Goal: Task Accomplishment & Management: Manage account settings

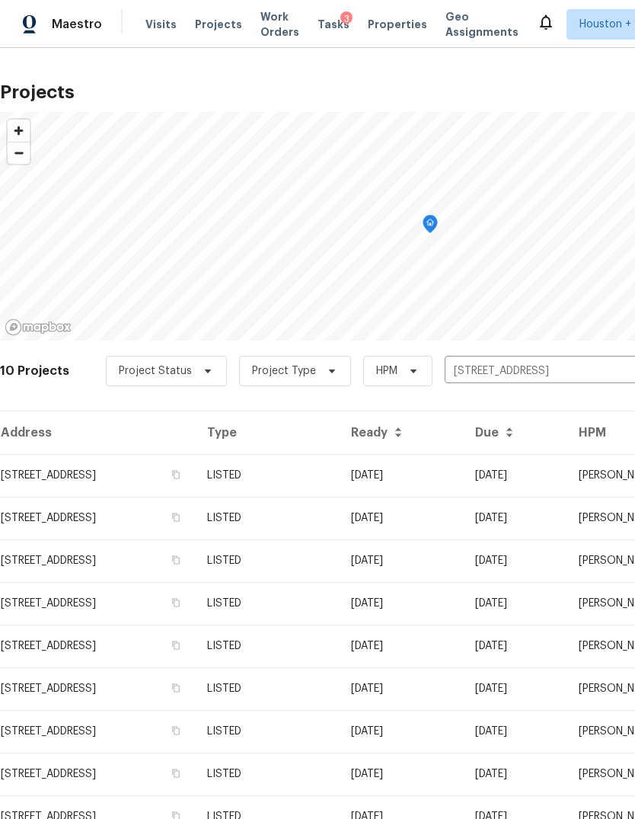
click at [562, 374] on input "[STREET_ADDRESS]" at bounding box center [532, 371] width 174 height 24
click at [561, 374] on input "12854 Highland Hills Dr, Cypress, TX 77429" at bounding box center [532, 371] width 174 height 24
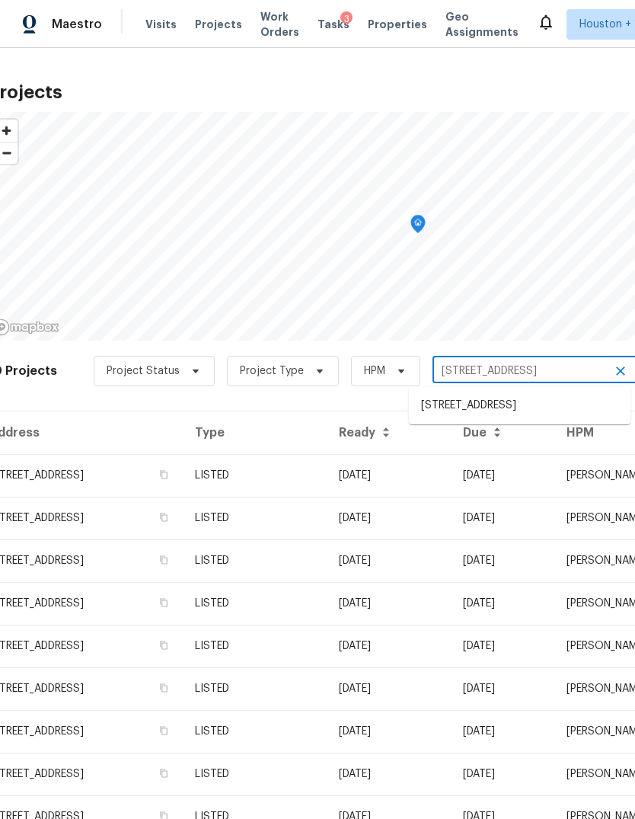
click at [563, 375] on input "12854 Highland Hills Dr, Cypress, TX 77429" at bounding box center [519, 371] width 174 height 24
click at [517, 361] on input "12854 Highland Hills Dr, Cypress, TX 77429" at bounding box center [519, 371] width 174 height 24
click at [516, 361] on input "12854 Highland Hills Dr, Cypress, TX 77429" at bounding box center [519, 371] width 174 height 24
click at [529, 370] on input "12854 Highland Hills Dr, Cypress, TX 77429" at bounding box center [519, 371] width 174 height 24
click at [528, 369] on input "12854 Highland Hills Dr, Cypress, TX 77429" at bounding box center [519, 371] width 174 height 24
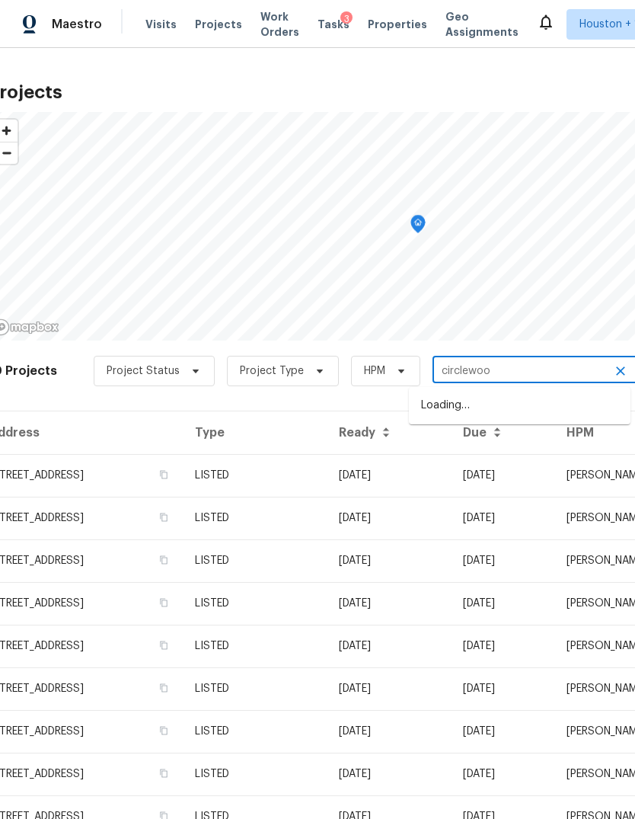
type input "circlewood"
click at [586, 411] on li "14542 Circlewood Way, Houston, TX 77062" at bounding box center [520, 405] width 222 height 25
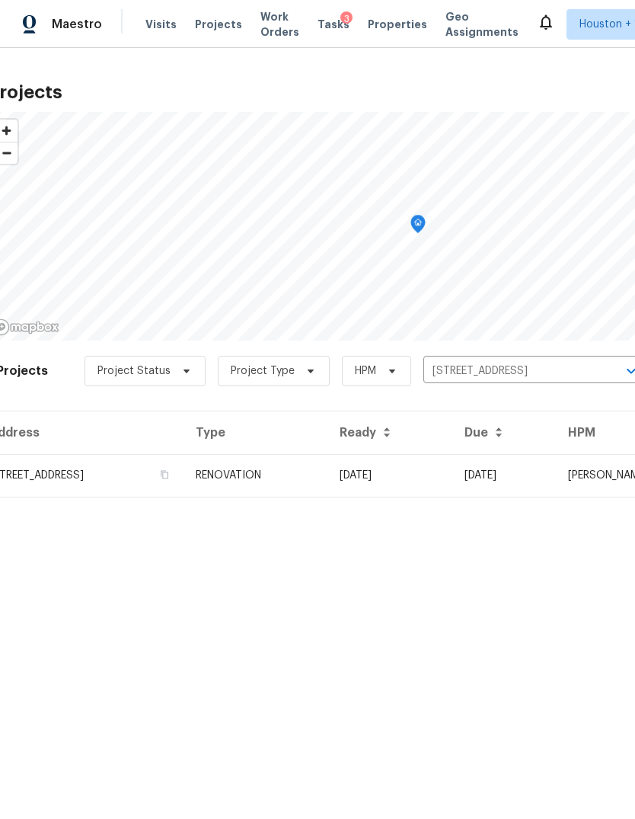
click at [66, 488] on td "14542 Circlewood Way, Houston, TX 77062" at bounding box center [86, 475] width 196 height 43
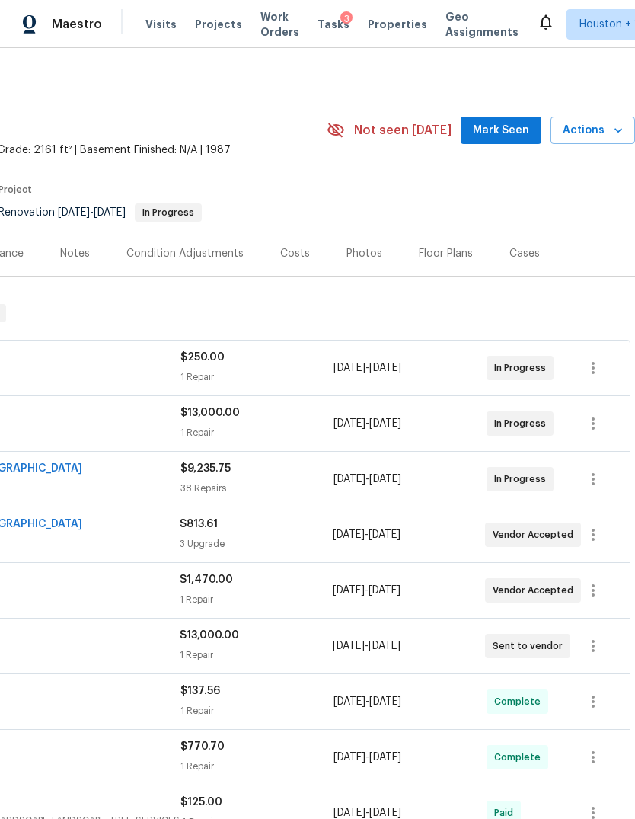
scroll to position [0, 225]
click at [606, 126] on span "Actions" at bounding box center [593, 130] width 60 height 19
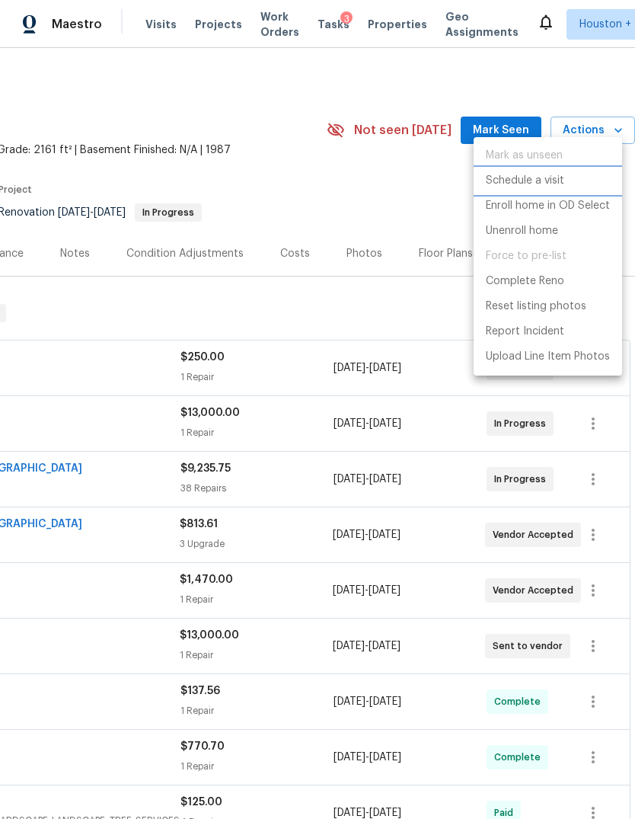
click at [536, 182] on p "Schedule a visit" at bounding box center [525, 181] width 78 height 16
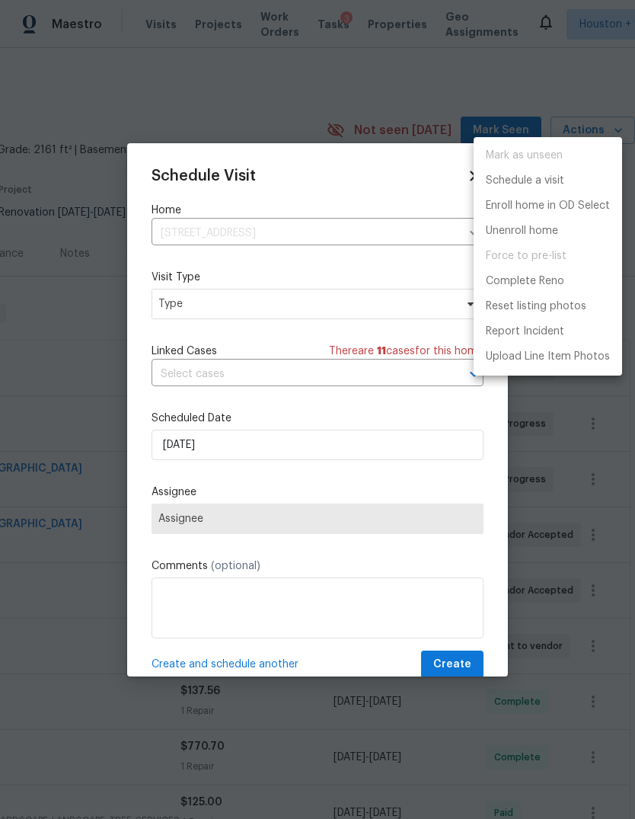
click at [392, 465] on div at bounding box center [317, 409] width 635 height 819
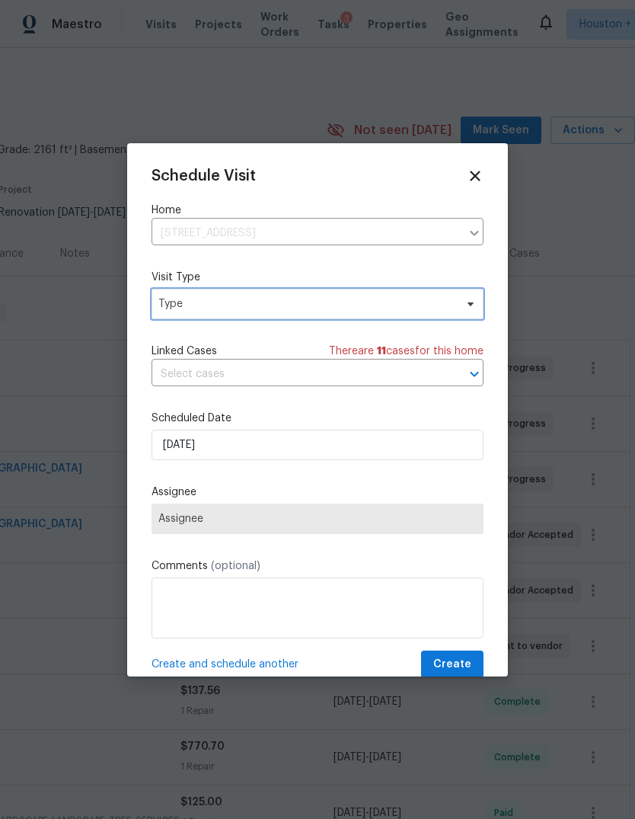
click at [392, 308] on span "Type" at bounding box center [306, 303] width 296 height 15
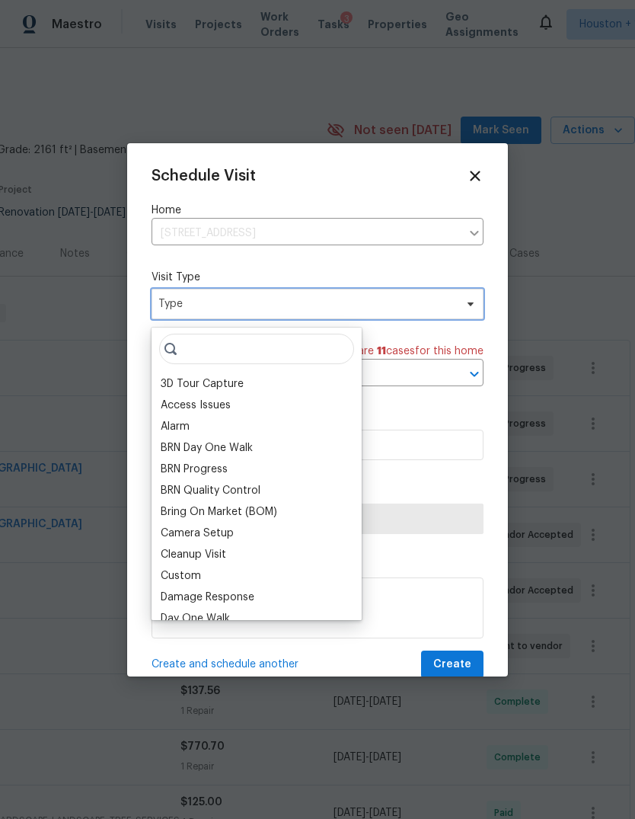
click at [401, 304] on span "Type" at bounding box center [306, 303] width 296 height 15
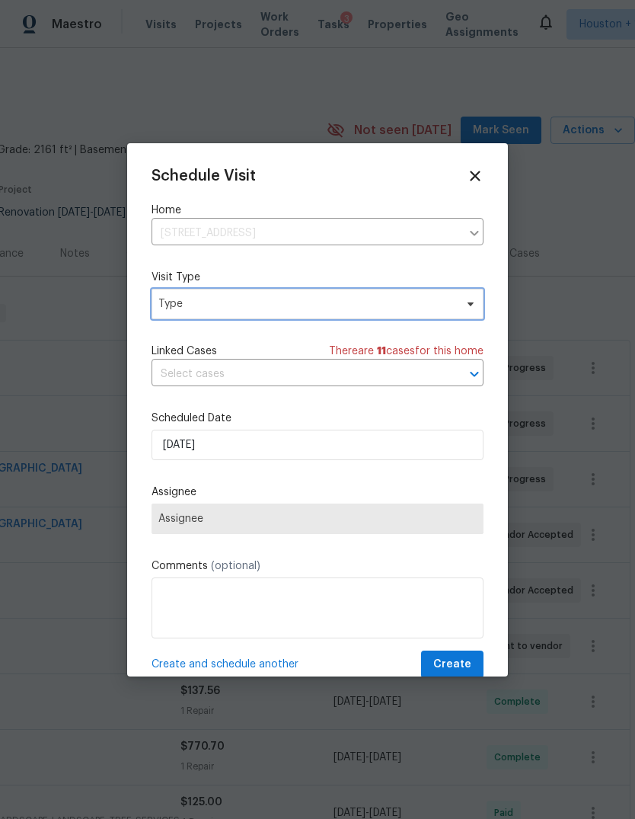
scroll to position [7, 0]
click at [438, 285] on label "Visit Type" at bounding box center [318, 277] width 332 height 15
click at [431, 311] on span "Type" at bounding box center [306, 303] width 296 height 15
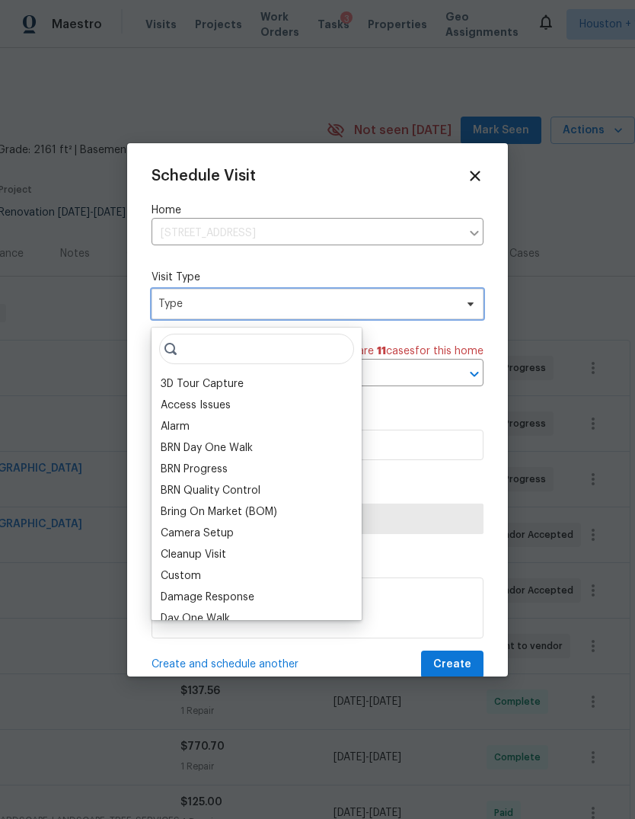
click at [401, 308] on span "Type" at bounding box center [306, 303] width 296 height 15
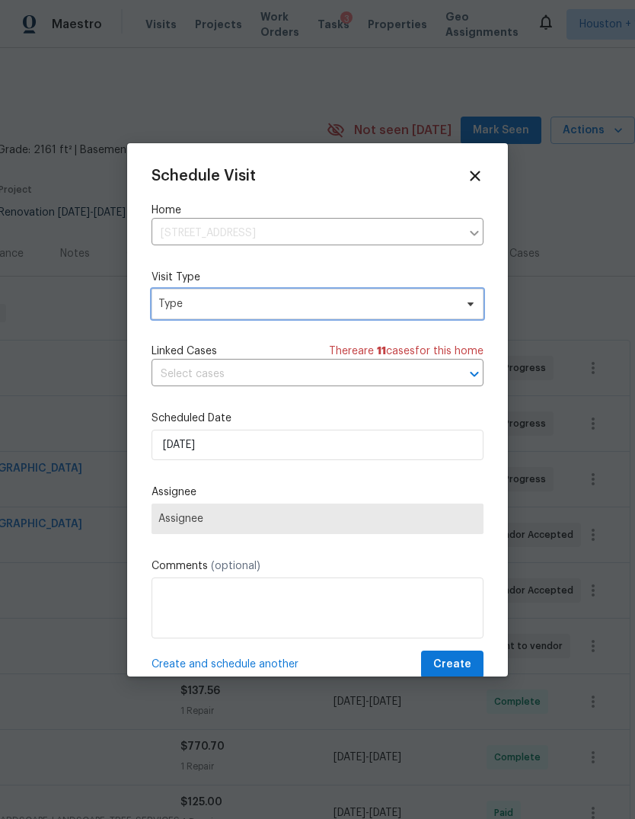
click at [306, 309] on span "Type" at bounding box center [306, 303] width 296 height 15
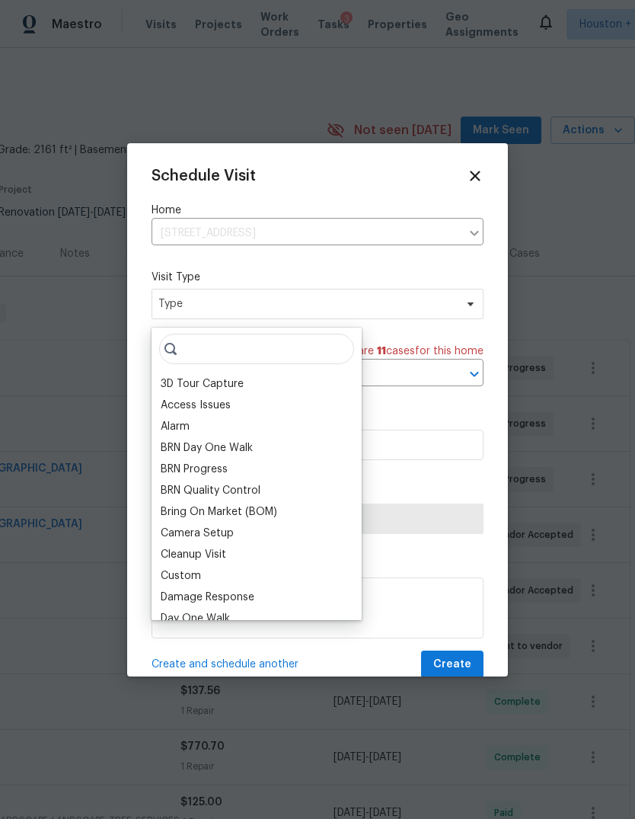
click at [276, 377] on div "3D Tour Capture" at bounding box center [256, 383] width 201 height 21
click at [243, 344] on input "search" at bounding box center [256, 348] width 195 height 30
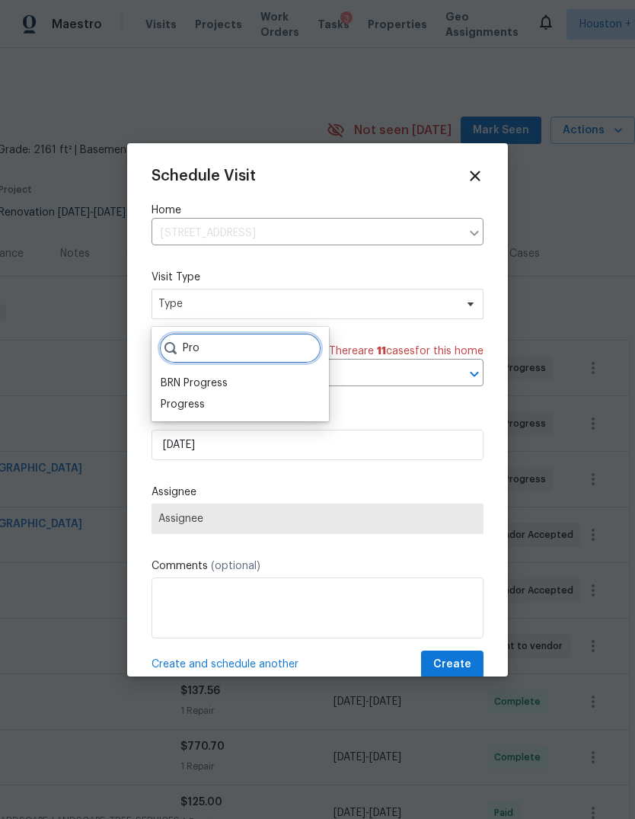
type input "Pro"
click at [179, 402] on div "Progress" at bounding box center [183, 404] width 44 height 15
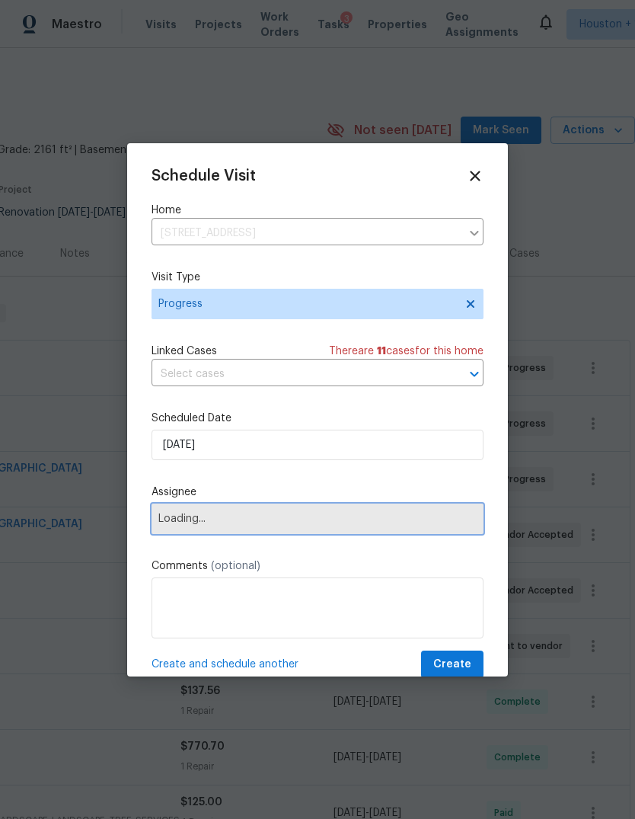
click at [183, 522] on span "Loading..." at bounding box center [317, 518] width 318 height 12
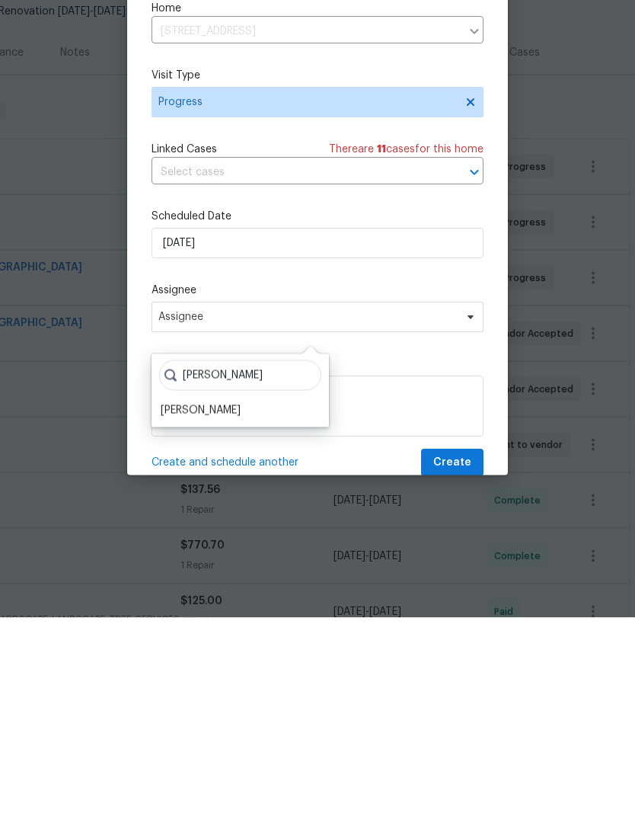
type input "Steve"
click at [176, 604] on div "[PERSON_NAME]" at bounding box center [201, 611] width 80 height 15
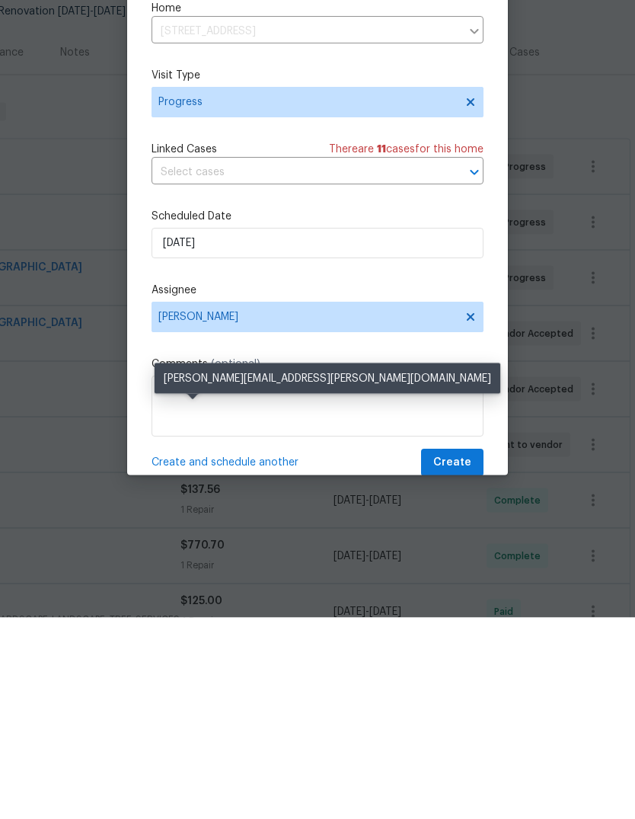
scroll to position [57, 0]
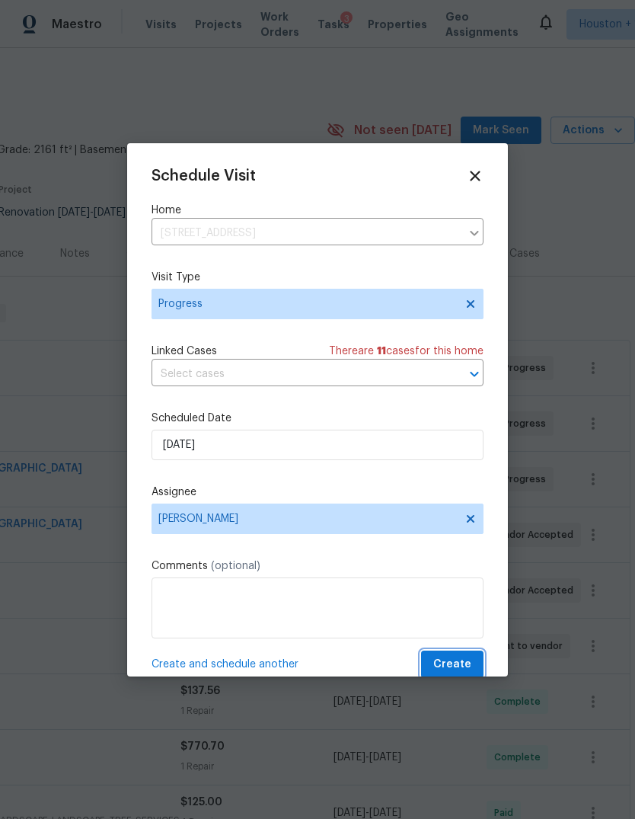
click at [471, 669] on button "Create" at bounding box center [452, 664] width 62 height 28
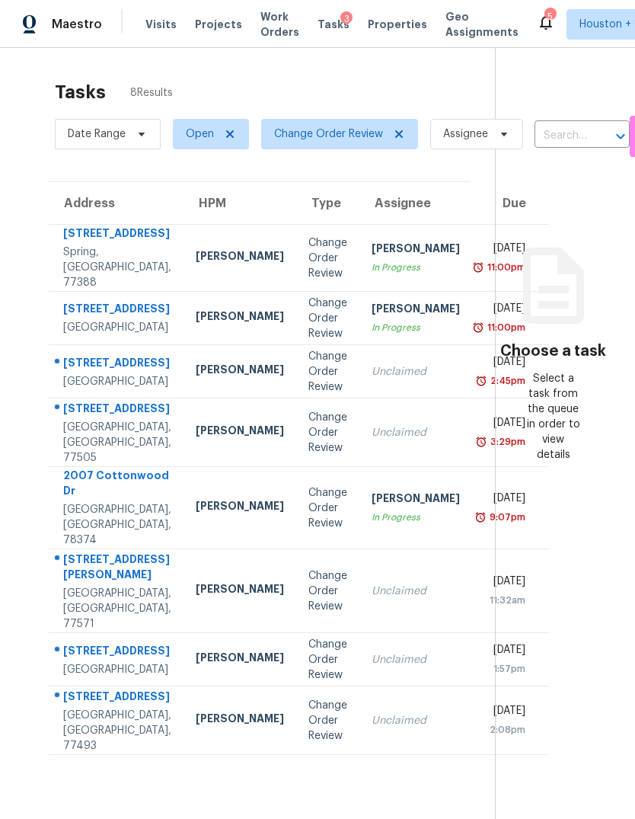
click at [83, 282] on div "Spring, [GEOGRAPHIC_DATA], 77388" at bounding box center [117, 267] width 108 height 46
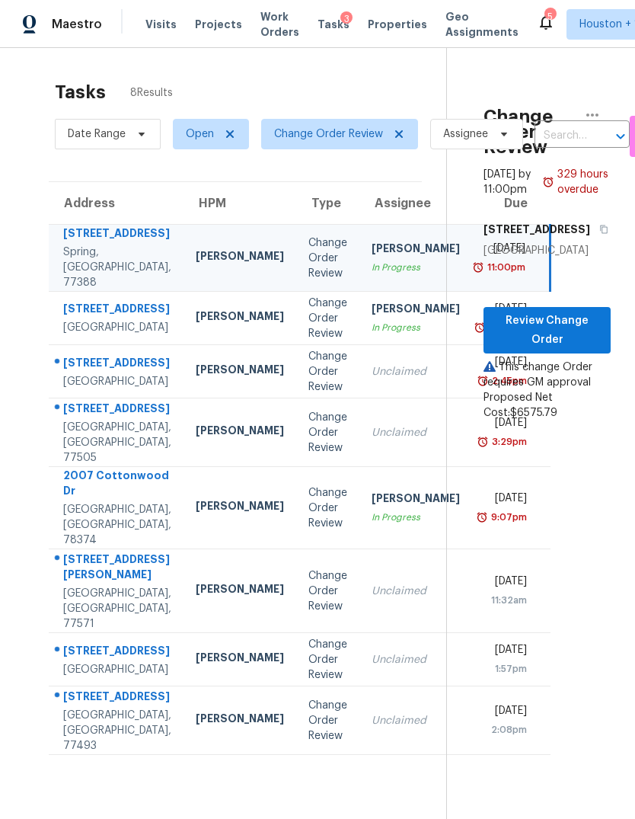
click at [113, 335] on div "Houston, TX, 77069" at bounding box center [117, 327] width 108 height 15
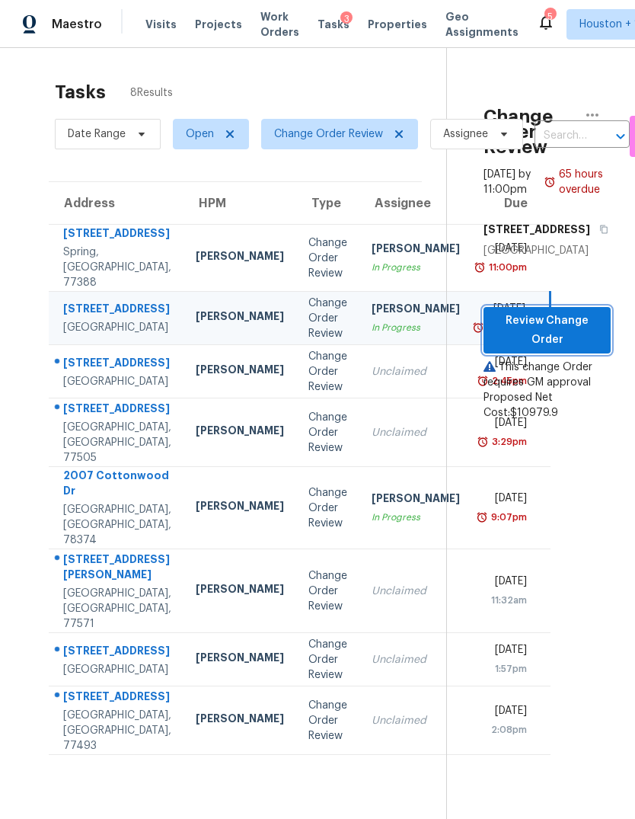
click at [563, 349] on span "Review Change Order" at bounding box center [547, 329] width 103 height 37
click at [372, 379] on div "Unclaimed" at bounding box center [416, 371] width 88 height 15
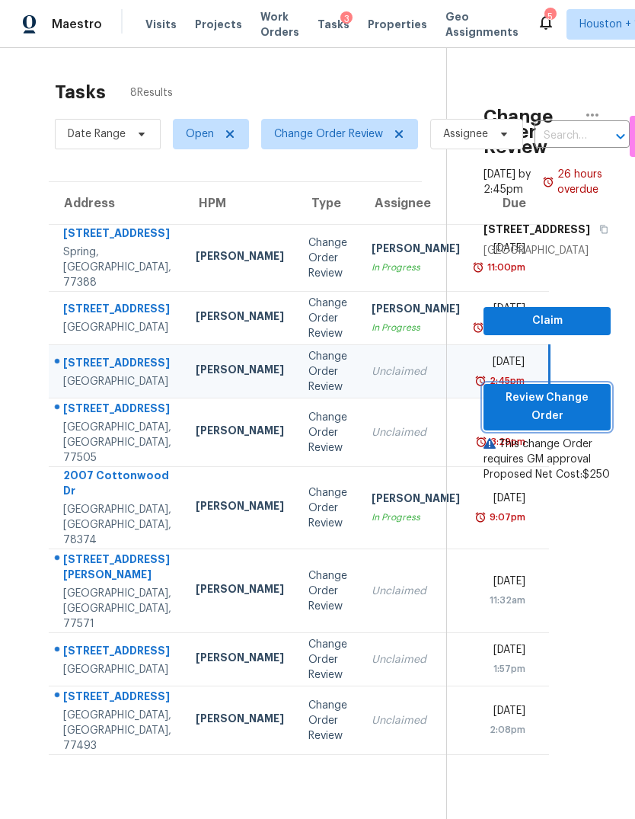
click at [573, 421] on span "Review Change Order" at bounding box center [547, 406] width 103 height 37
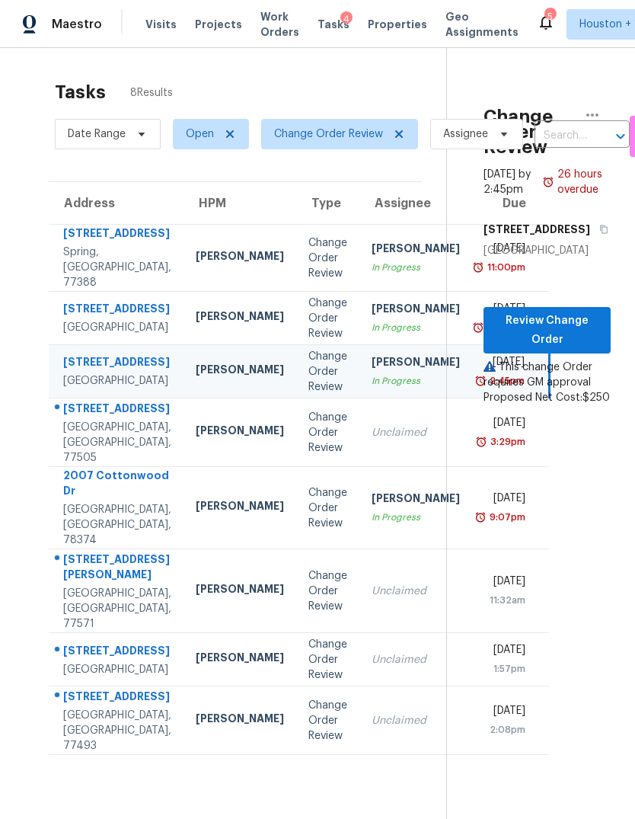
click at [107, 420] on div "6719 Trimstone Dr" at bounding box center [117, 409] width 108 height 19
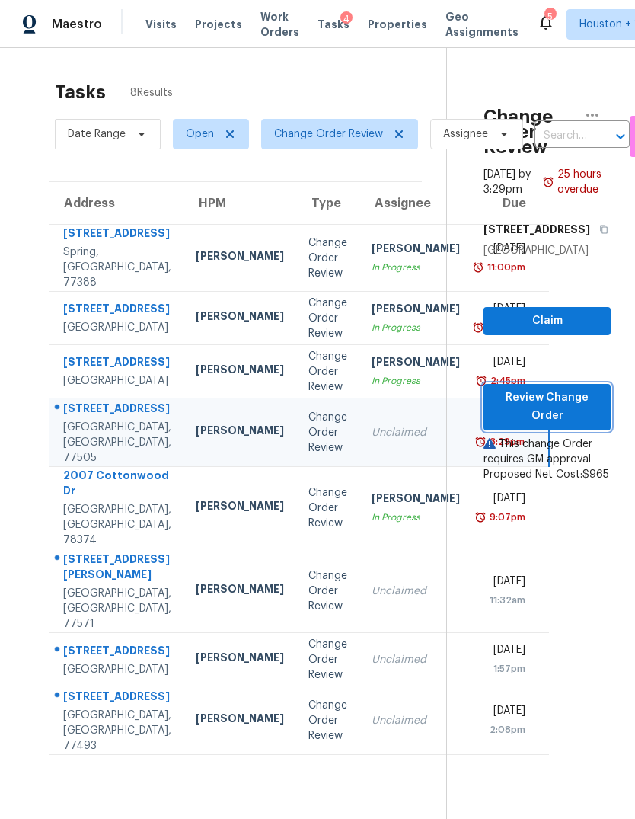
click at [562, 426] on span "Review Change Order" at bounding box center [547, 406] width 103 height 37
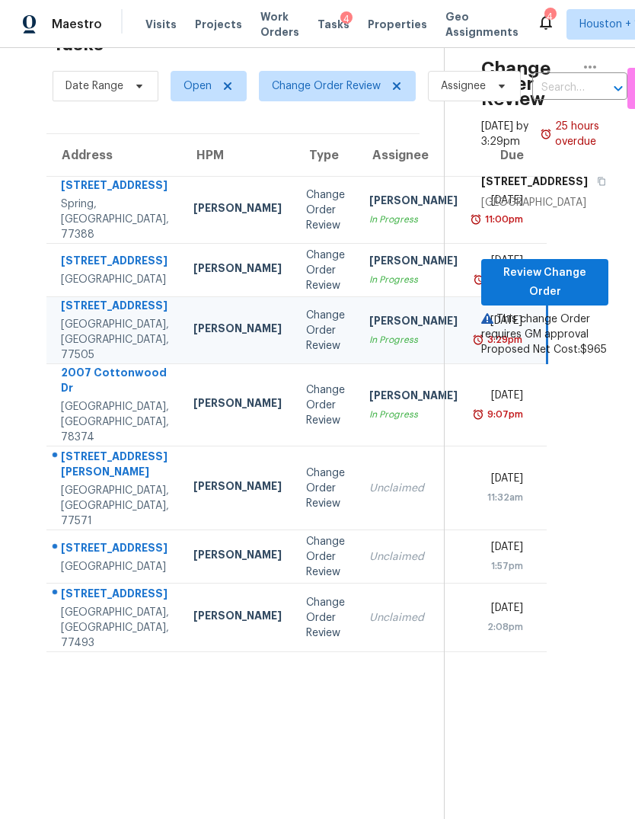
scroll to position [48, 2]
click at [81, 528] on div "[GEOGRAPHIC_DATA], [GEOGRAPHIC_DATA], 77571" at bounding box center [115, 506] width 108 height 46
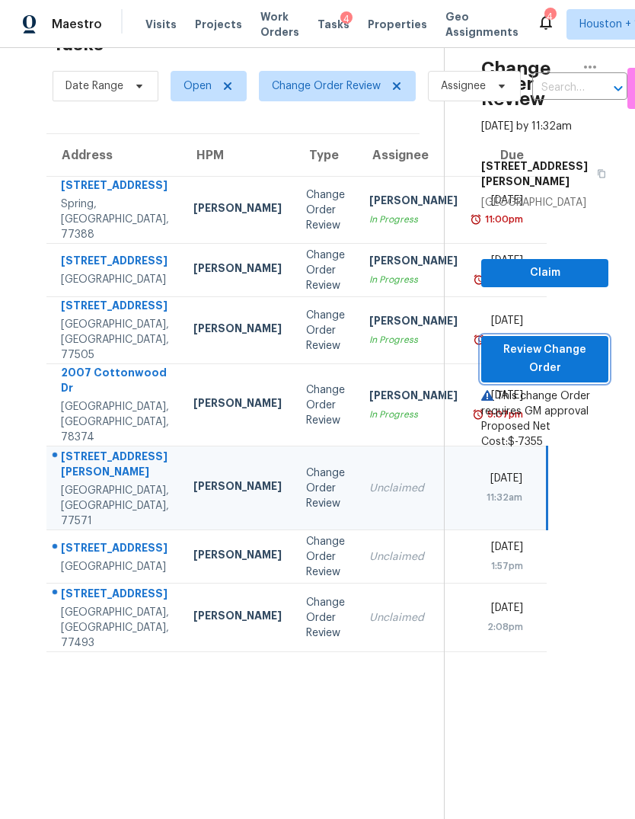
click at [576, 358] on span "Review Change Order" at bounding box center [544, 358] width 103 height 37
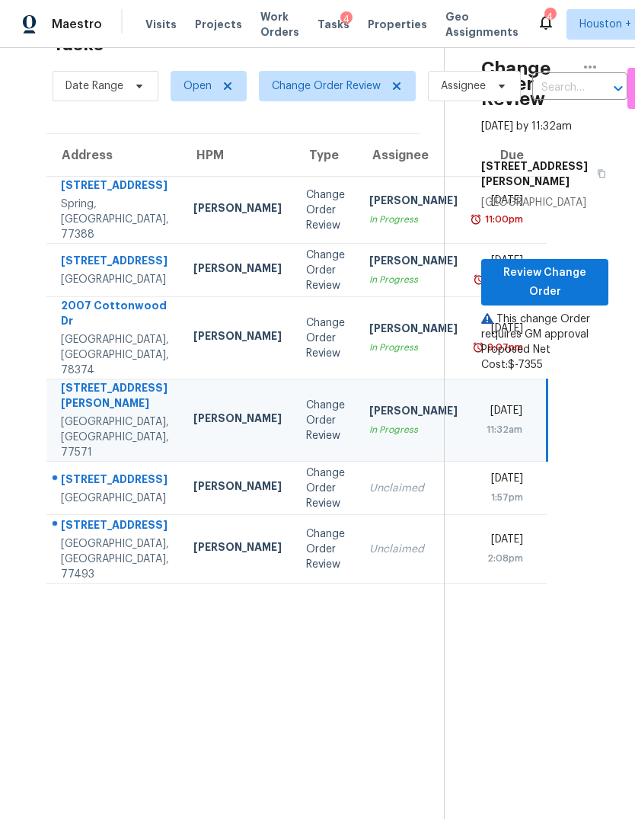
click at [95, 506] on div "Houston, TX, 77069" at bounding box center [115, 497] width 108 height 15
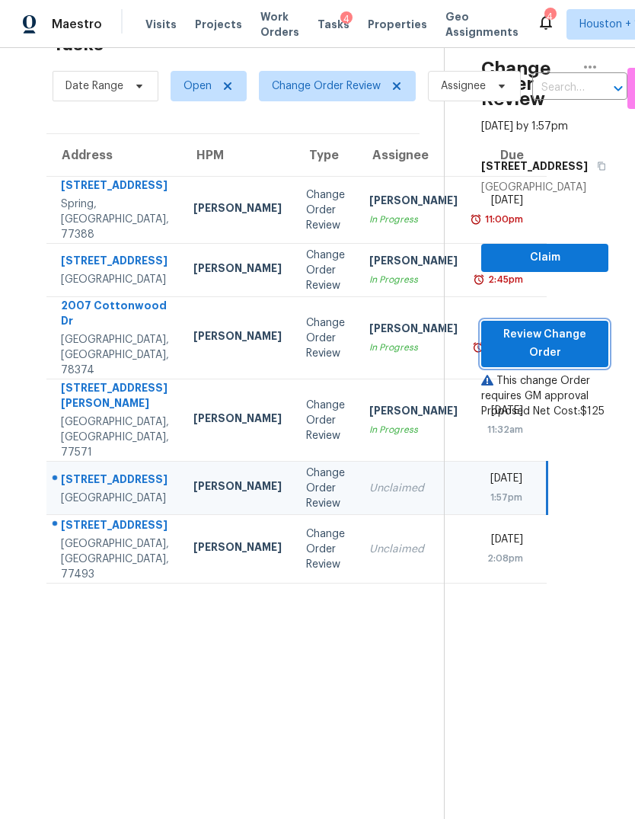
click at [574, 362] on span "Review Change Order" at bounding box center [544, 343] width 103 height 37
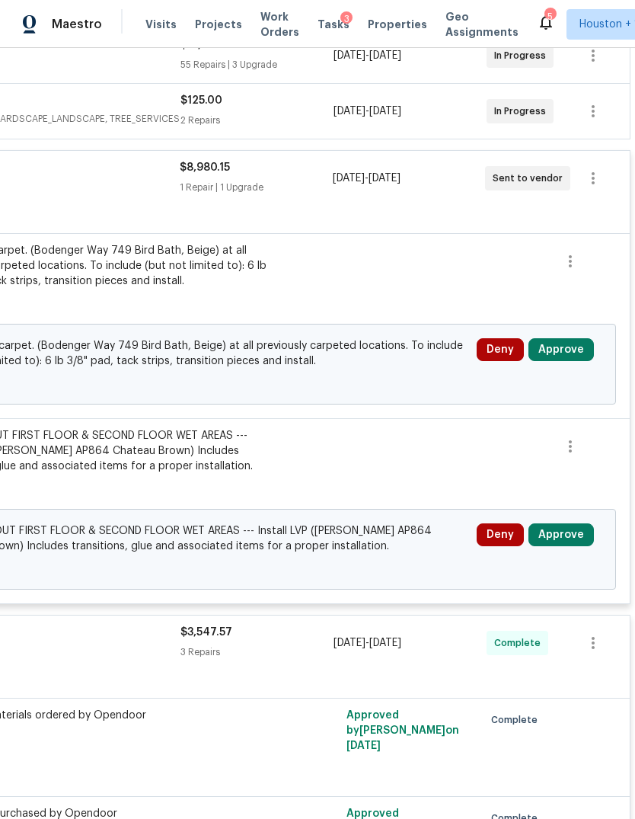
scroll to position [312, 225]
click at [573, 356] on button "Approve" at bounding box center [560, 349] width 65 height 23
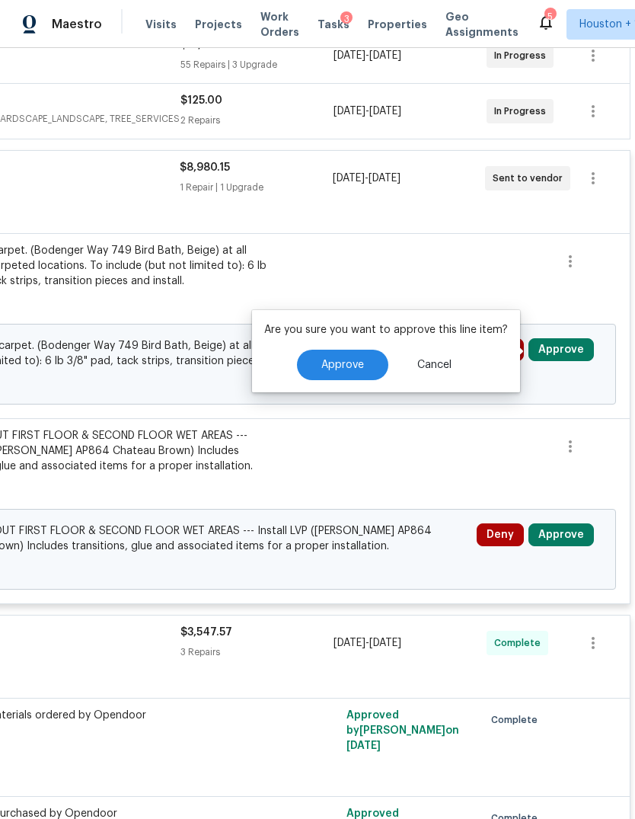
click at [352, 349] on button "Approve" at bounding box center [342, 364] width 91 height 30
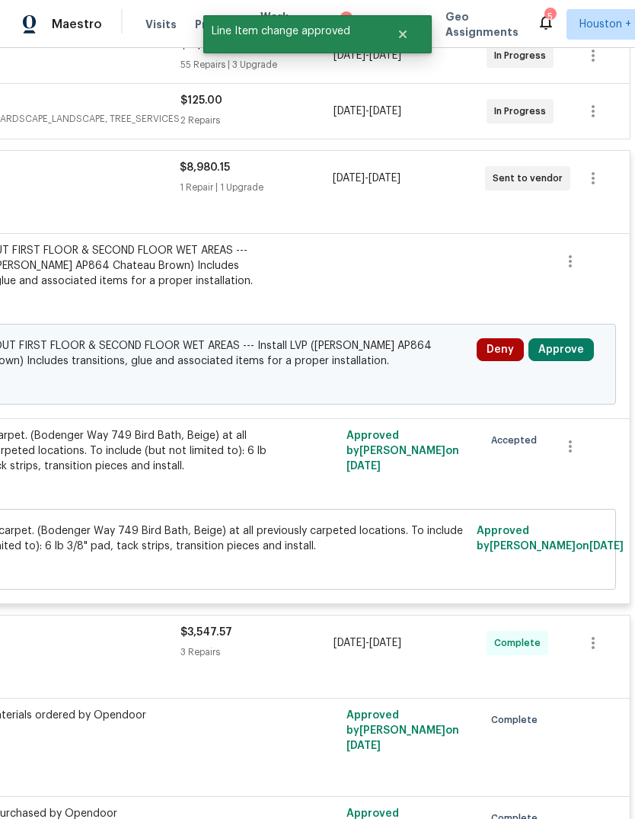
click at [580, 361] on button "Approve" at bounding box center [560, 349] width 65 height 23
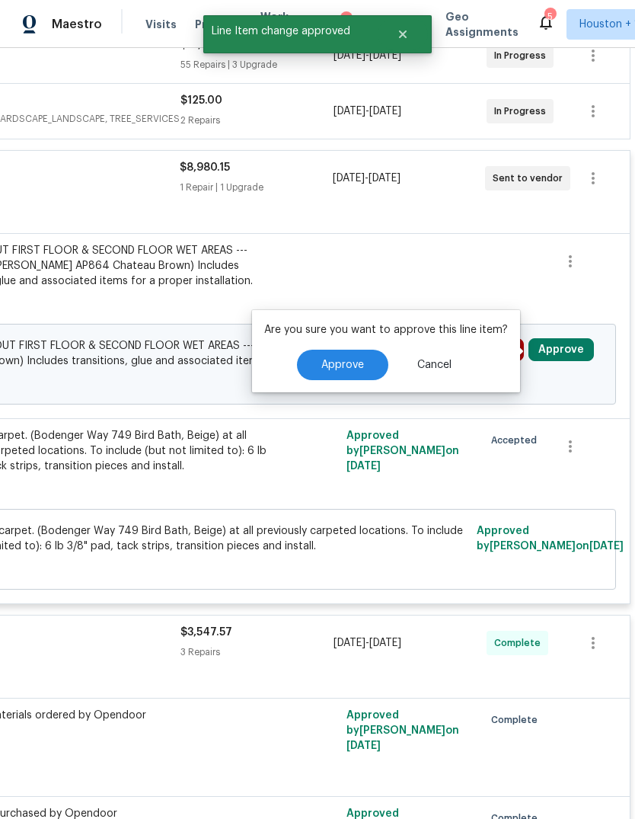
click at [321, 361] on span "Approve" at bounding box center [342, 364] width 43 height 11
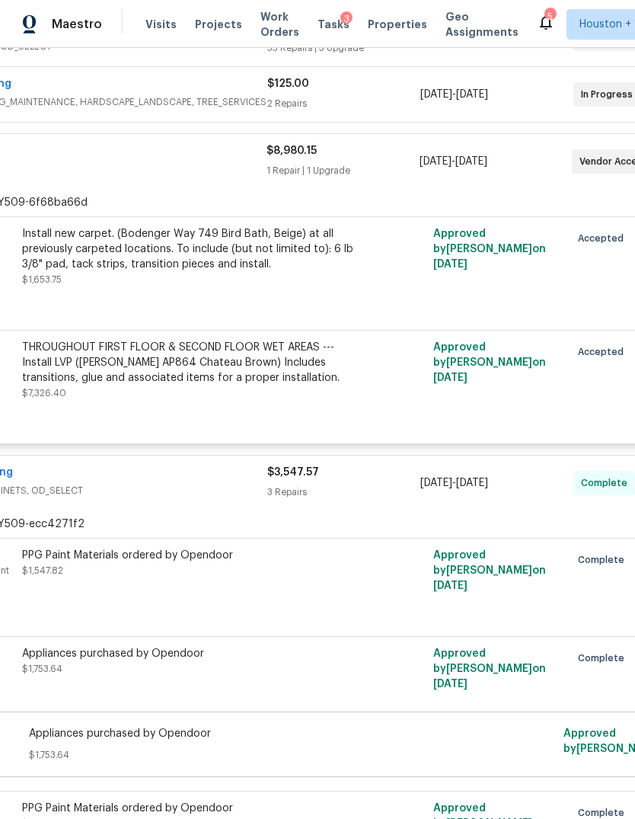
scroll to position [347, 51]
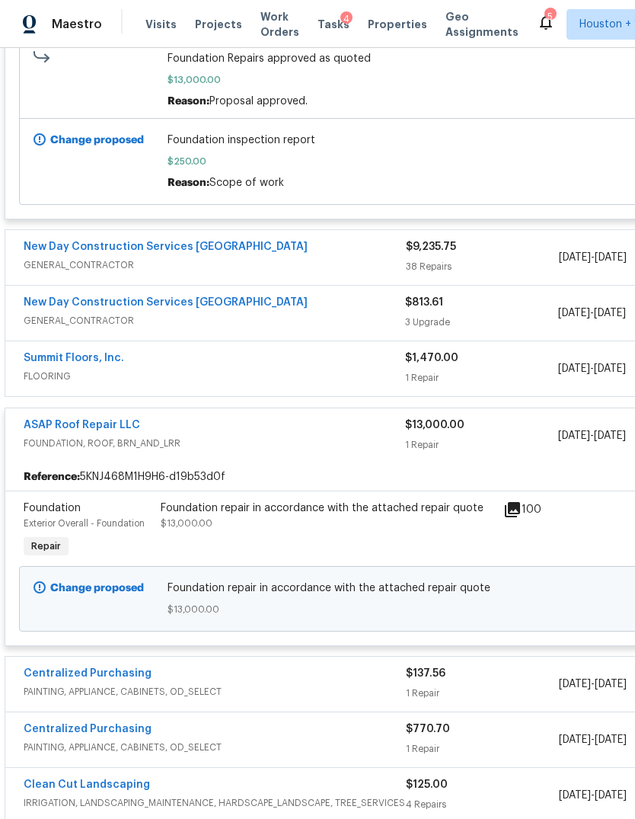
scroll to position [528, 0]
click at [62, 423] on link "ASAP Roof Repair LLC" at bounding box center [82, 425] width 116 height 11
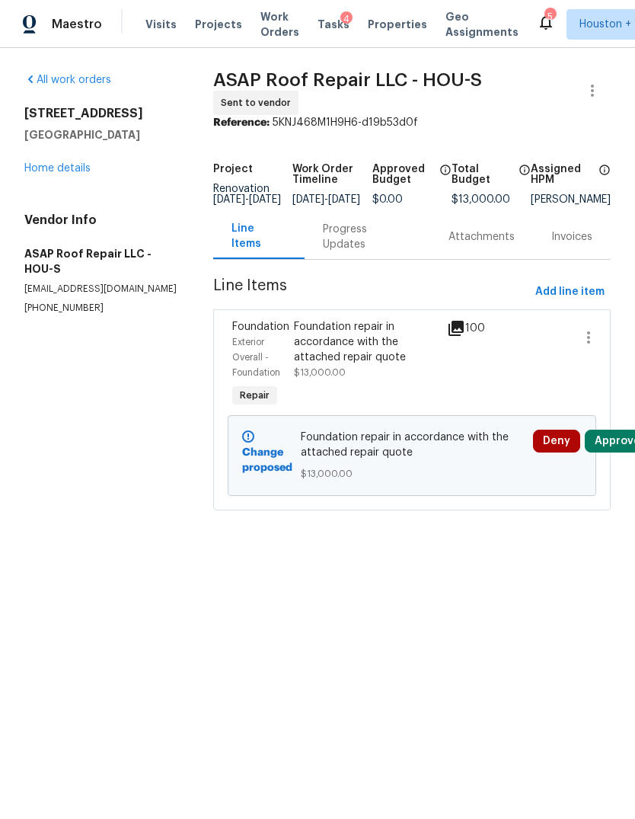
click at [359, 364] on div "Foundation repair in accordance with the attached repair quote" at bounding box center [366, 342] width 145 height 46
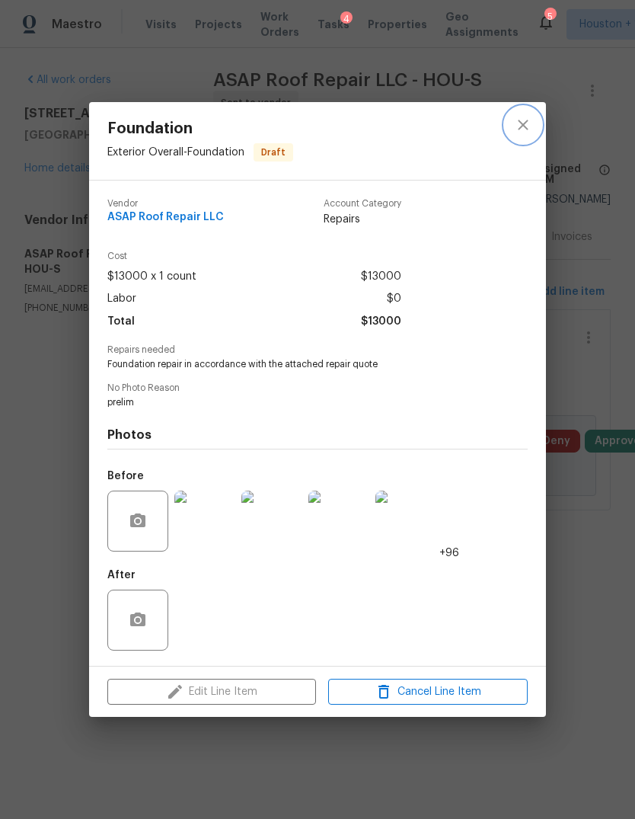
click at [527, 132] on button "close" at bounding box center [523, 125] width 37 height 37
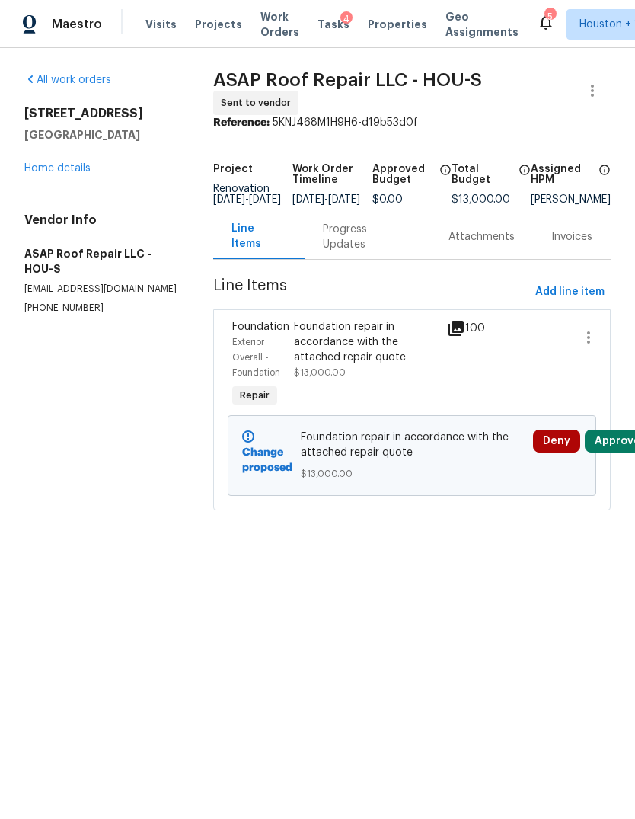
click at [356, 245] on div "Progress Updates" at bounding box center [367, 237] width 89 height 30
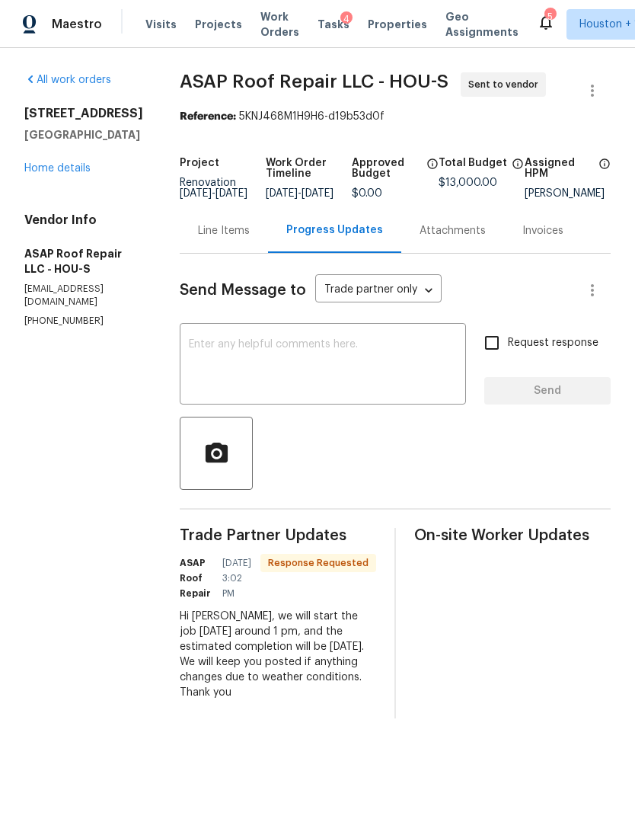
click at [242, 253] on div "Line Items" at bounding box center [224, 230] width 88 height 45
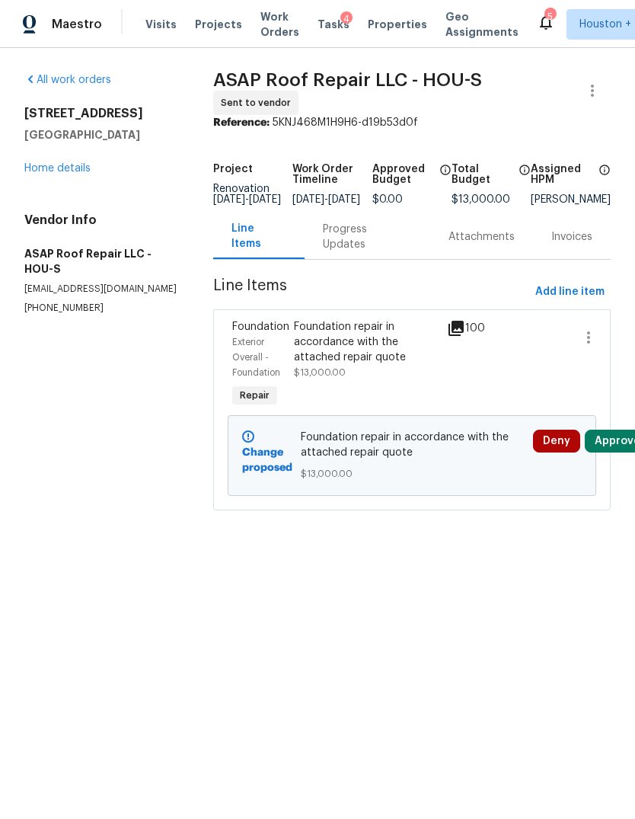
click at [78, 155] on div "14542 Circlewood Way Houston, TX 77062 Home details" at bounding box center [100, 141] width 152 height 70
click at [74, 185] on div "All work orders 14542 Circlewood Way Houston, TX 77062 Home details Vendor Info…" at bounding box center [100, 193] width 152 height 242
click at [78, 188] on div "All work orders 14542 Circlewood Way Houston, TX 77062 Home details Vendor Info…" at bounding box center [100, 193] width 152 height 242
click at [59, 172] on link "Home details" at bounding box center [57, 168] width 66 height 11
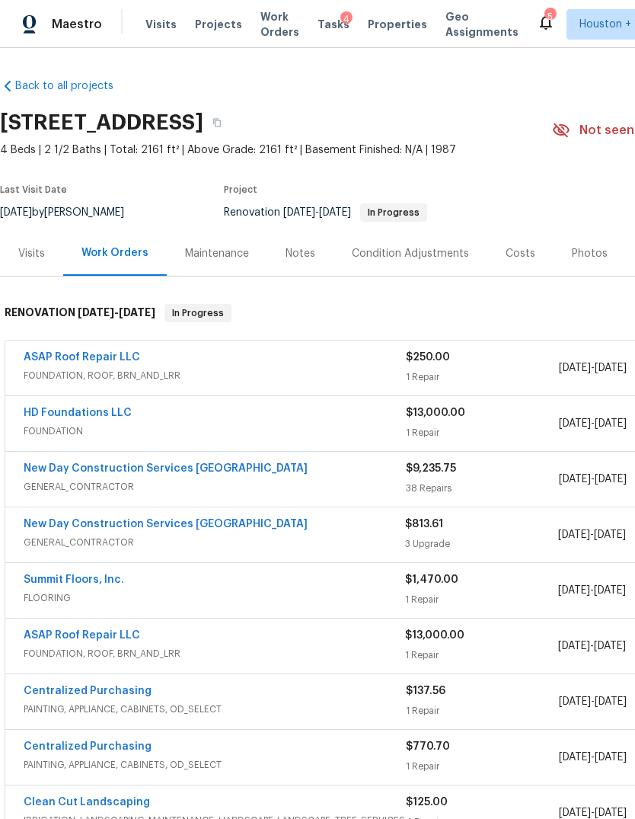
click at [90, 413] on link "HD Foundations LLC" at bounding box center [78, 412] width 108 height 11
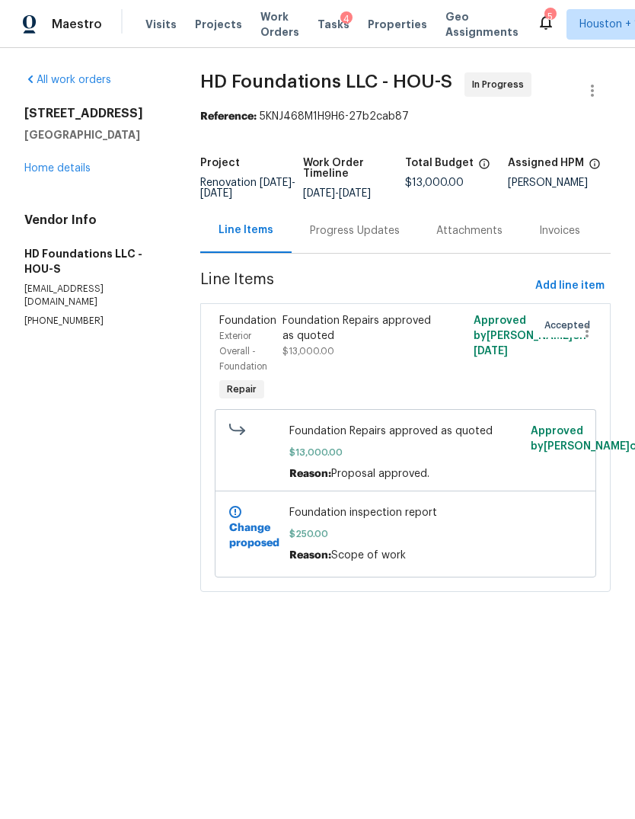
click at [358, 320] on div "Foundation Repairs approved as quoted $13,000.00" at bounding box center [357, 358] width 159 height 101
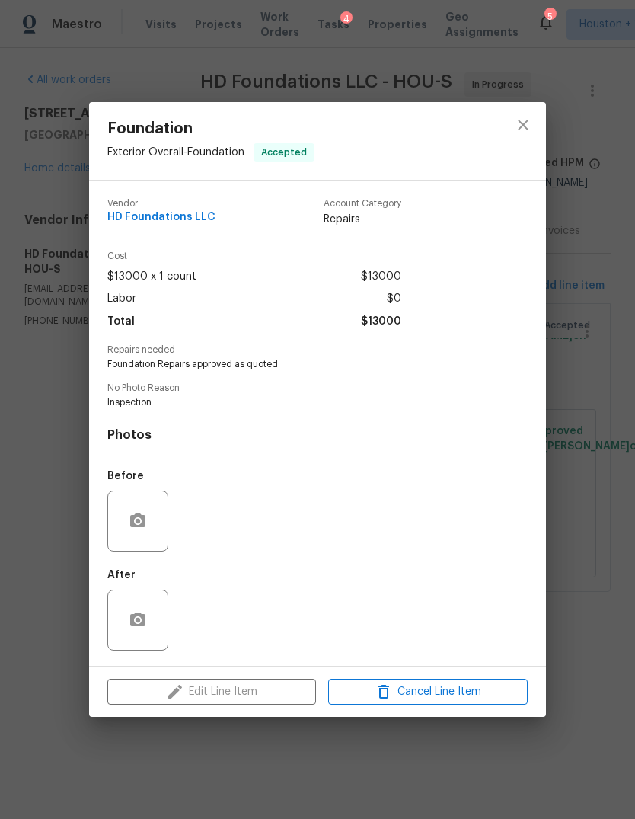
click at [220, 624] on div "After" at bounding box center [317, 609] width 420 height 99
click at [519, 128] on icon "close" at bounding box center [523, 125] width 18 height 18
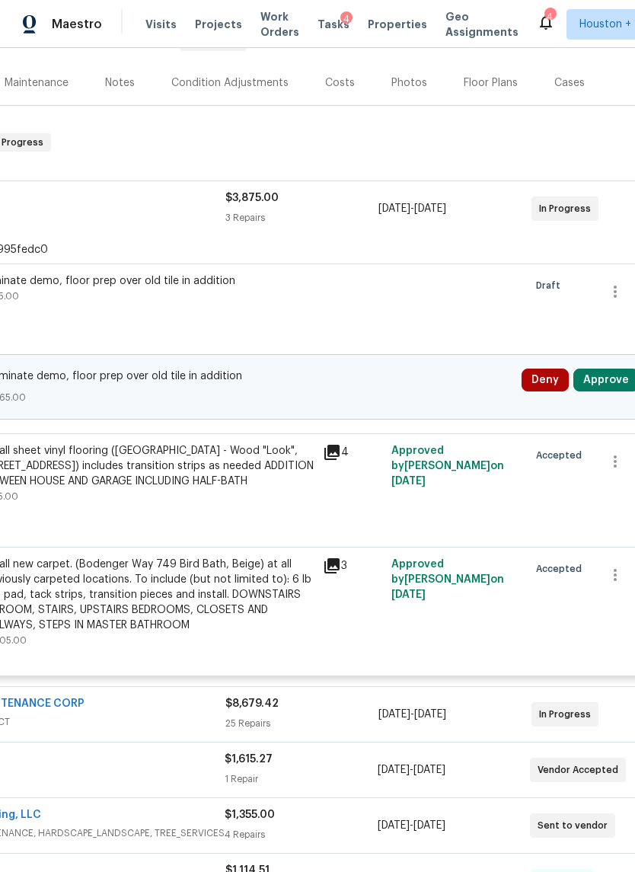
scroll to position [171, 186]
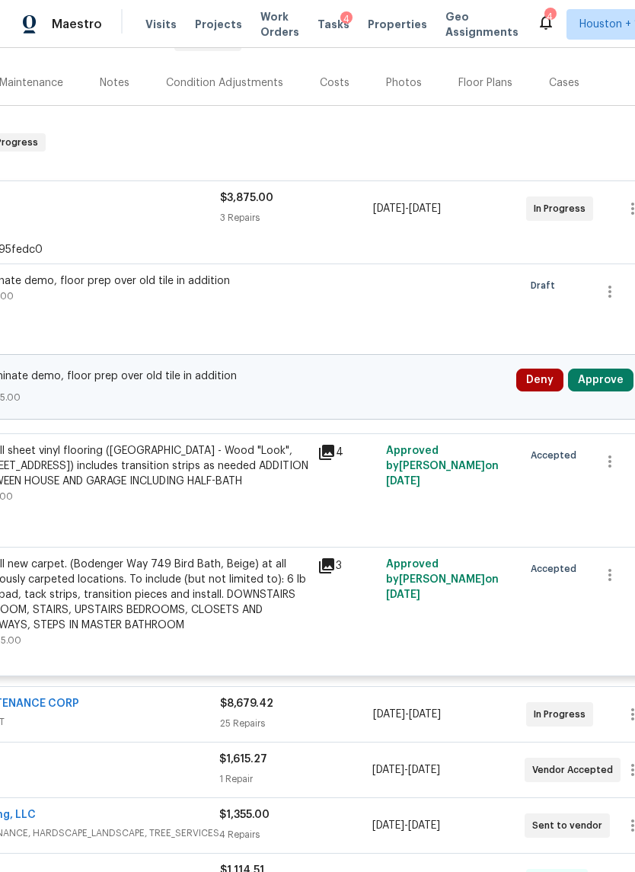
click at [608, 381] on button "Approve" at bounding box center [600, 380] width 65 height 23
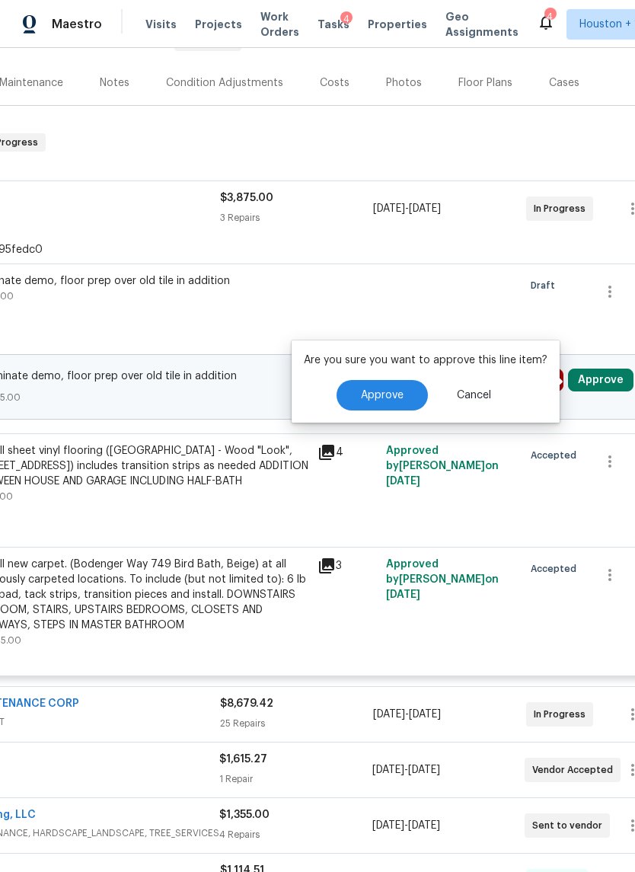
click at [392, 395] on span "Approve" at bounding box center [382, 395] width 43 height 11
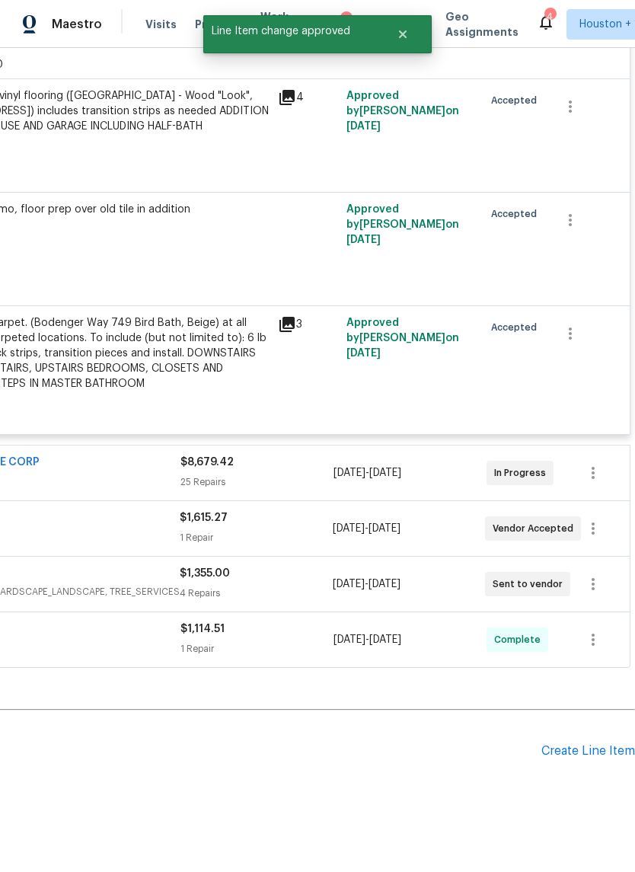
scroll to position [355, 225]
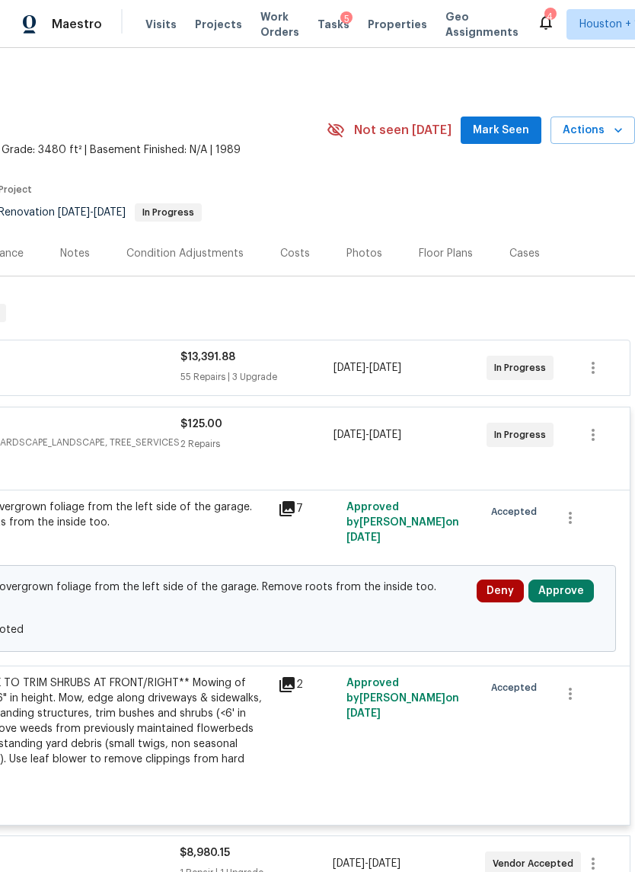
scroll to position [0, 225]
click at [555, 600] on button "Approve" at bounding box center [560, 590] width 65 height 23
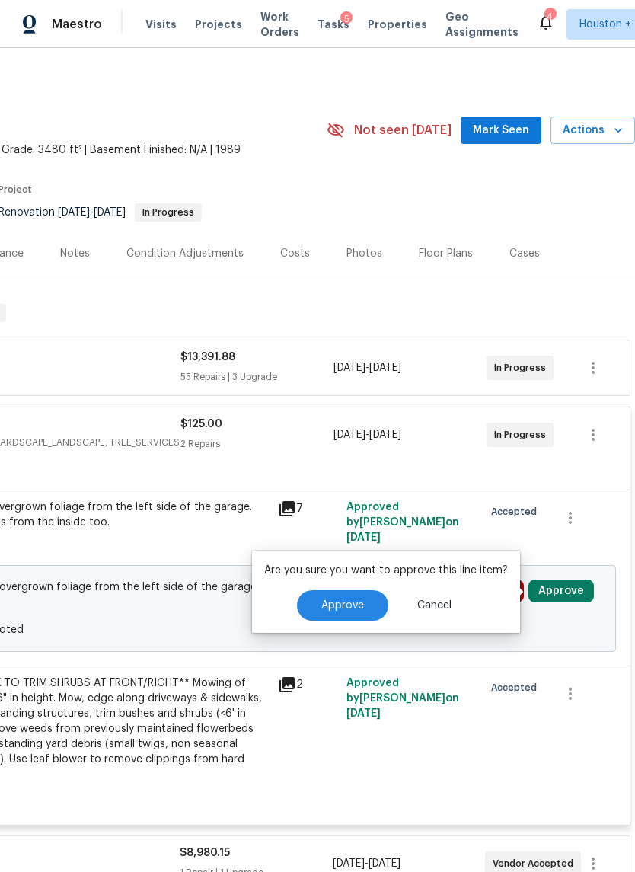
click at [338, 600] on span "Approve" at bounding box center [342, 605] width 43 height 11
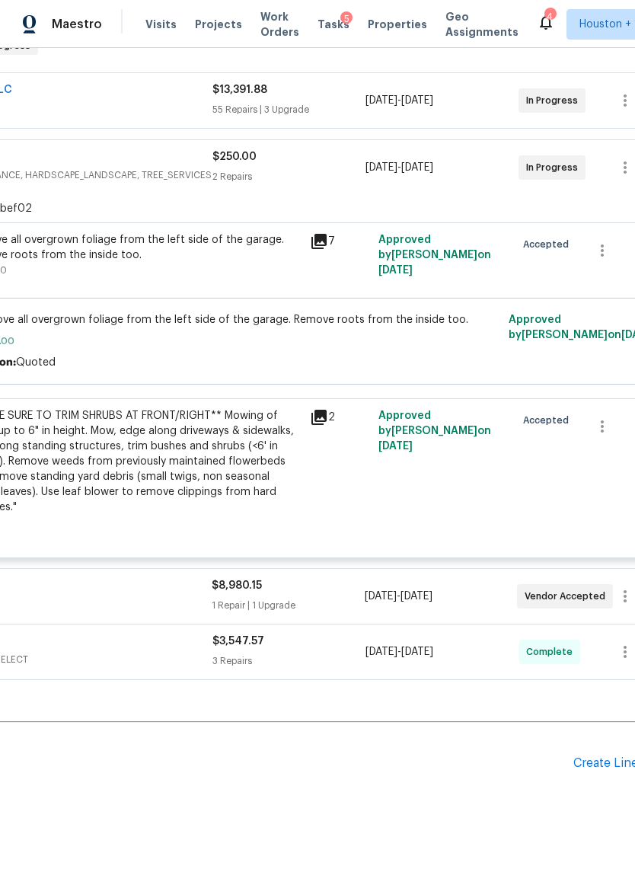
scroll to position [262, 193]
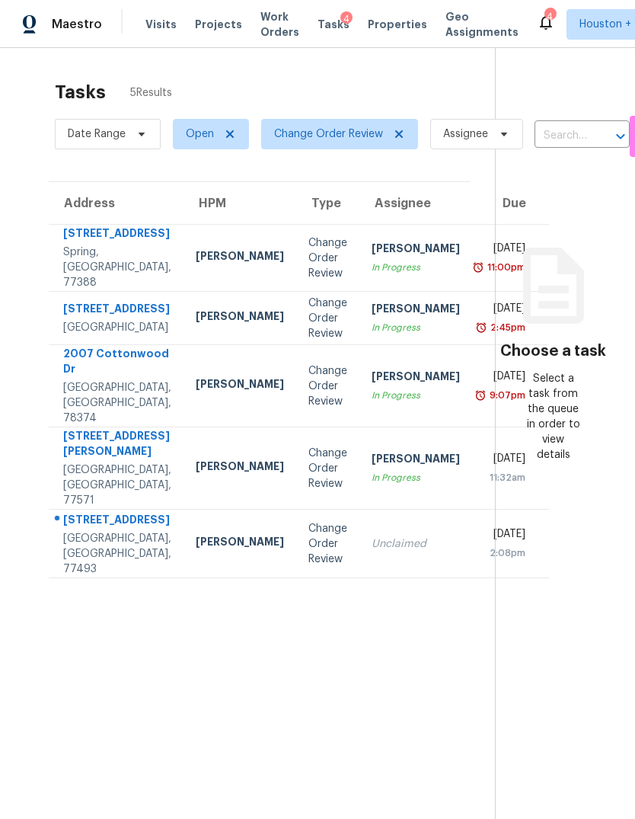
click at [119, 380] on div "2007 Cottonwood Dr" at bounding box center [117, 363] width 108 height 34
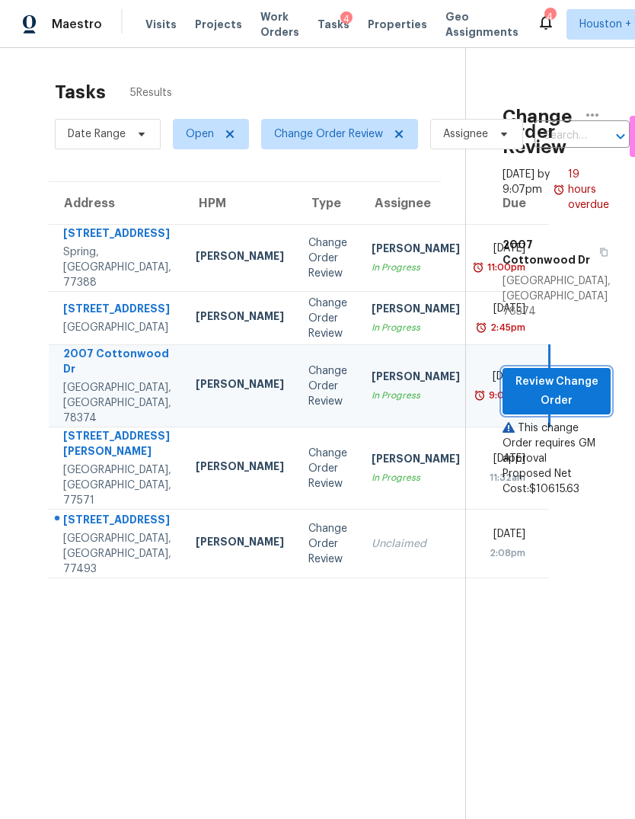
click at [546, 372] on span "Review Change Order" at bounding box center [557, 390] width 84 height 37
click at [116, 576] on div "[GEOGRAPHIC_DATA], [GEOGRAPHIC_DATA], 77493" at bounding box center [117, 554] width 108 height 46
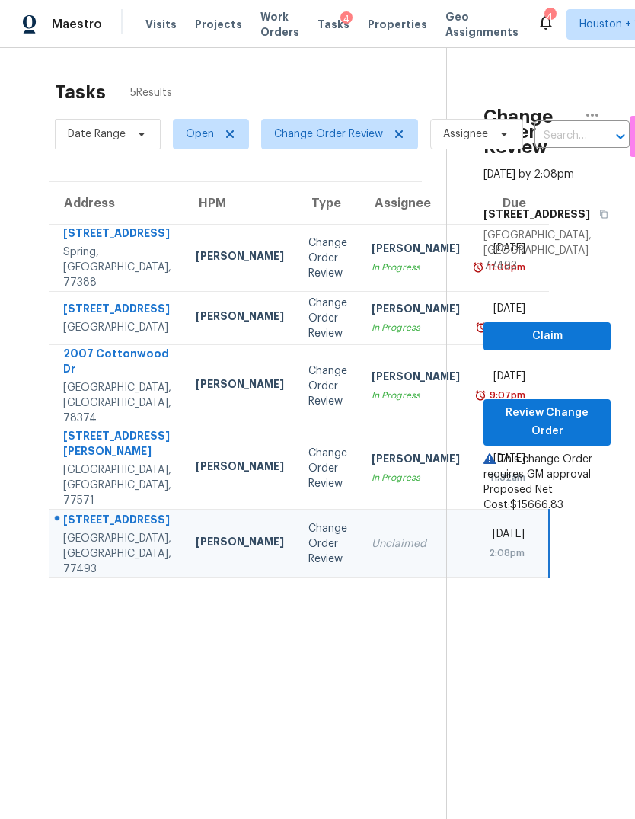
click at [88, 320] on div "[STREET_ADDRESS]" at bounding box center [117, 310] width 108 height 19
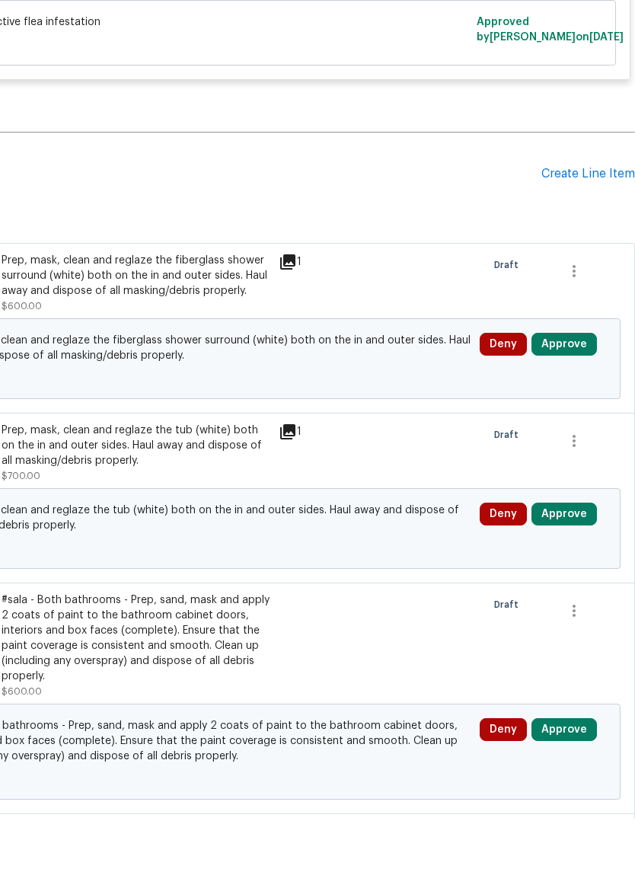
scroll to position [611, 225]
click at [577, 386] on button "Approve" at bounding box center [563, 397] width 65 height 23
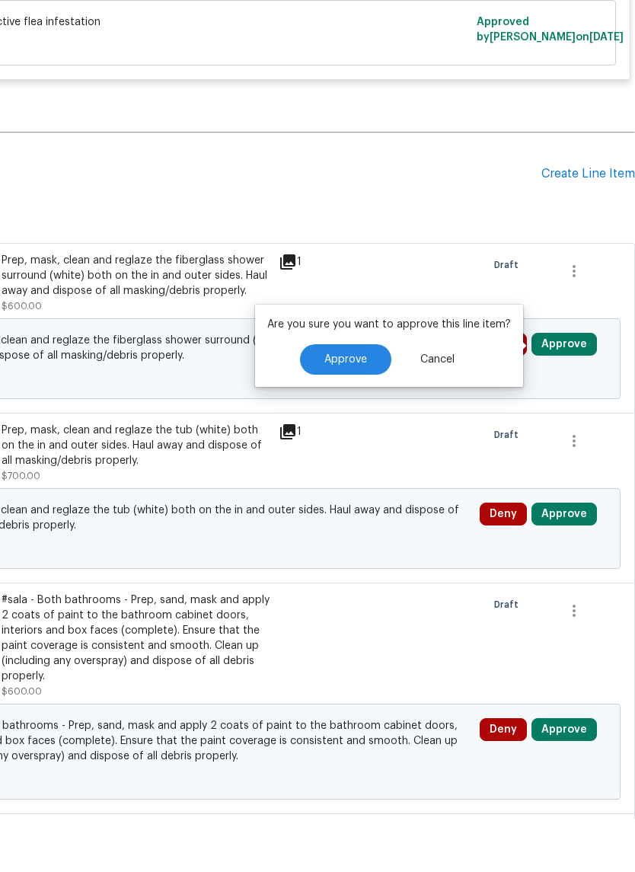
click at [362, 397] on button "Approve" at bounding box center [345, 412] width 91 height 30
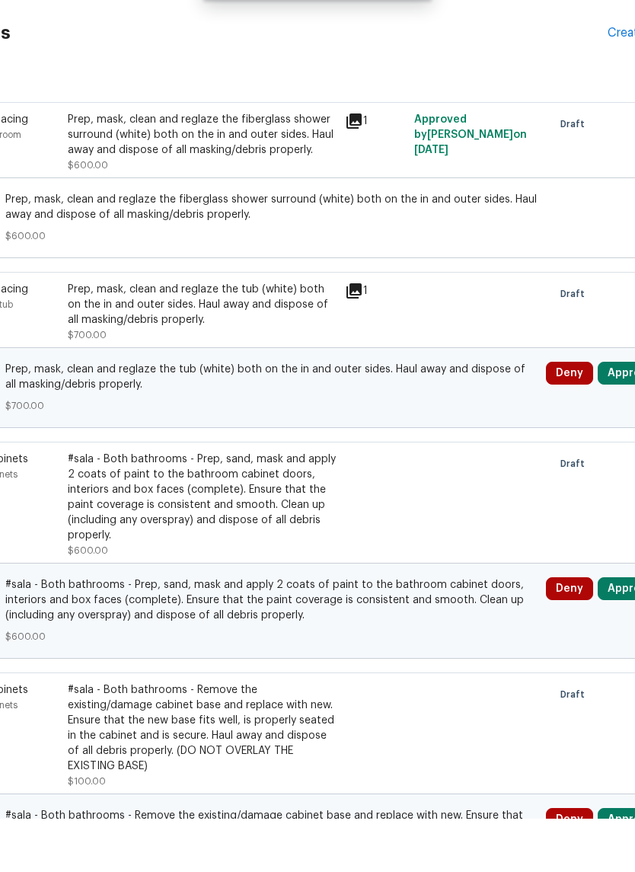
scroll to position [773, 209]
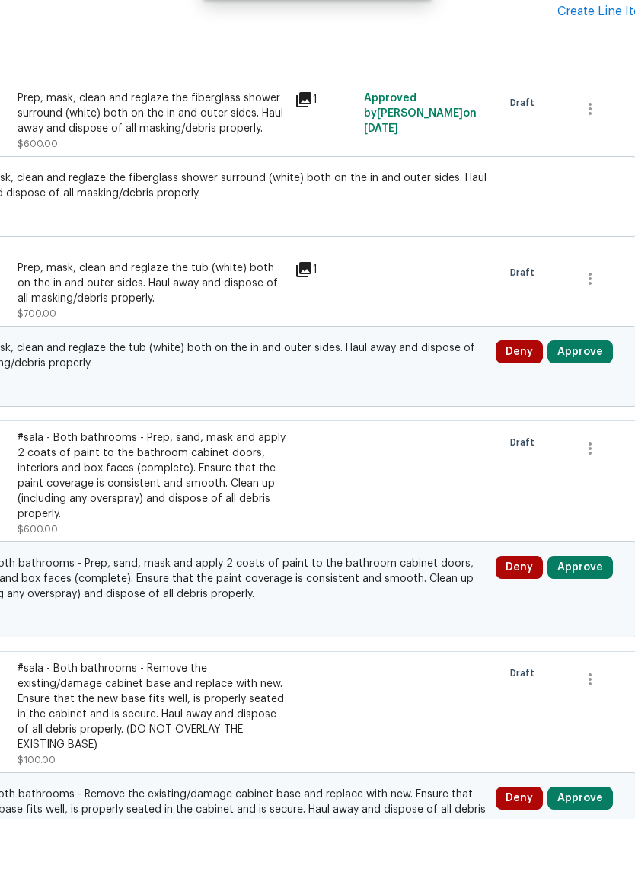
click at [595, 394] on button "Approve" at bounding box center [579, 405] width 65 height 23
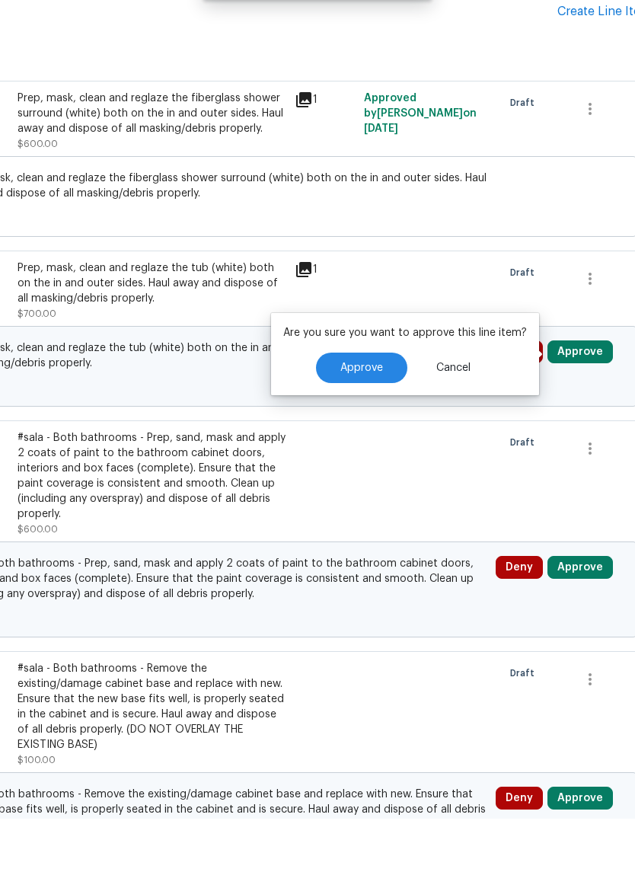
click at [366, 406] on button "Approve" at bounding box center [361, 421] width 91 height 30
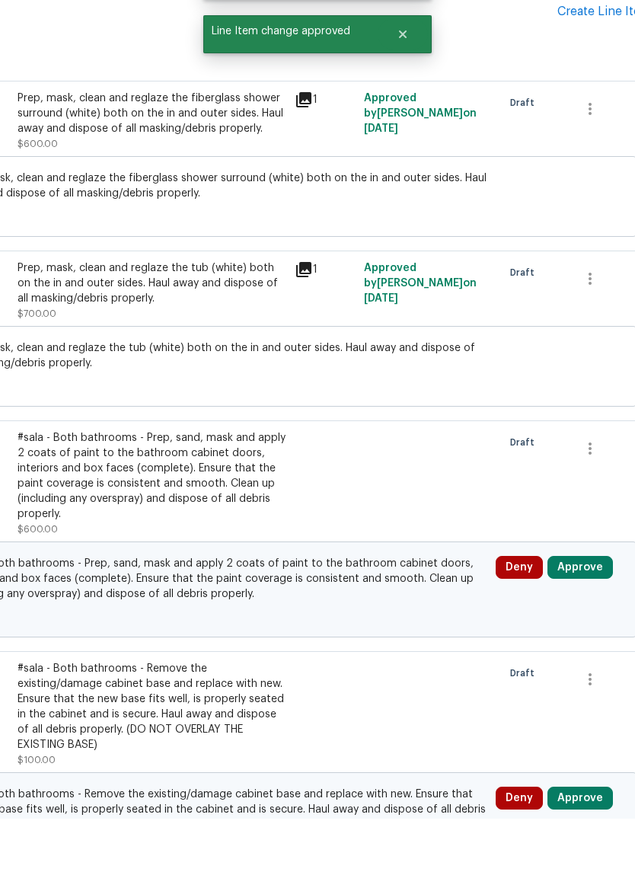
click at [587, 609] on button "Approve" at bounding box center [579, 620] width 65 height 23
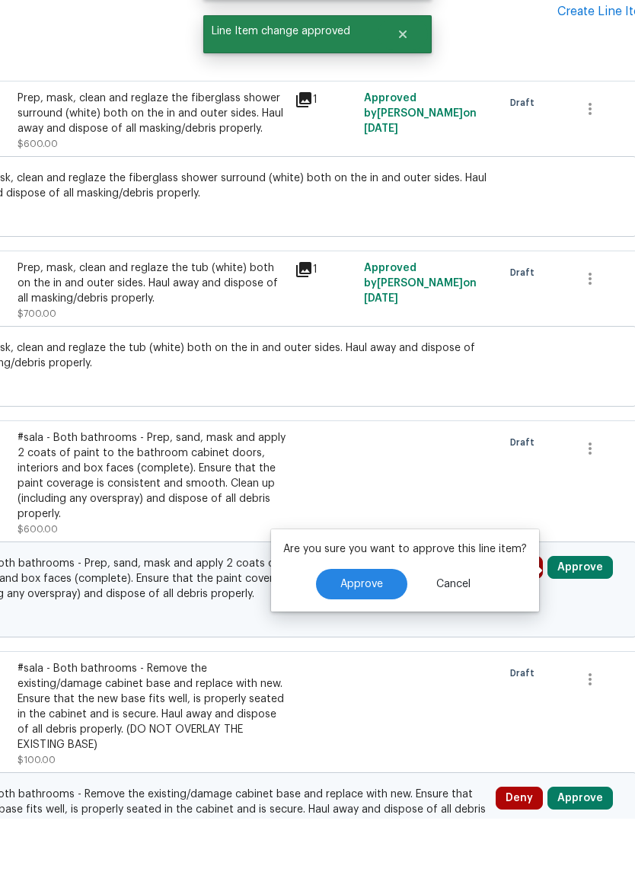
click at [354, 632] on span "Approve" at bounding box center [361, 637] width 43 height 11
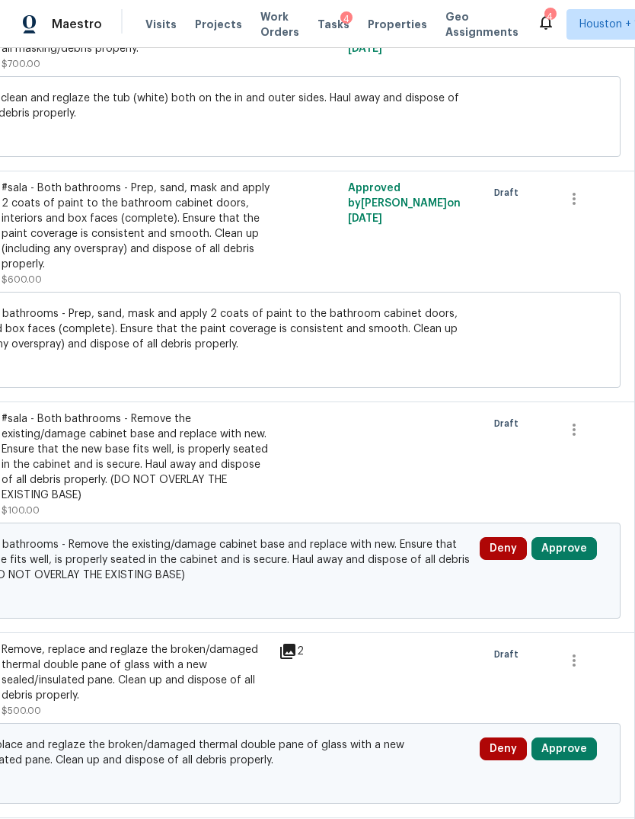
scroll to position [1076, 225]
click at [576, 537] on button "Approve" at bounding box center [563, 548] width 65 height 23
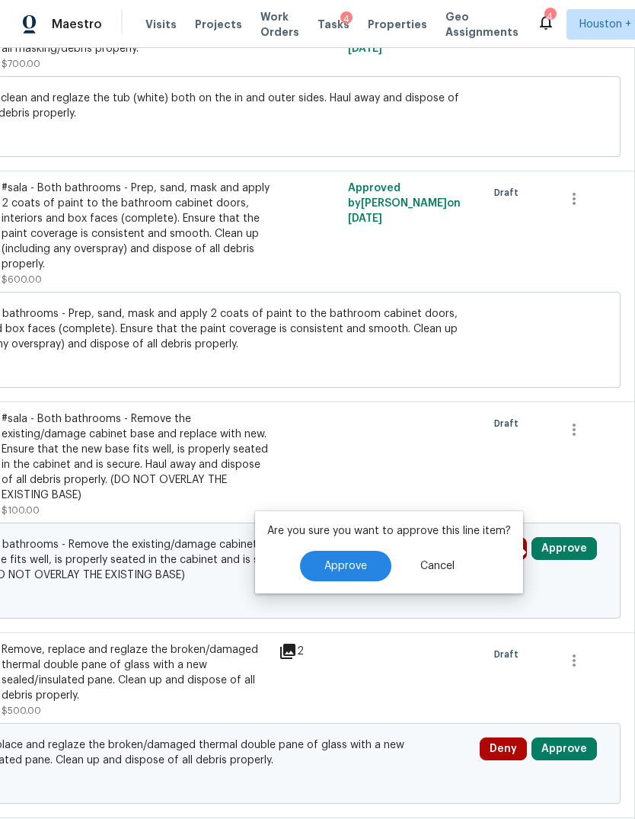
click at [359, 550] on button "Approve" at bounding box center [345, 565] width 91 height 30
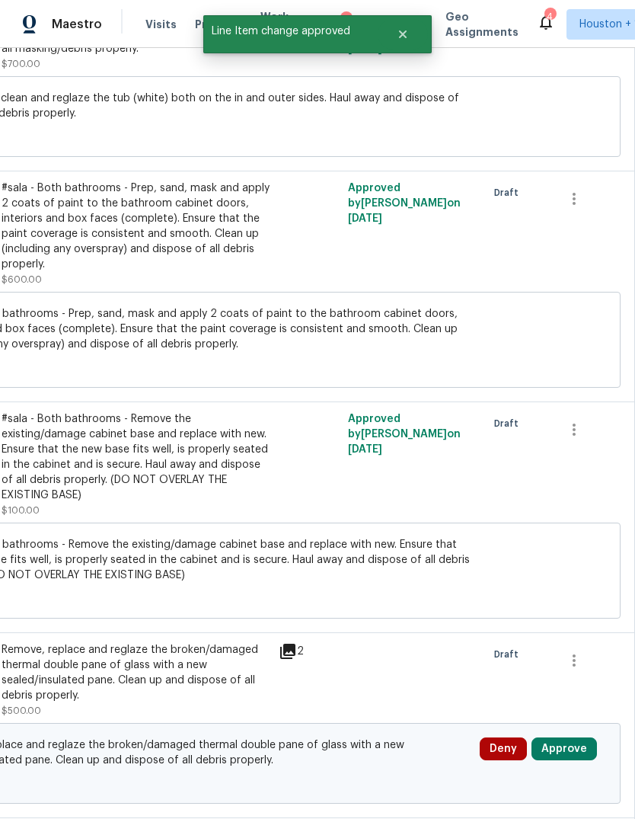
click at [569, 737] on button "Approve" at bounding box center [563, 748] width 65 height 23
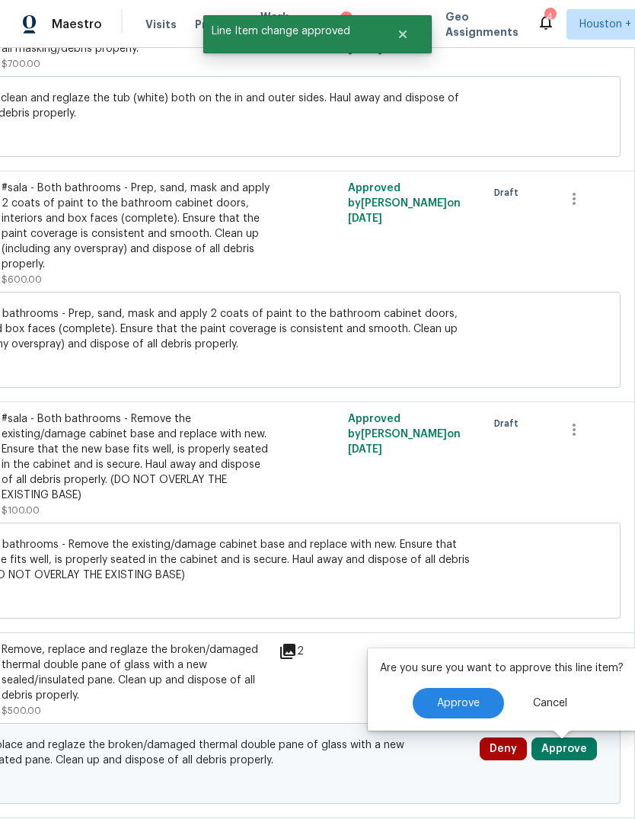
click at [379, 652] on div "Are you sure you want to approve this line item? Approve Cancel" at bounding box center [502, 689] width 268 height 82
click at [450, 697] on span "Approve" at bounding box center [458, 702] width 43 height 11
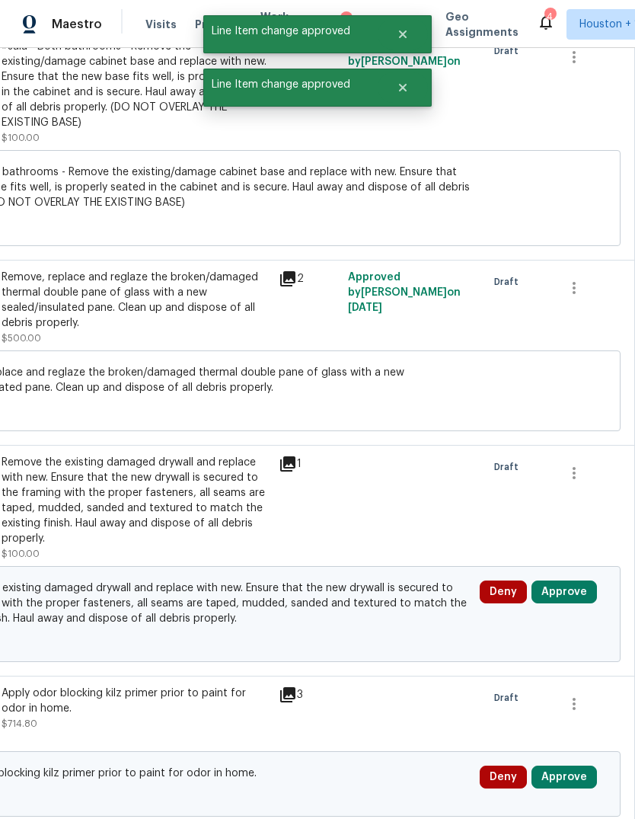
scroll to position [1448, 225]
click at [576, 580] on button "Approve" at bounding box center [563, 591] width 65 height 23
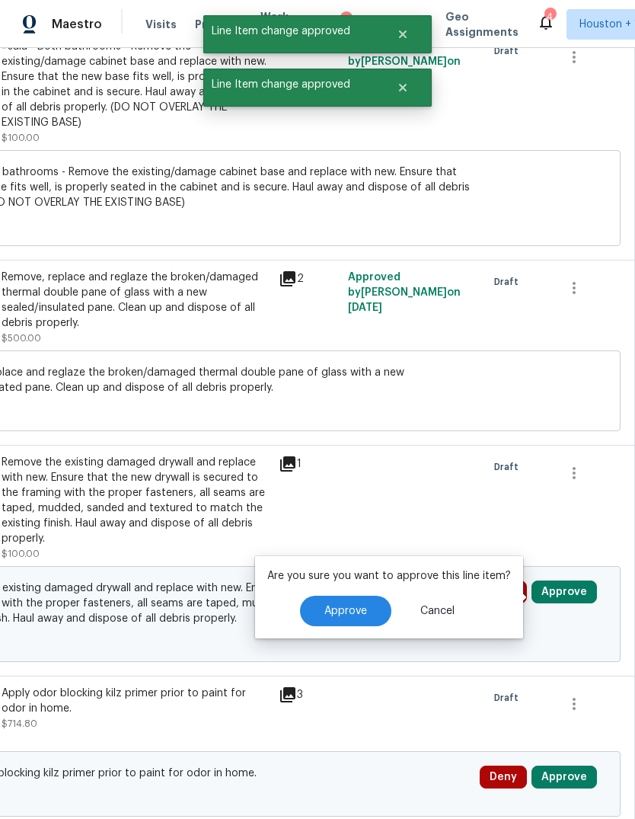
click at [361, 605] on span "Approve" at bounding box center [345, 610] width 43 height 11
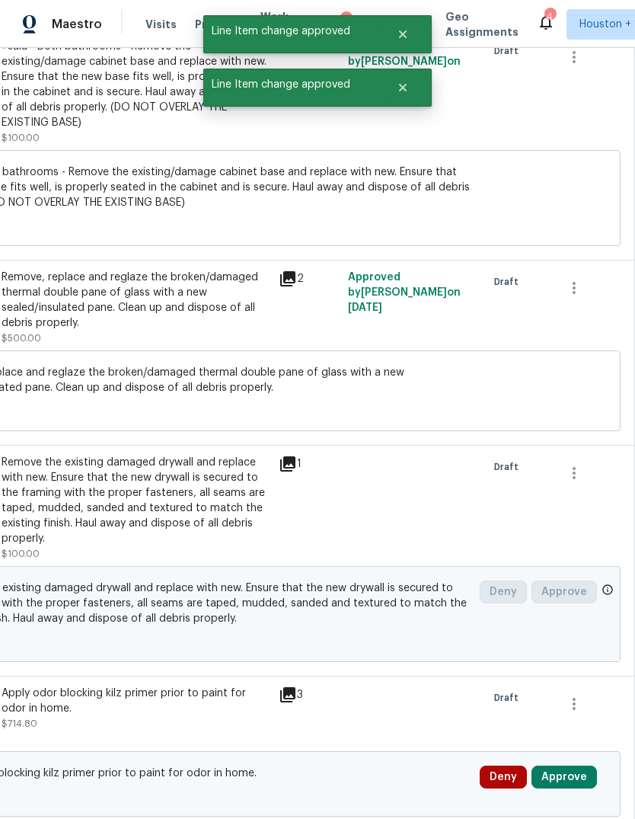
click at [567, 765] on button "Approve" at bounding box center [563, 776] width 65 height 23
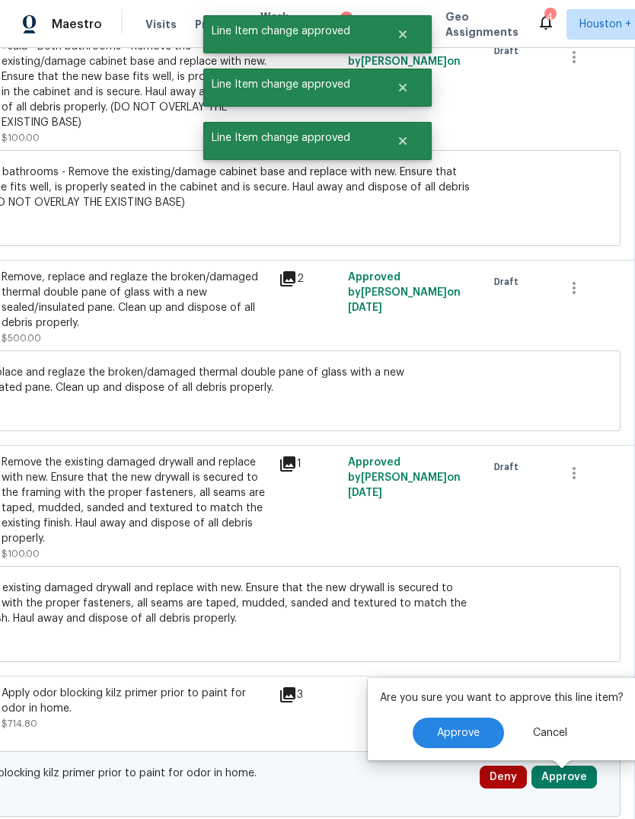
click at [471, 727] on span "Approve" at bounding box center [458, 732] width 43 height 11
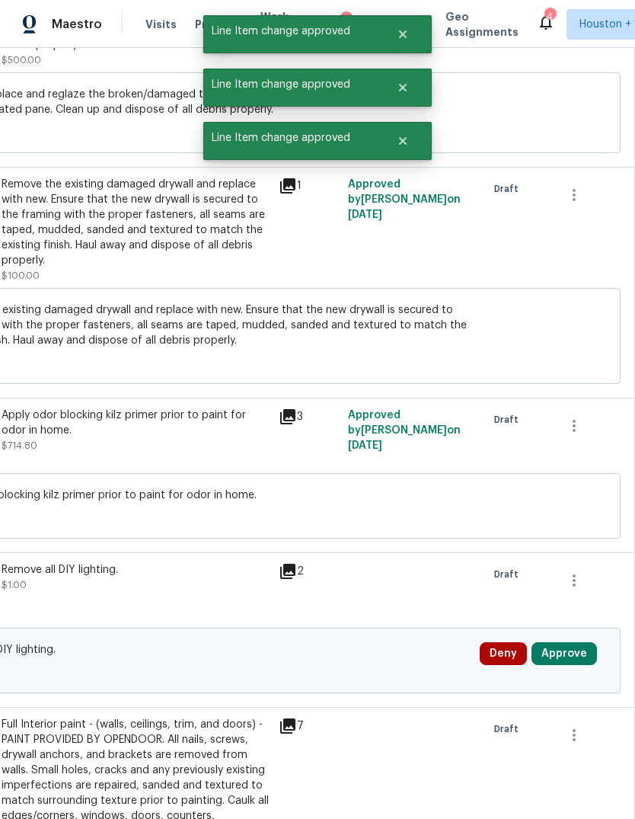
scroll to position [1726, 225]
click at [560, 642] on button "Approve" at bounding box center [563, 653] width 65 height 23
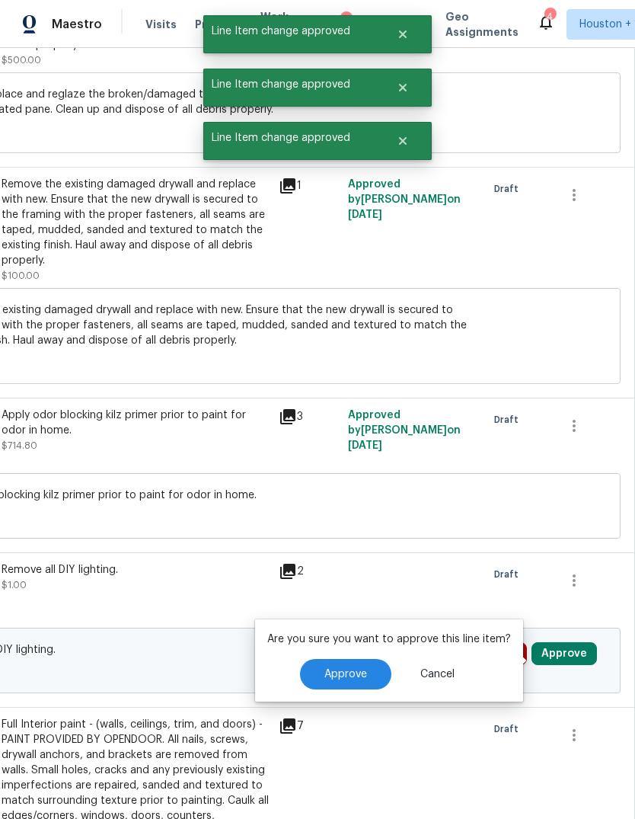
click at [378, 659] on button "Approve" at bounding box center [345, 674] width 91 height 30
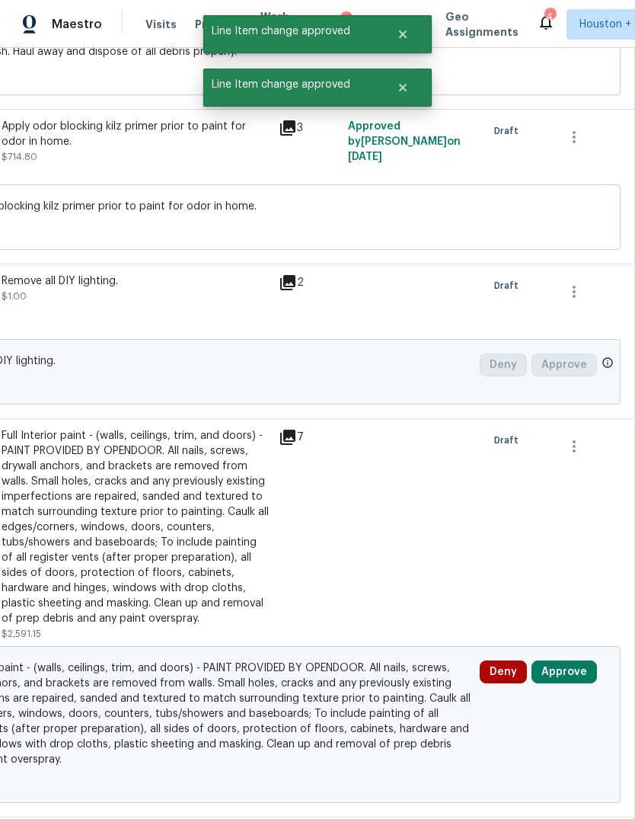
scroll to position [2015, 225]
click at [572, 660] on button "Approve" at bounding box center [563, 671] width 65 height 23
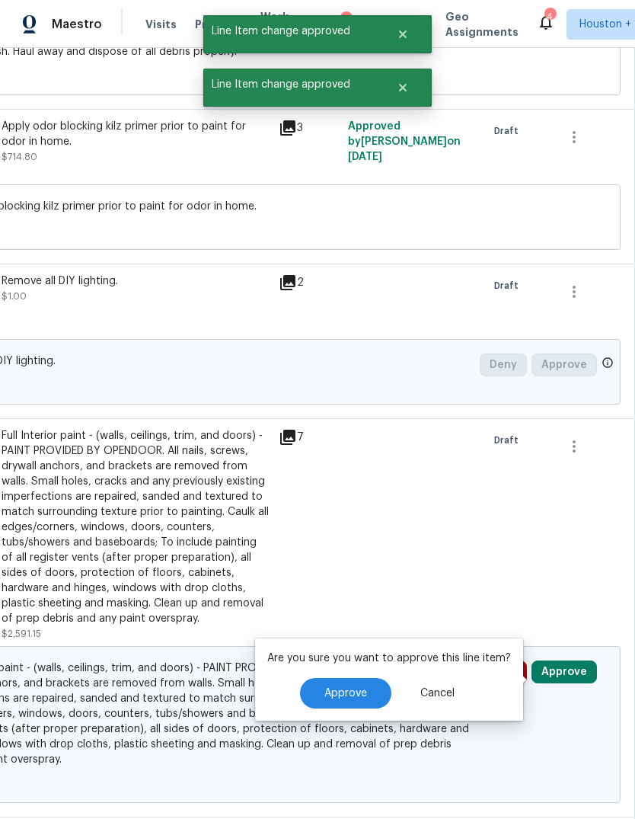
click at [360, 678] on button "Approve" at bounding box center [345, 693] width 91 height 30
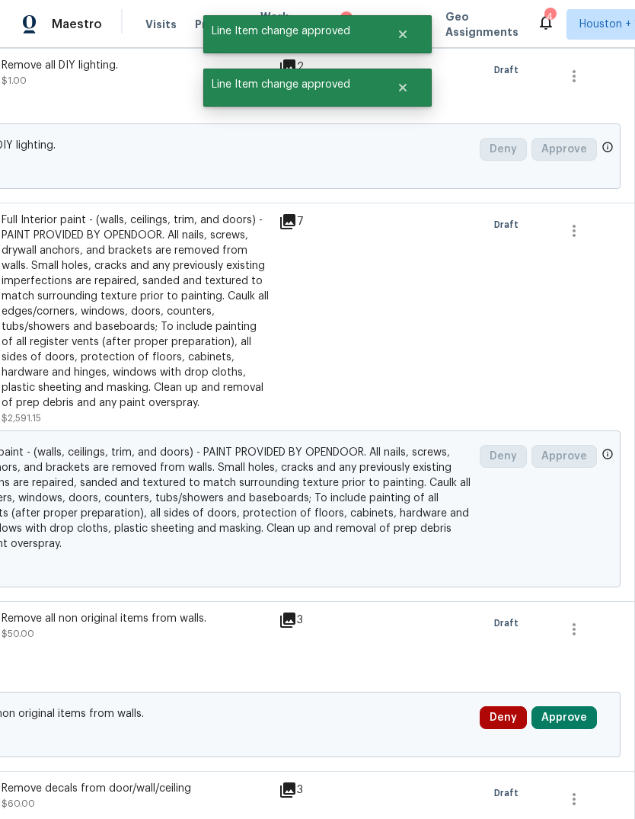
scroll to position [2230, 225]
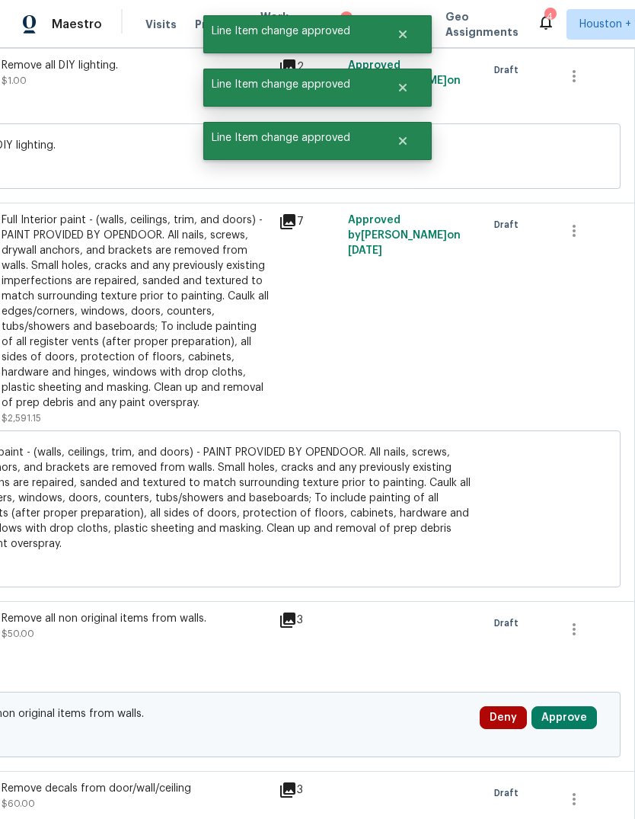
click at [569, 706] on button "Approve" at bounding box center [563, 717] width 65 height 23
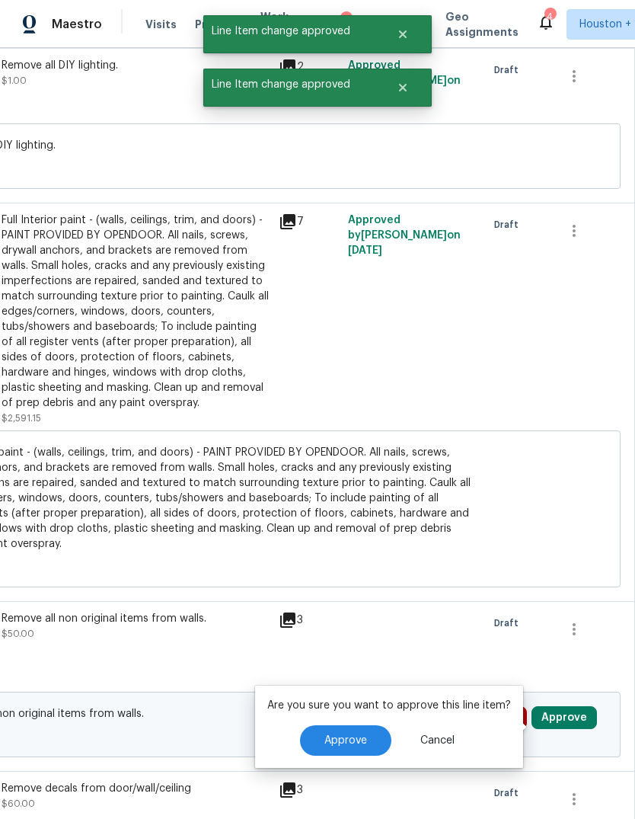
click at [353, 725] on button "Approve" at bounding box center [345, 740] width 91 height 30
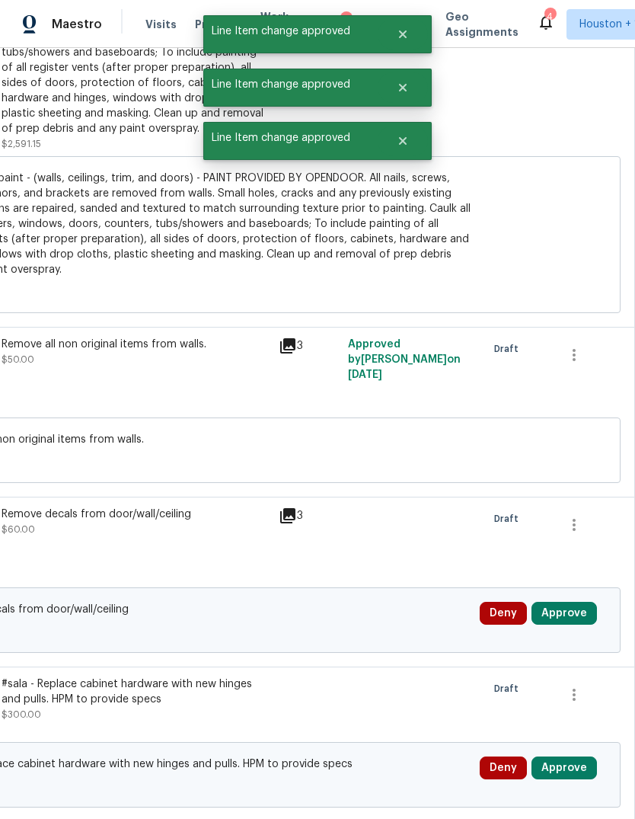
scroll to position [2504, 225]
click at [580, 602] on button "Approve" at bounding box center [563, 613] width 65 height 23
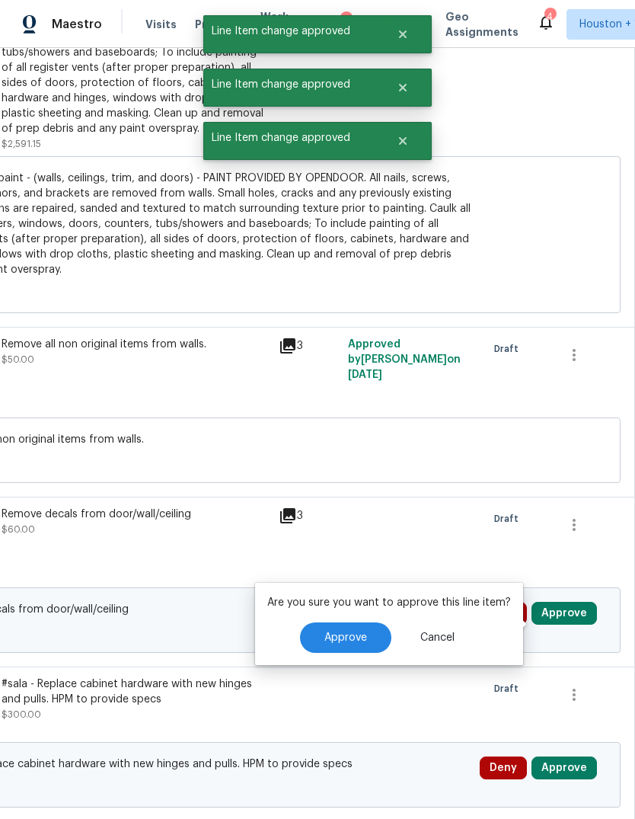
click at [351, 632] on span "Approve" at bounding box center [345, 637] width 43 height 11
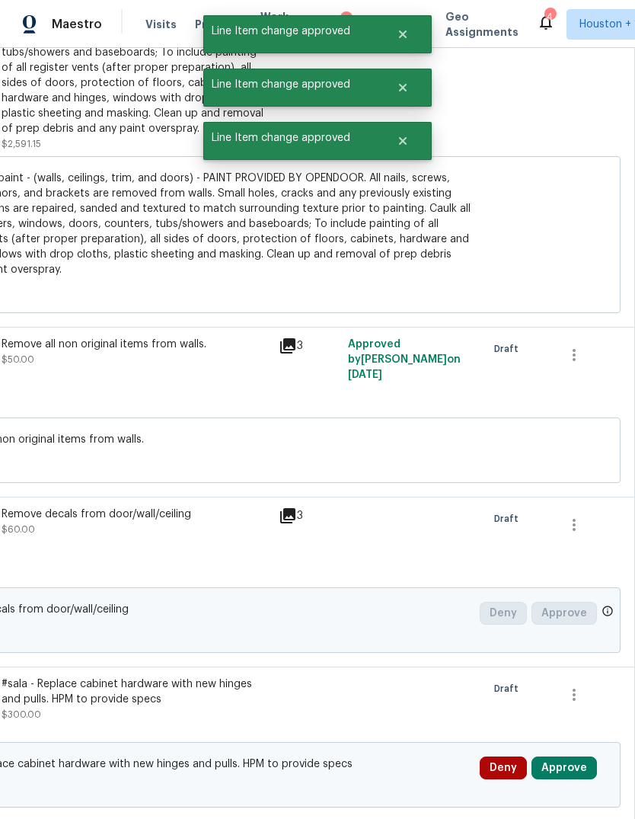
click at [573, 756] on button "Approve" at bounding box center [563, 767] width 65 height 23
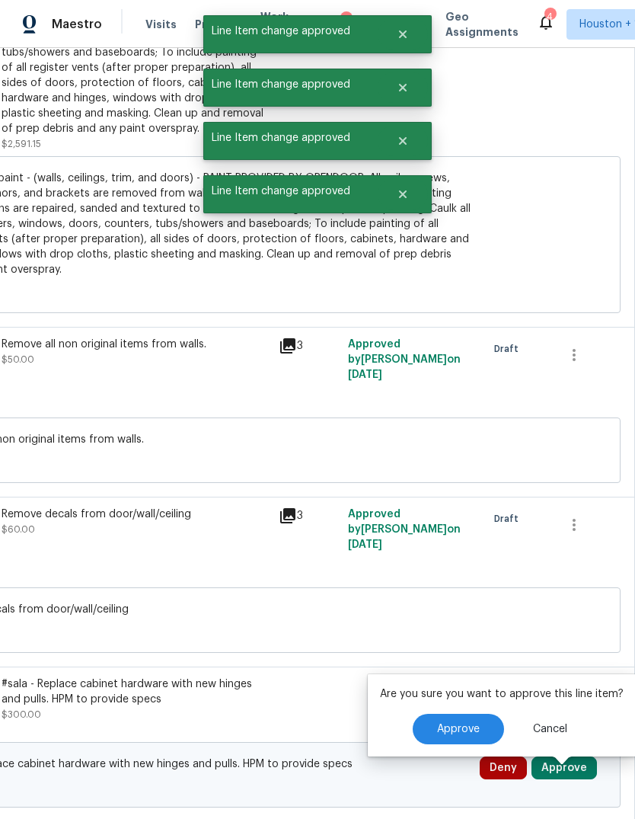
click at [439, 713] on button "Approve" at bounding box center [458, 728] width 91 height 30
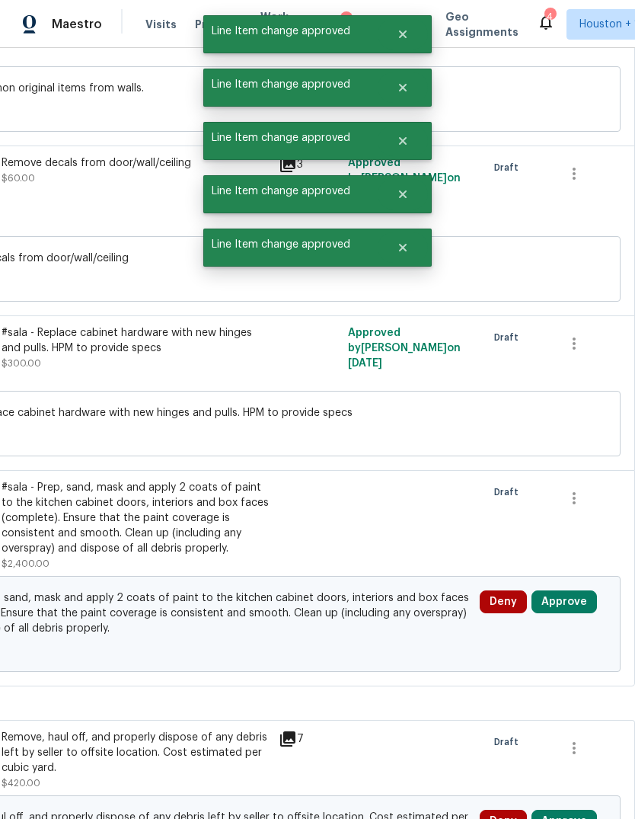
scroll to position [2855, 225]
click at [583, 586] on div "Deny Approve" at bounding box center [543, 624] width 136 height 76
click at [582, 586] on div "Deny Approve" at bounding box center [543, 624] width 136 height 76
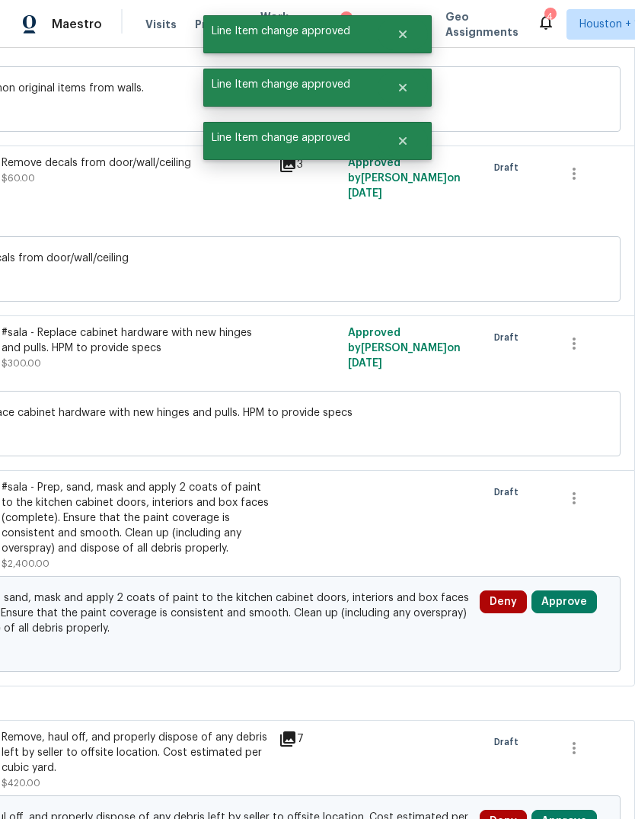
click at [571, 590] on button "Approve" at bounding box center [563, 601] width 65 height 23
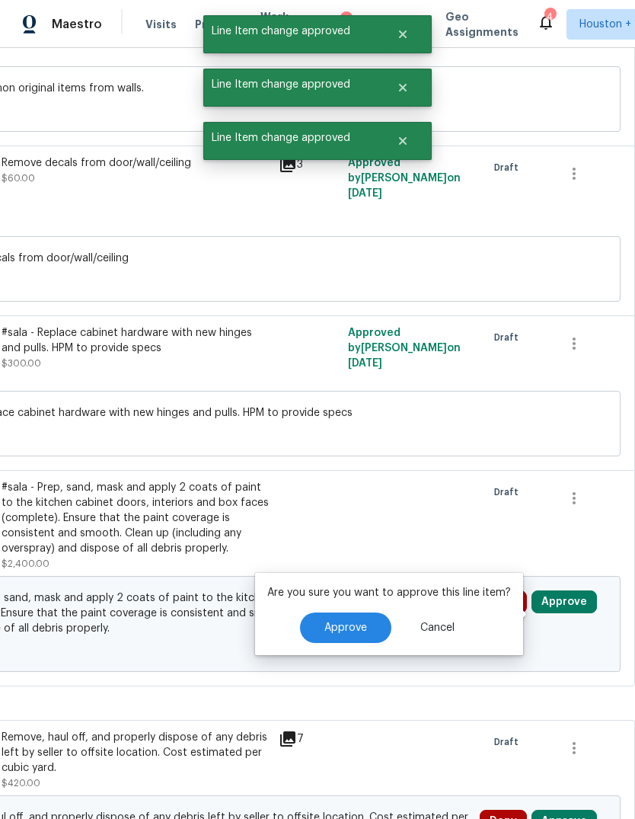
click at [371, 612] on button "Approve" at bounding box center [345, 627] width 91 height 30
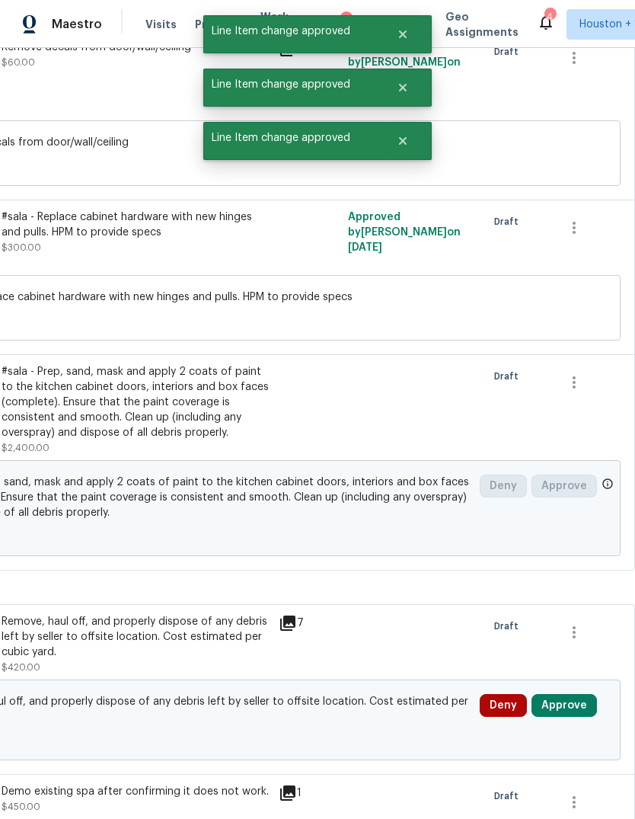
scroll to position [3047, 225]
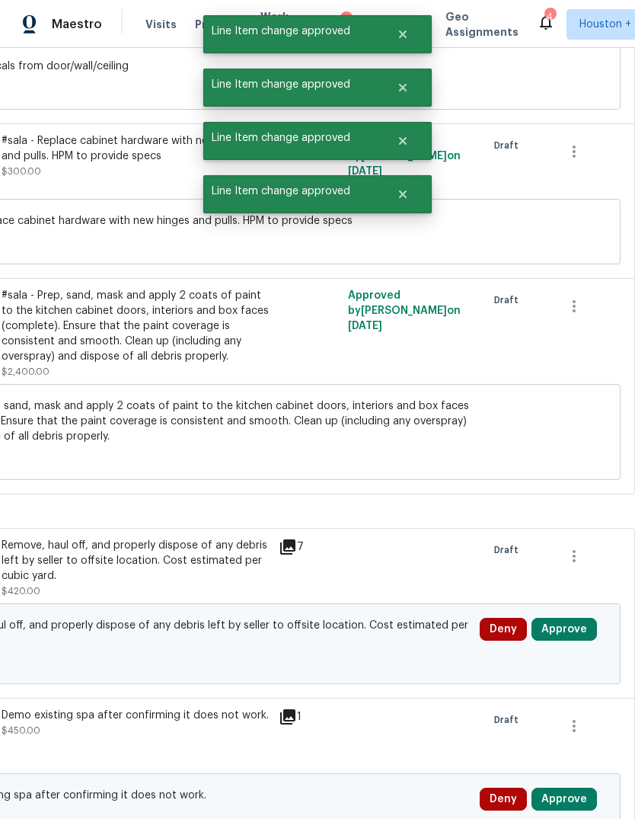
click at [576, 617] on button "Approve" at bounding box center [563, 628] width 65 height 23
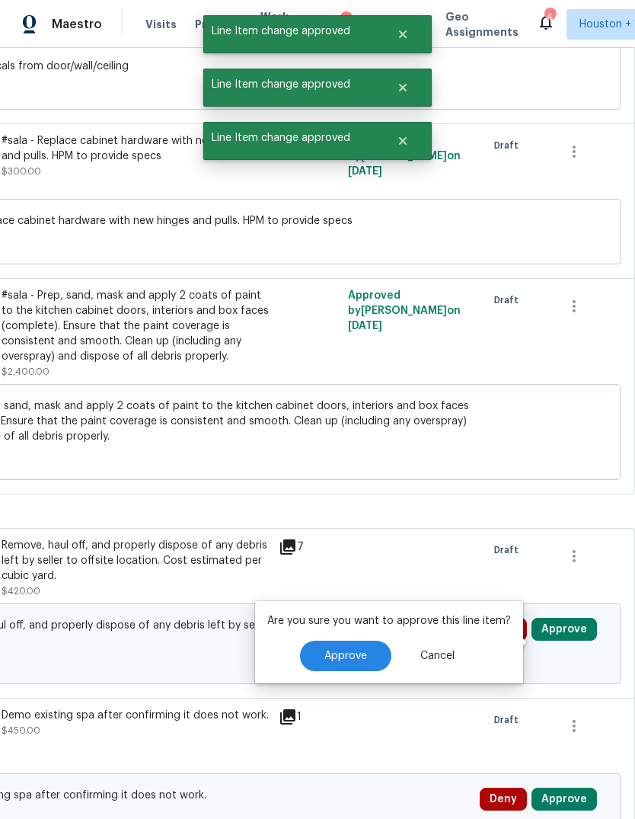
click at [354, 640] on button "Approve" at bounding box center [345, 655] width 91 height 30
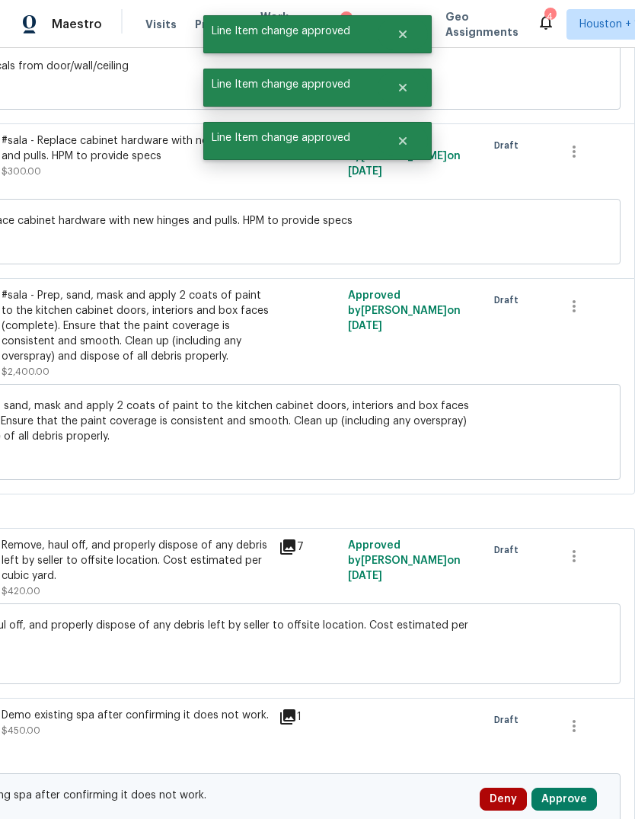
click at [576, 787] on button "Approve" at bounding box center [563, 798] width 65 height 23
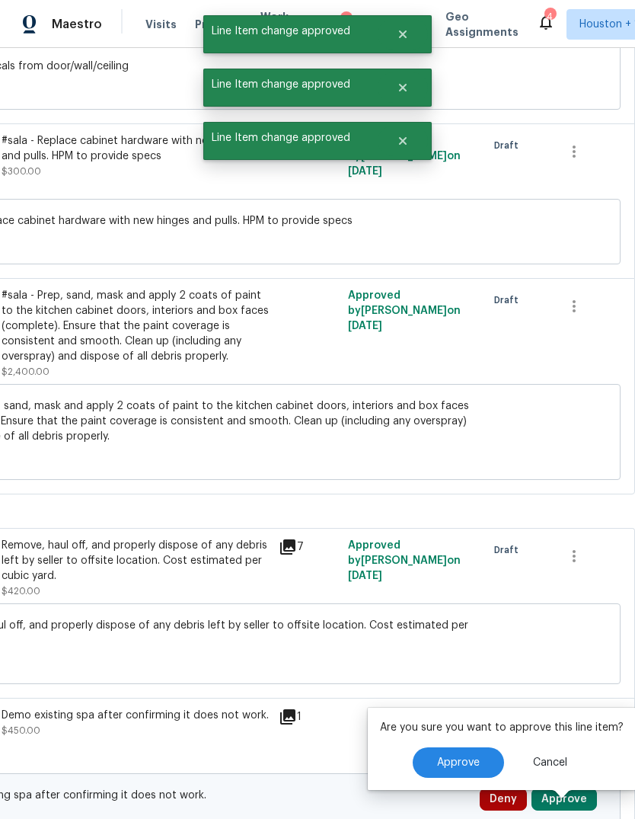
click at [437, 757] on span "Approve" at bounding box center [458, 762] width 43 height 11
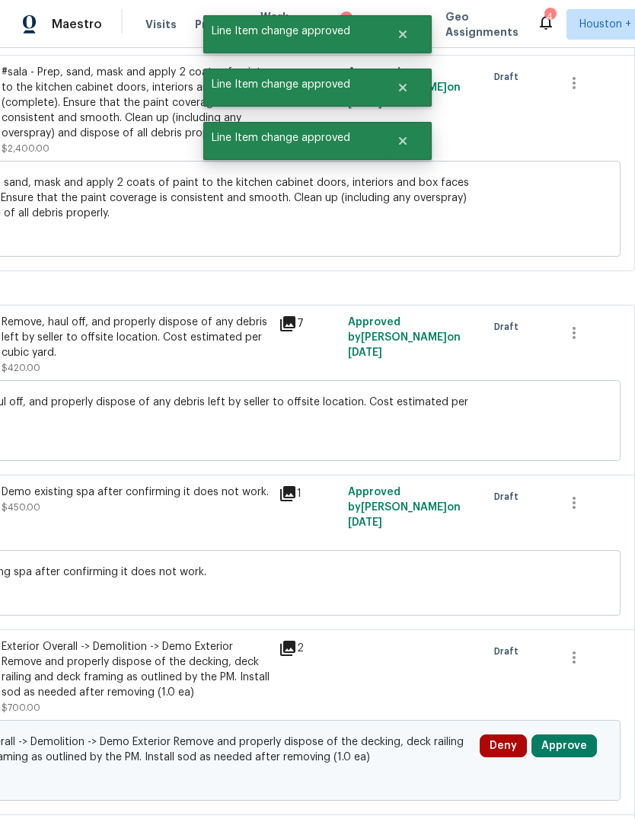
scroll to position [3270, 225]
click at [574, 734] on button "Approve" at bounding box center [563, 745] width 65 height 23
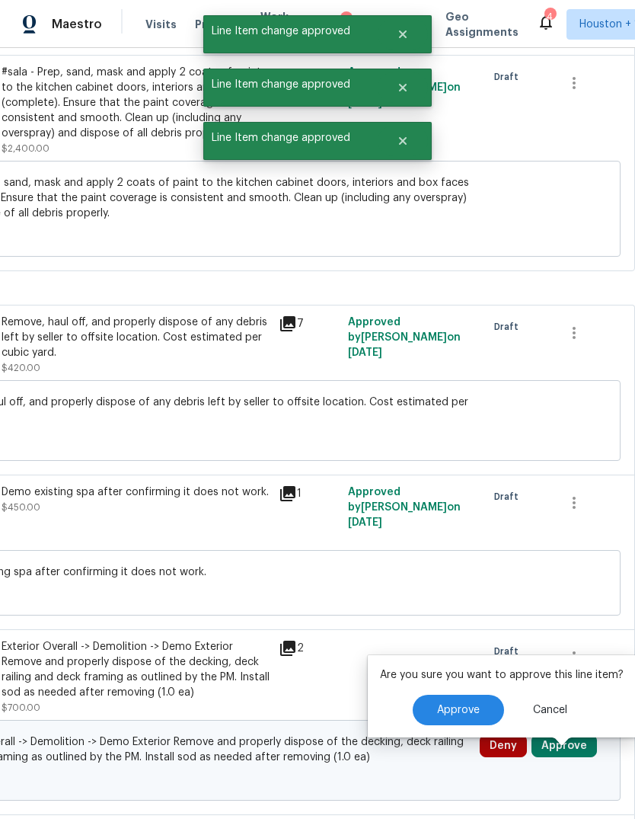
click at [428, 694] on button "Approve" at bounding box center [458, 709] width 91 height 30
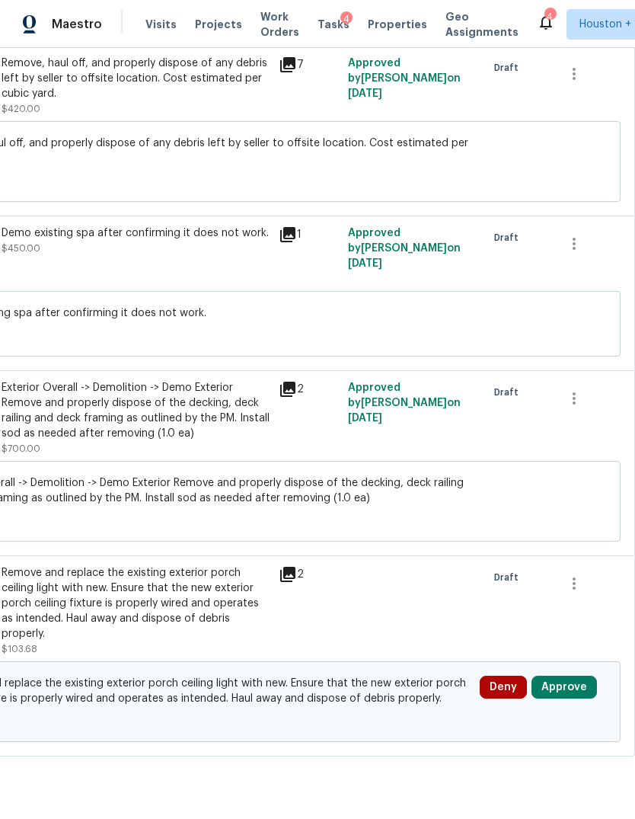
scroll to position [3528, 225]
click at [574, 676] on button "Approve" at bounding box center [563, 687] width 65 height 23
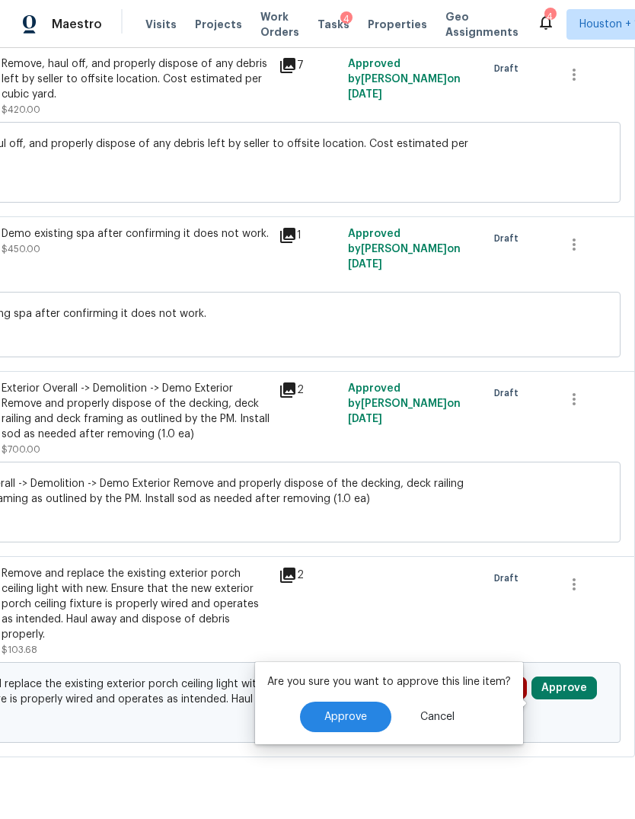
click at [354, 711] on span "Approve" at bounding box center [345, 716] width 43 height 11
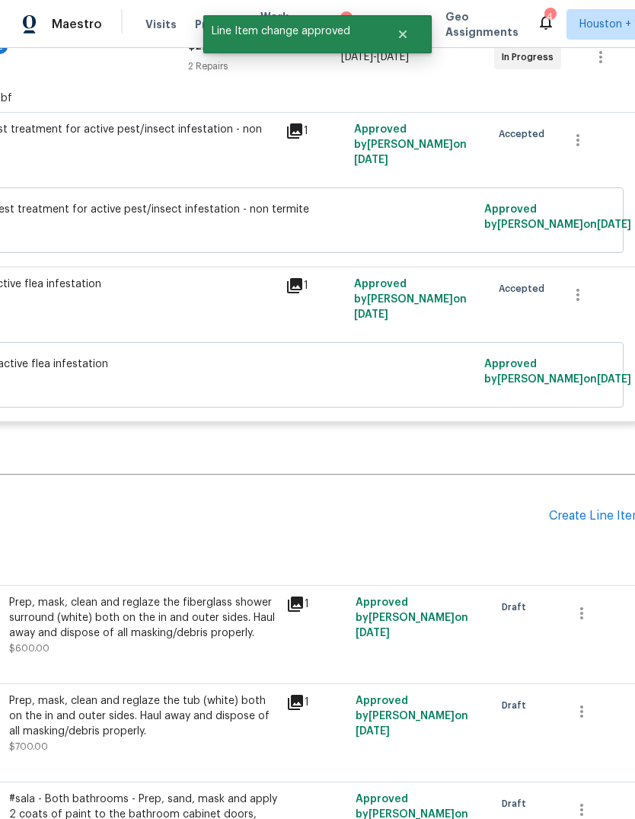
scroll to position [209, 217]
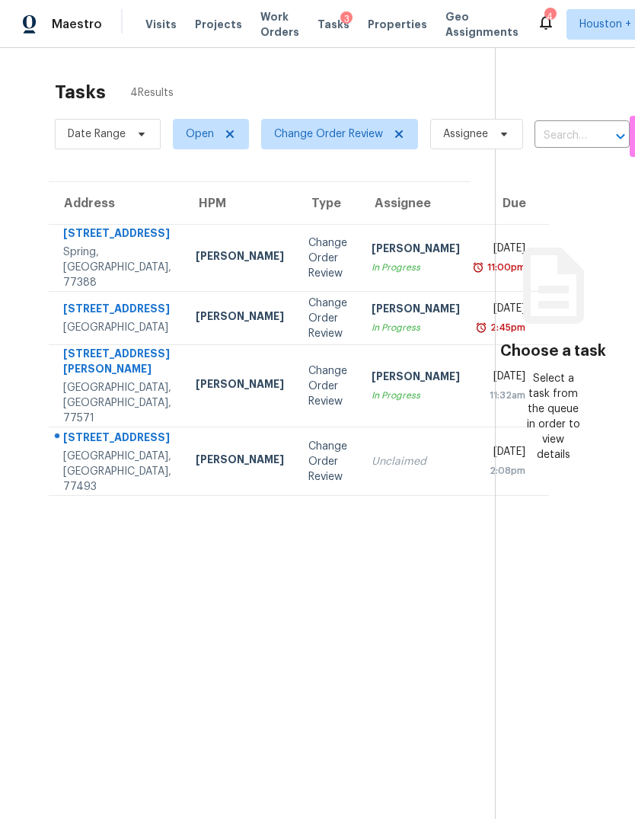
click at [94, 494] on div "[GEOGRAPHIC_DATA], [GEOGRAPHIC_DATA], 77493" at bounding box center [117, 471] width 108 height 46
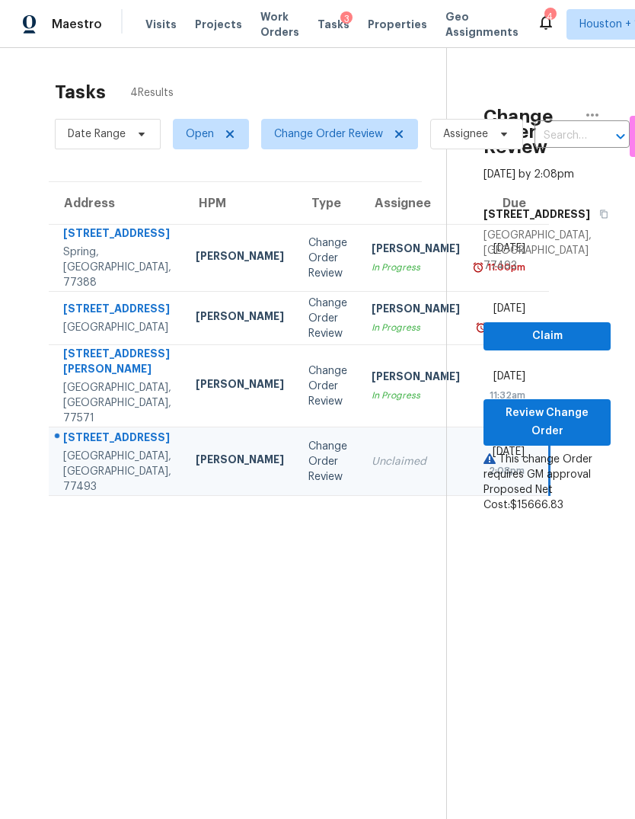
click at [88, 380] on div "[STREET_ADDRESS][PERSON_NAME]" at bounding box center [117, 363] width 108 height 34
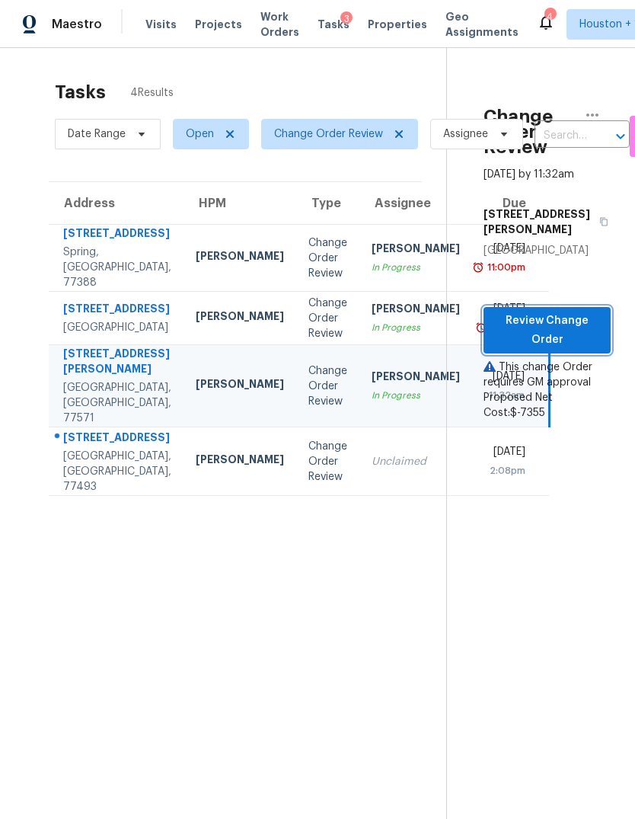
click at [580, 343] on span "Review Change Order" at bounding box center [547, 329] width 103 height 37
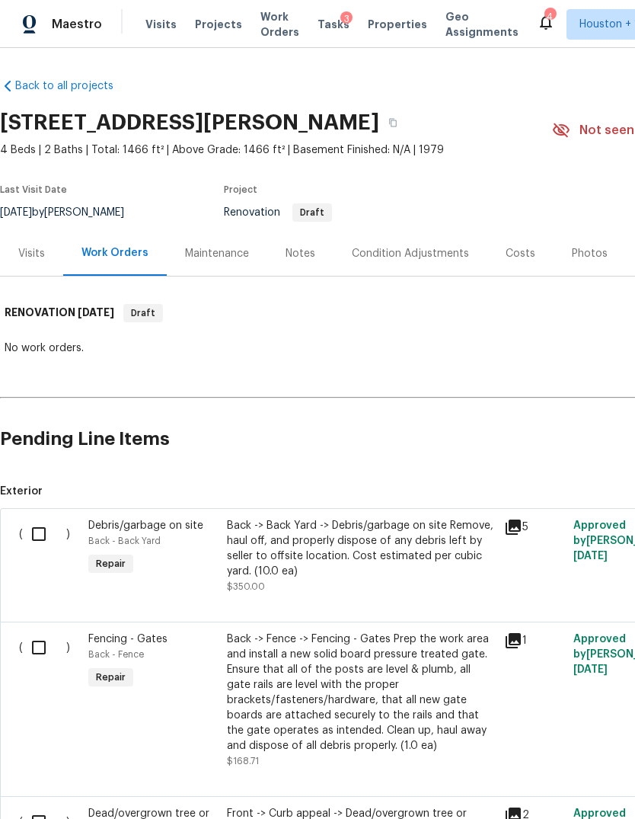
click at [209, 31] on span "Projects" at bounding box center [218, 24] width 47 height 15
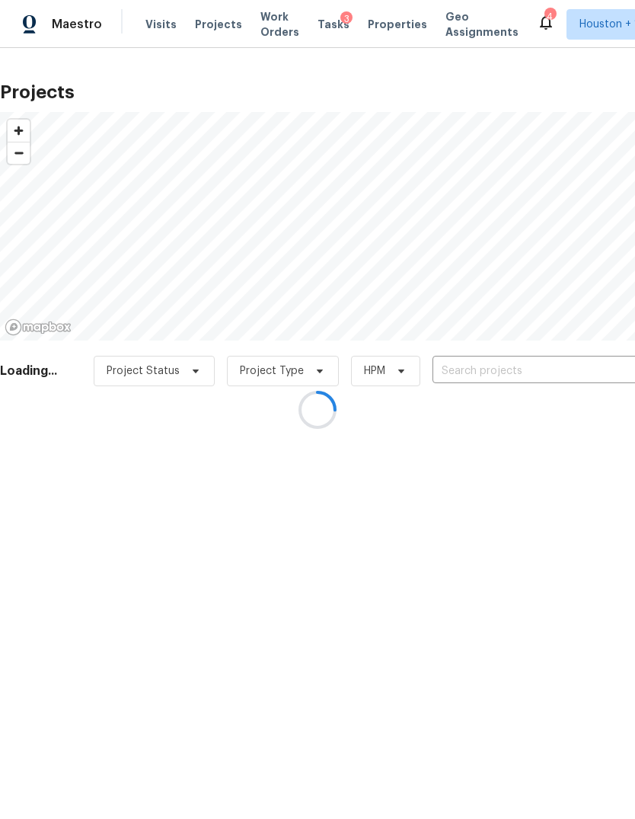
click at [563, 367] on div at bounding box center [317, 409] width 635 height 819
click at [569, 365] on div at bounding box center [317, 409] width 635 height 819
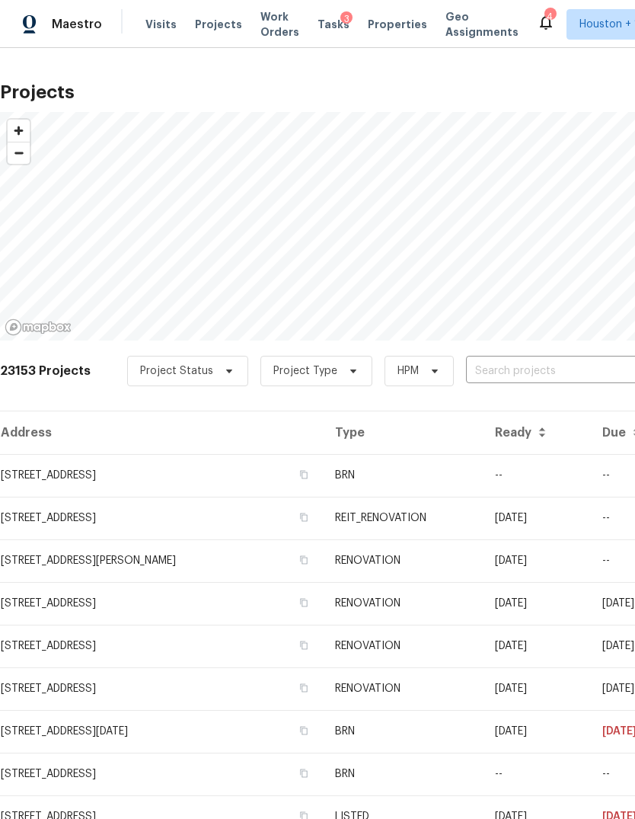
click at [572, 361] on input "text" at bounding box center [553, 371] width 174 height 24
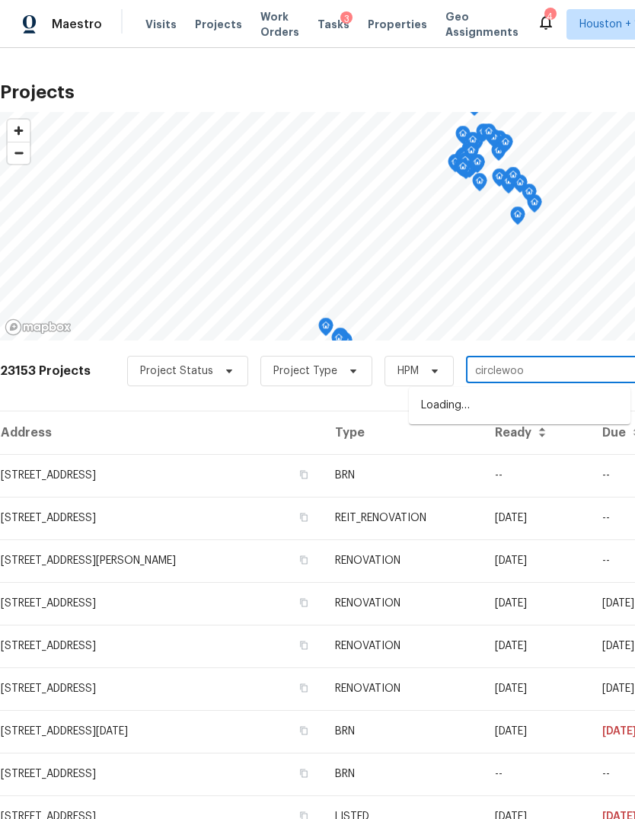
type input "circlewood"
click at [604, 413] on li "[STREET_ADDRESS]" at bounding box center [520, 405] width 222 height 25
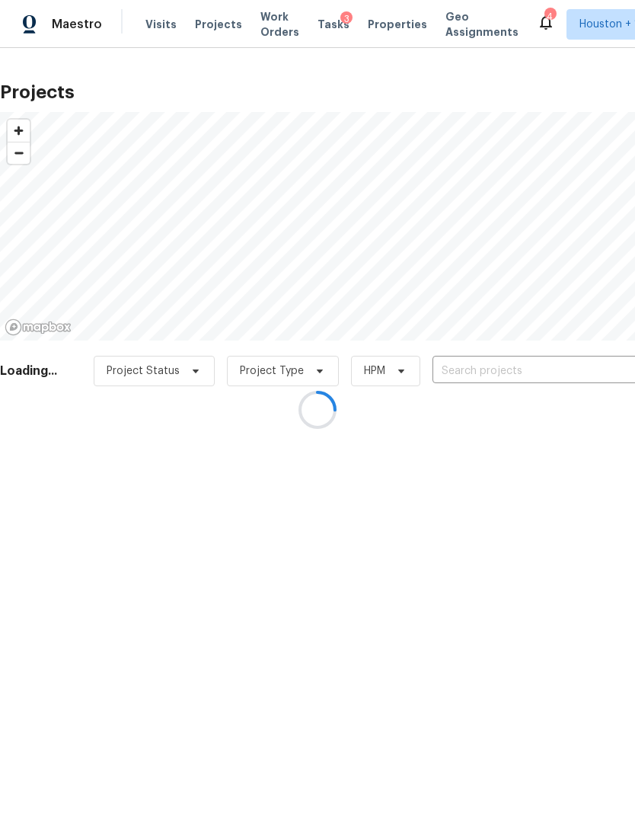
type input "[STREET_ADDRESS]"
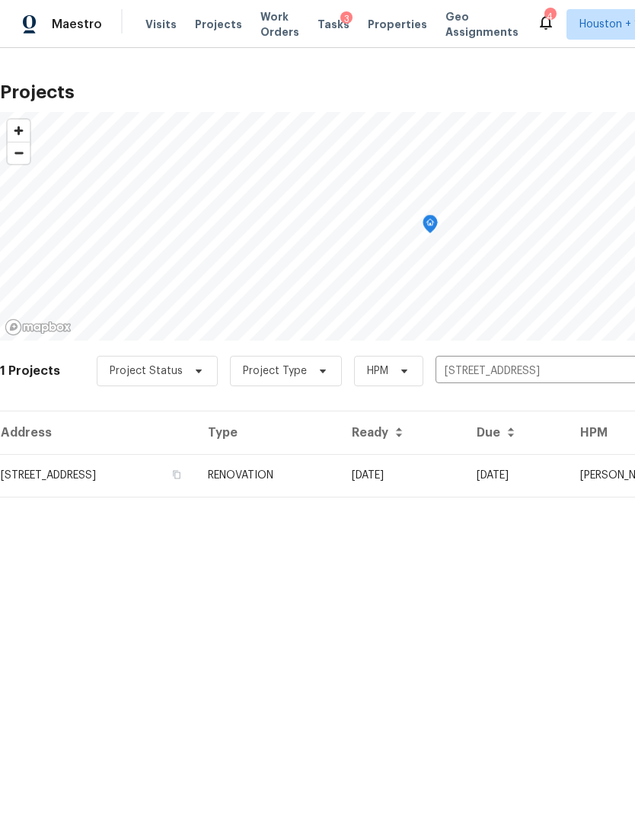
click at [70, 488] on td "[STREET_ADDRESS]" at bounding box center [98, 475] width 196 height 43
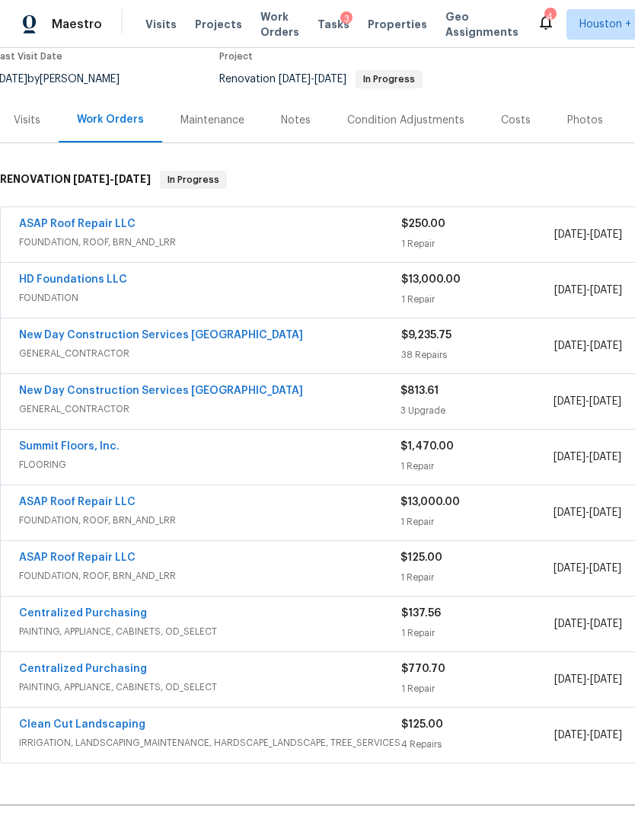
scroll to position [136, 5]
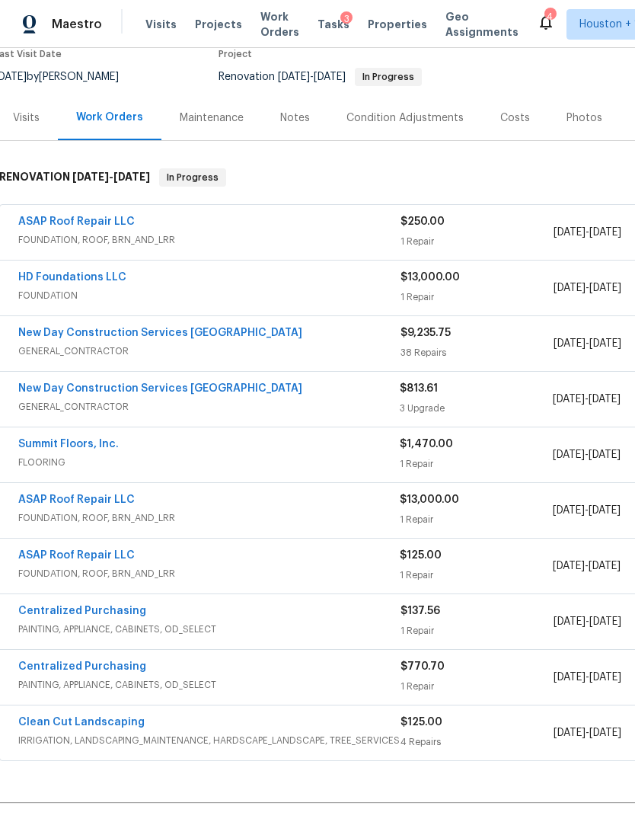
click at [27, 281] on link "HD Foundations LLC" at bounding box center [72, 277] width 108 height 11
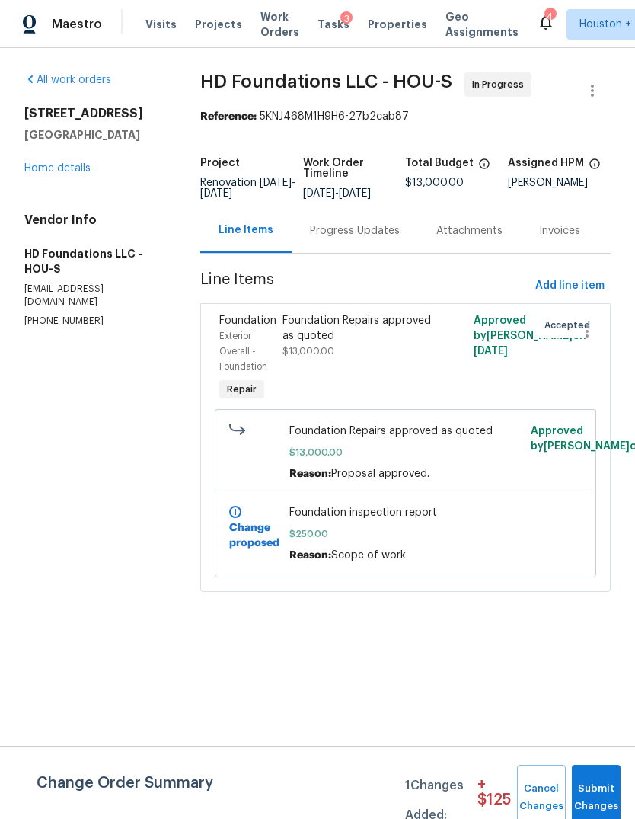
click at [365, 238] on div "Progress Updates" at bounding box center [355, 230] width 90 height 15
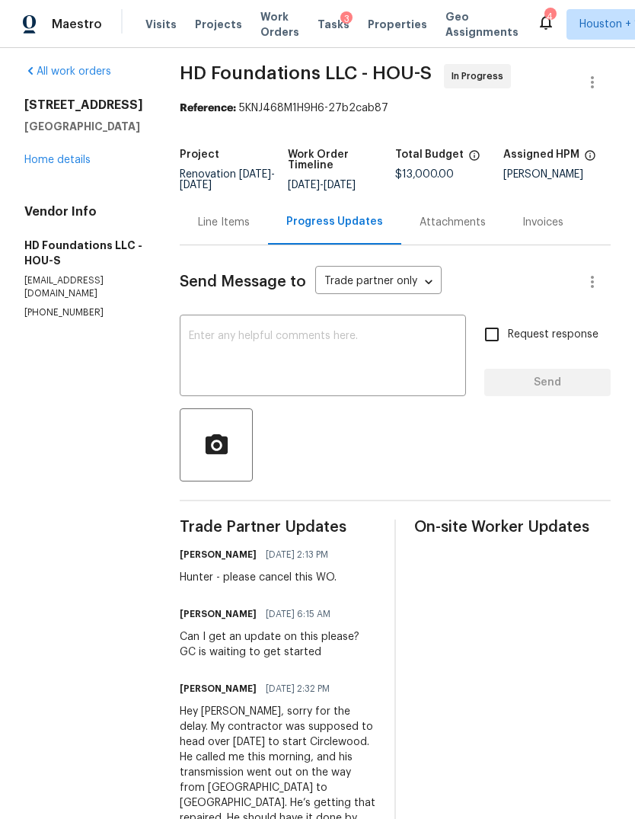
scroll to position [8, 0]
click at [242, 242] on div "Line Items" at bounding box center [224, 221] width 88 height 45
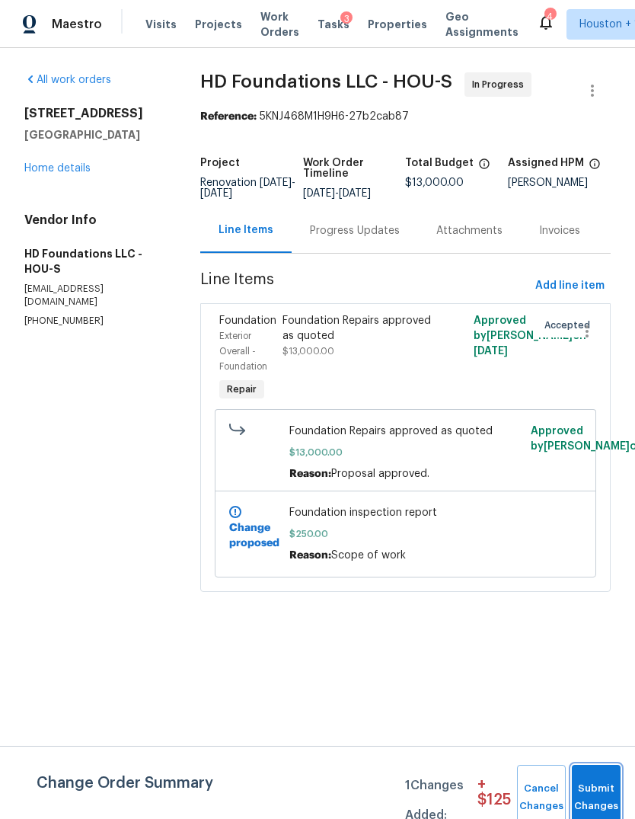
click at [598, 787] on span "Submit Changes" at bounding box center [596, 797] width 34 height 35
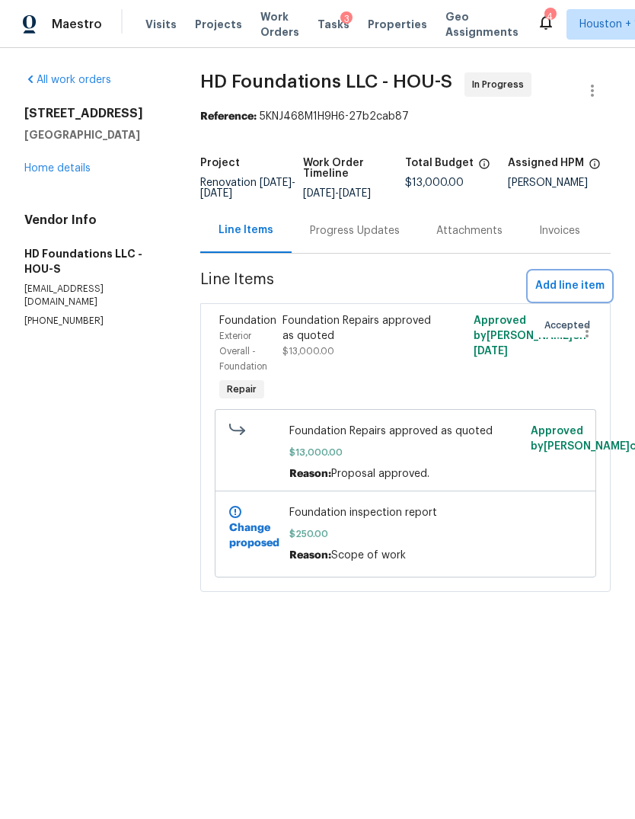
click at [582, 293] on span "Add line item" at bounding box center [569, 285] width 69 height 19
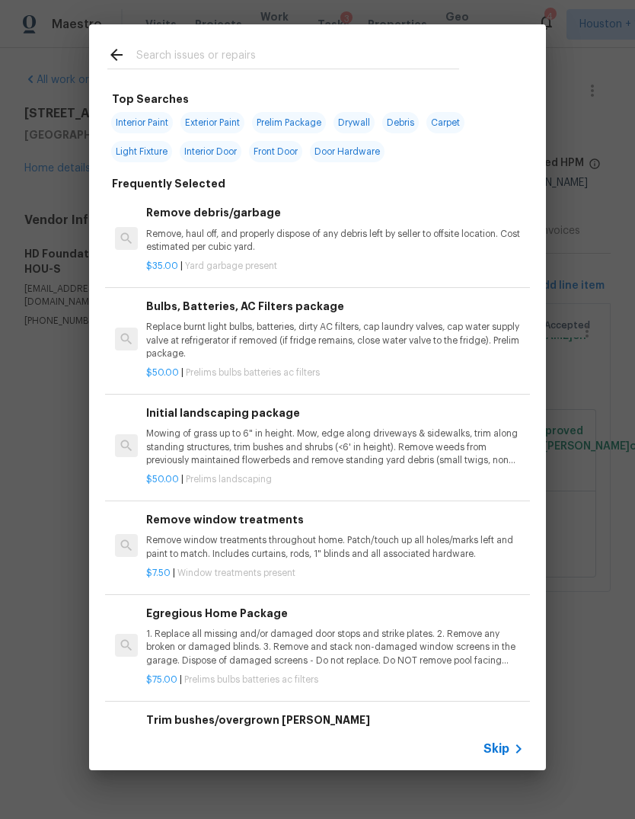
click at [511, 755] on icon at bounding box center [518, 748] width 18 height 18
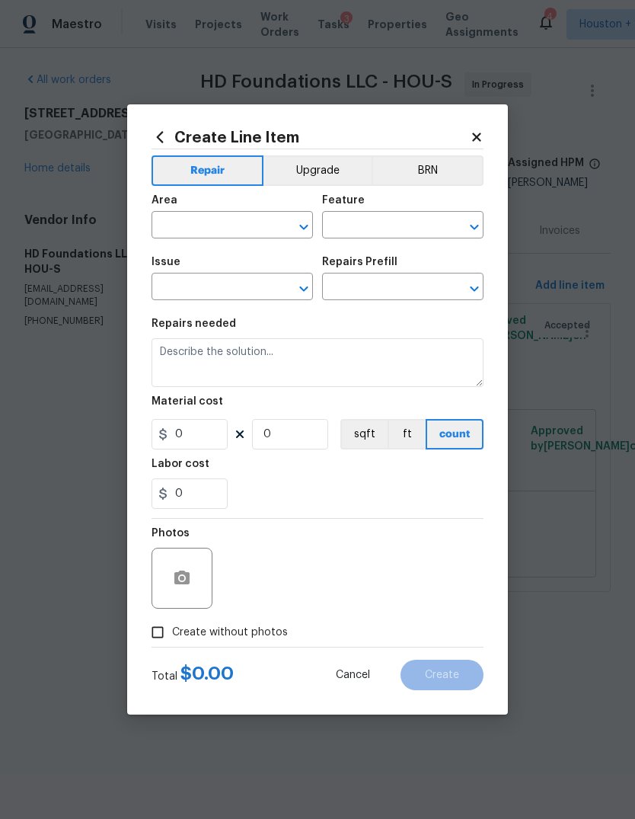
click at [191, 240] on span "Area ​" at bounding box center [232, 217] width 161 height 62
click at [196, 235] on input "text" at bounding box center [211, 227] width 119 height 24
type input "f"
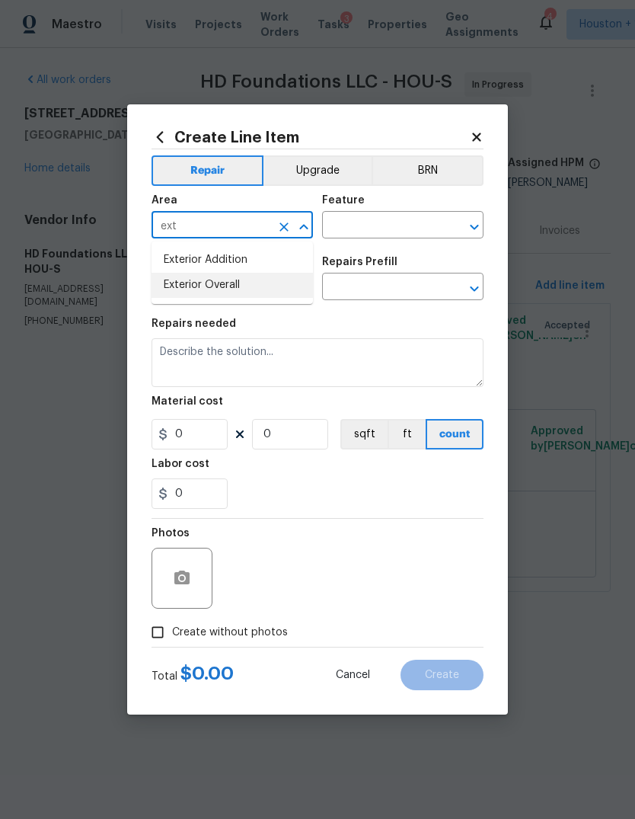
click at [254, 294] on li "Exterior Overall" at bounding box center [232, 285] width 161 height 25
type input "Exterior Overall"
click at [390, 222] on input "text" at bounding box center [381, 227] width 119 height 24
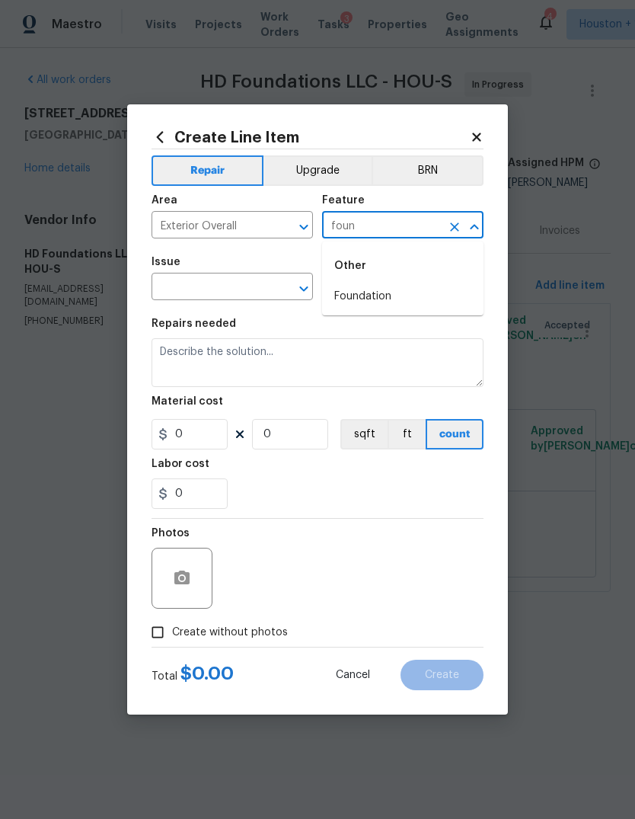
click at [404, 292] on li "Foundation" at bounding box center [402, 296] width 161 height 25
type input "Foundation"
click at [231, 288] on input "text" at bounding box center [211, 288] width 119 height 24
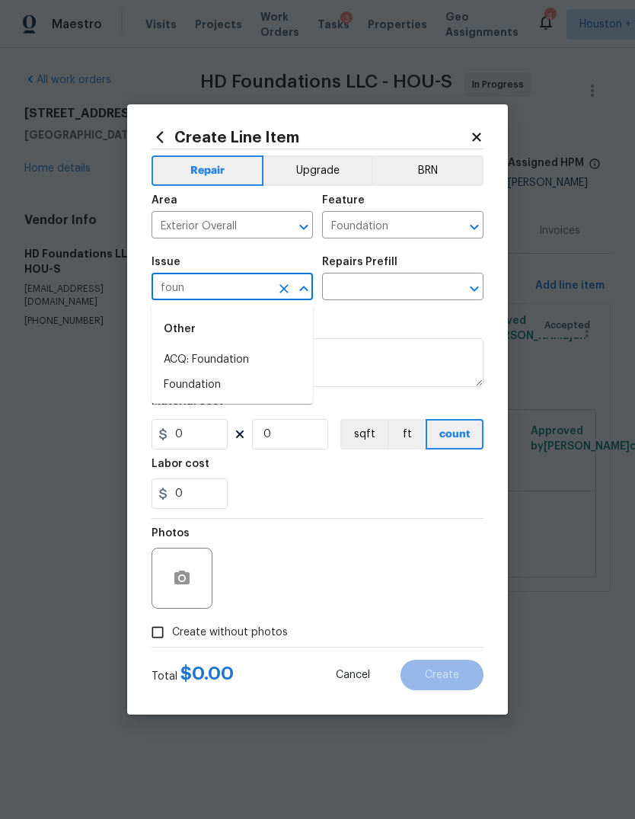
click at [247, 392] on li "Foundation" at bounding box center [232, 384] width 161 height 25
type input "Foundation"
click at [395, 290] on input "text" at bounding box center [381, 288] width 119 height 24
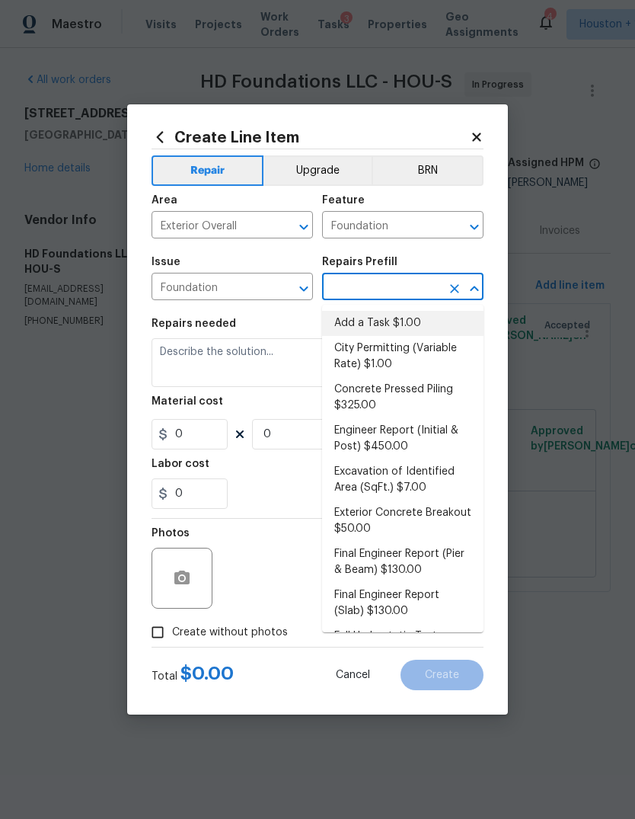
click at [433, 321] on li "Add a Task $1.00" at bounding box center [402, 323] width 161 height 25
type input "Add a Task $1.00"
type textarea "HPM to detail"
type input "1"
type input "Add a Task $1.00"
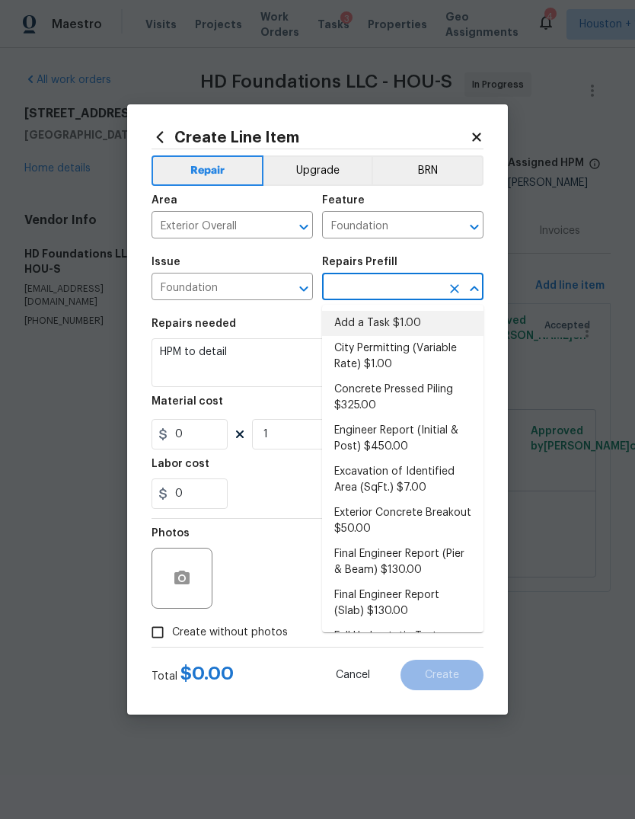
type input "1"
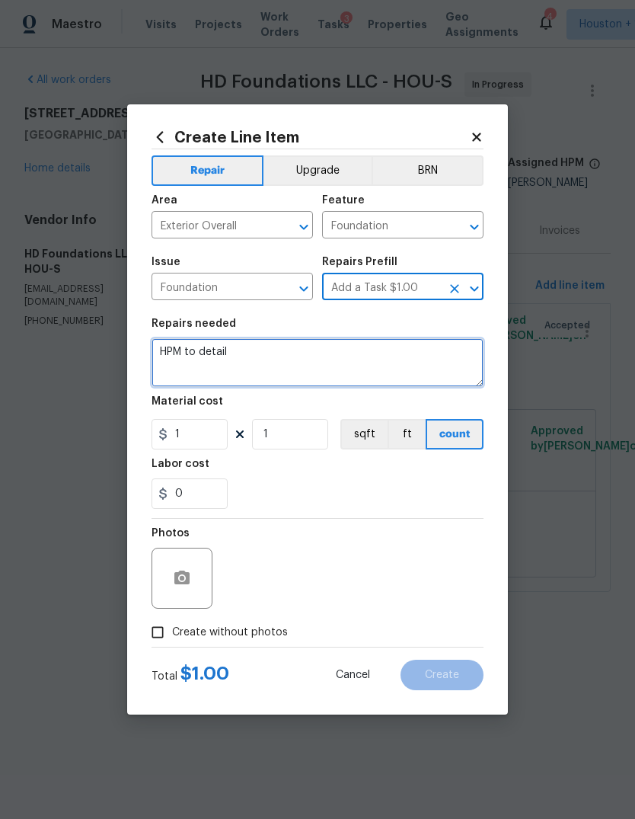
click at [200, 372] on textarea "HPM to detail" at bounding box center [318, 362] width 332 height 49
click at [188, 365] on textarea "HPM to detail" at bounding box center [318, 362] width 332 height 49
click at [187, 365] on textarea "HPM to detail" at bounding box center [318, 362] width 332 height 49
click at [171, 350] on textarea "HPM to detail" at bounding box center [318, 362] width 332 height 49
click at [171, 349] on textarea "HPM to detail" at bounding box center [318, 362] width 332 height 49
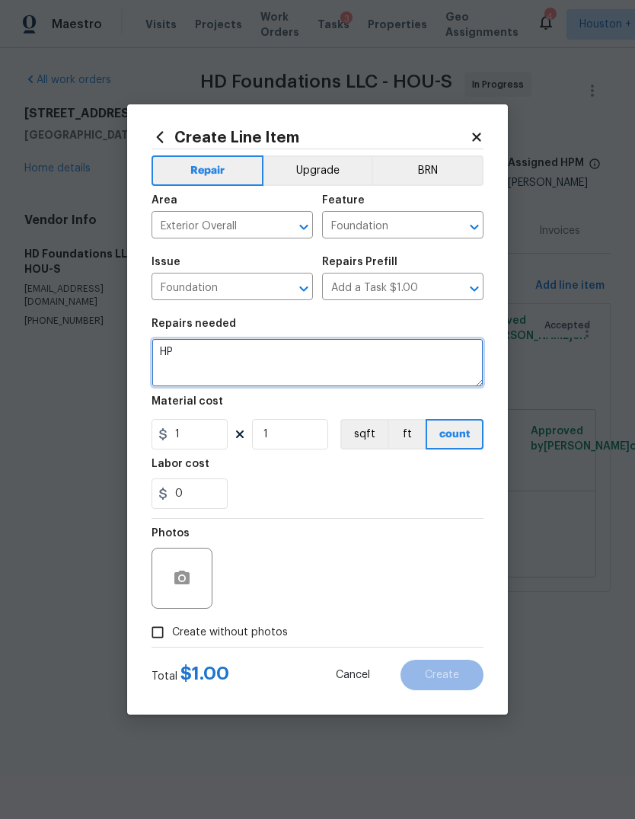
type textarea "H"
type textarea "Inspection report"
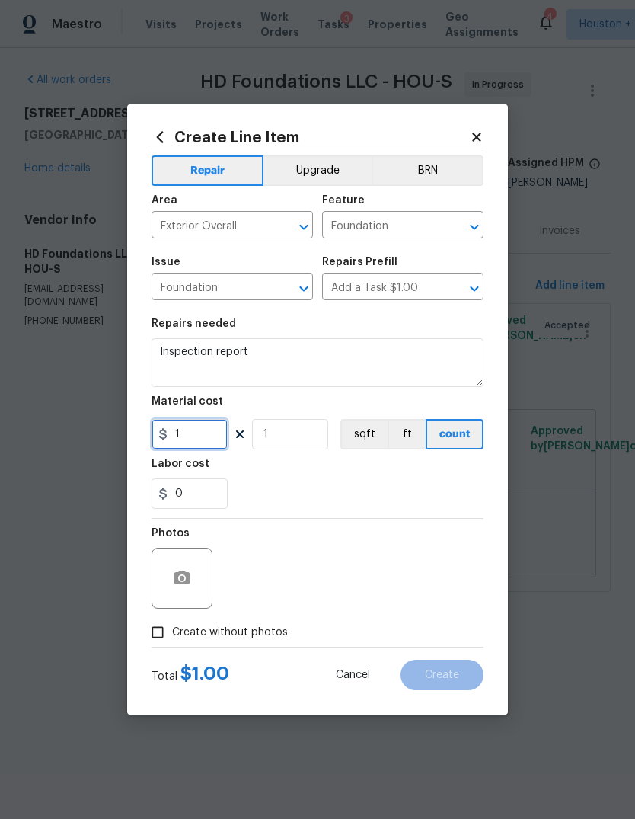
click at [196, 436] on input "1" at bounding box center [190, 434] width 76 height 30
type input "250"
click at [171, 625] on input "Create without photos" at bounding box center [157, 631] width 29 height 29
checkbox input "true"
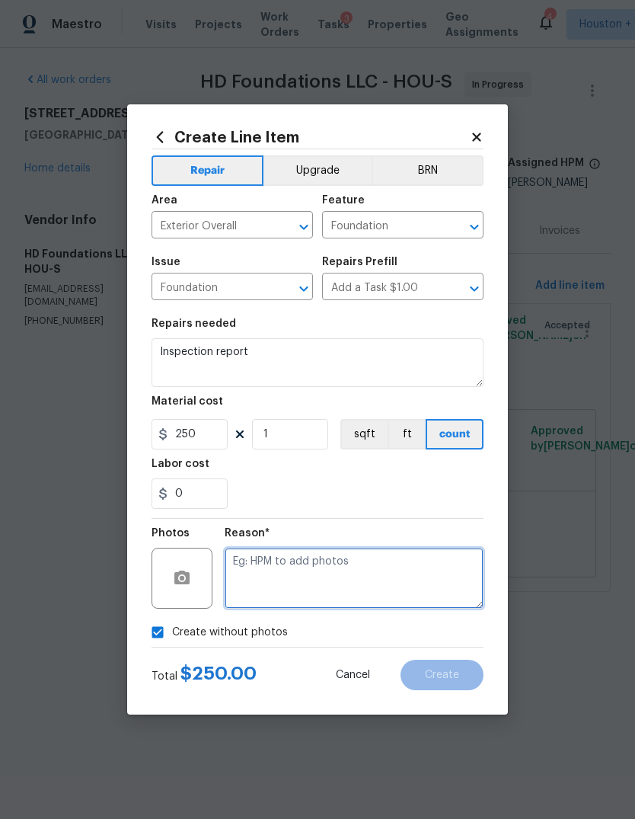
click at [422, 582] on textarea at bounding box center [354, 577] width 259 height 61
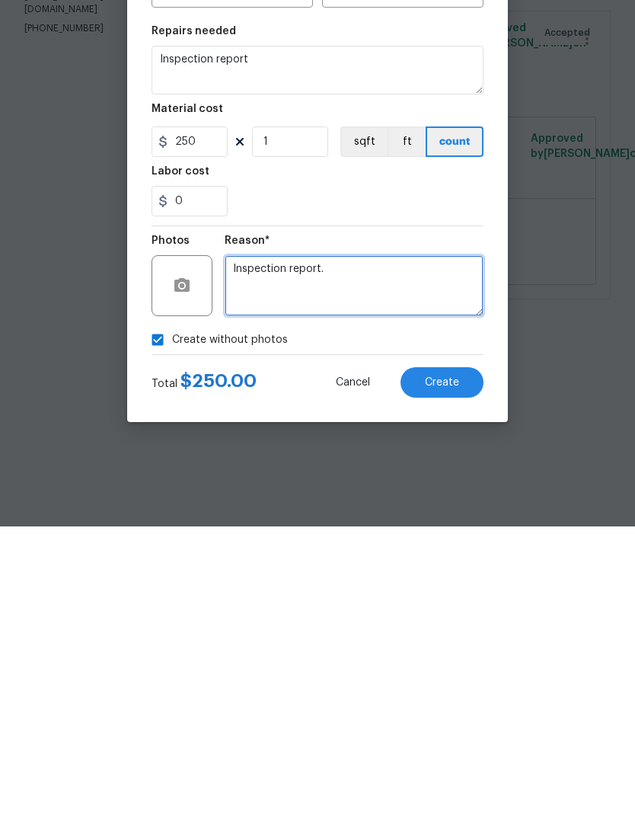
type textarea "Inspection report."
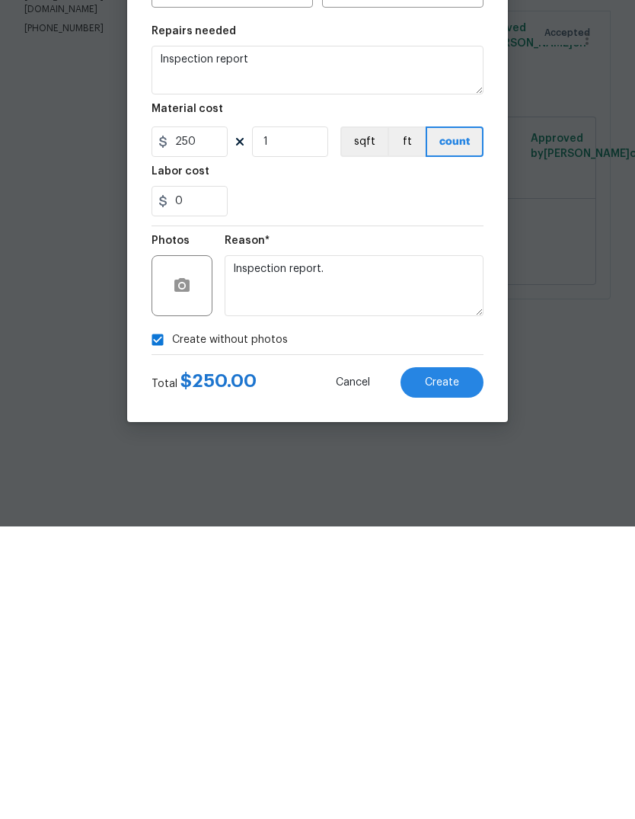
click at [448, 659] on button "Create" at bounding box center [441, 674] width 83 height 30
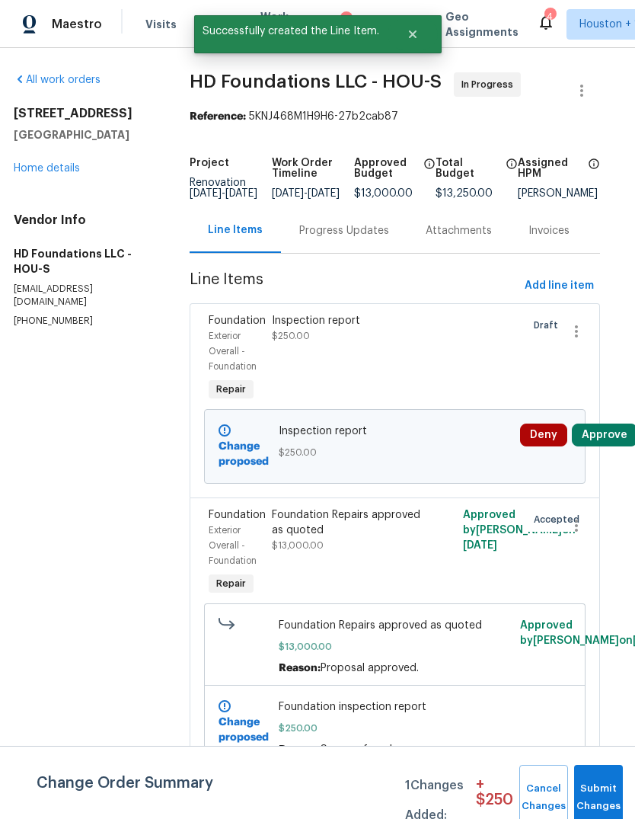
scroll to position [0, 9]
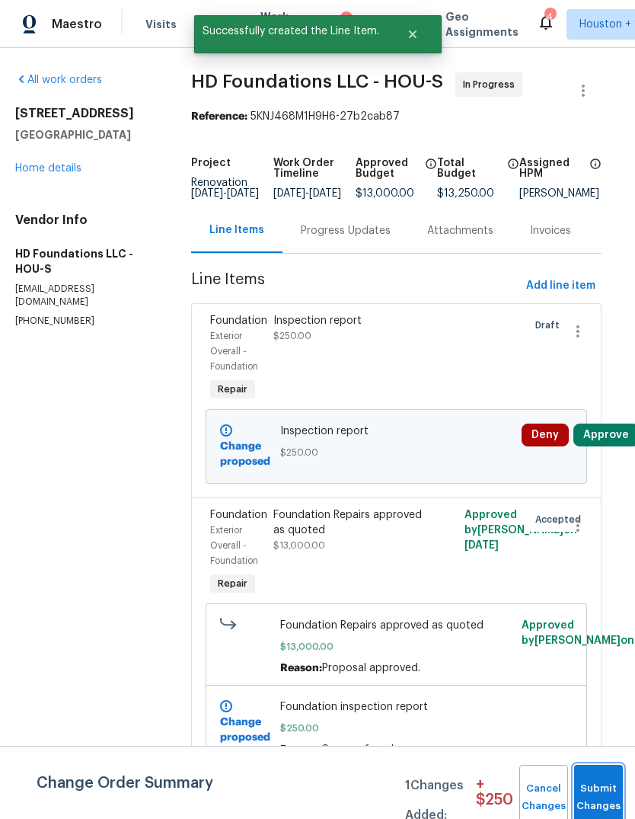
click at [604, 788] on button "Submit Changes" at bounding box center [598, 796] width 49 height 65
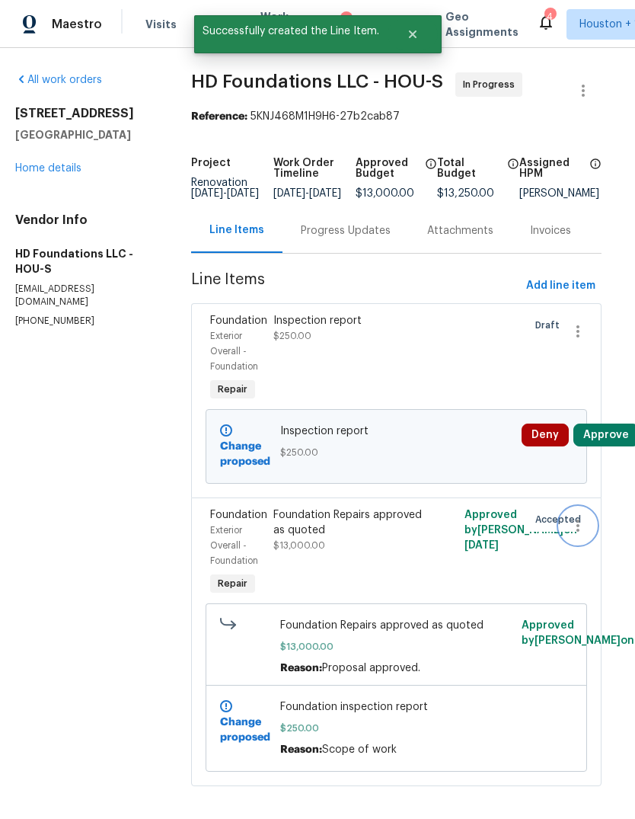
click at [564, 543] on button "button" at bounding box center [578, 525] width 37 height 37
click at [591, 546] on li "Cancel" at bounding box center [589, 540] width 59 height 25
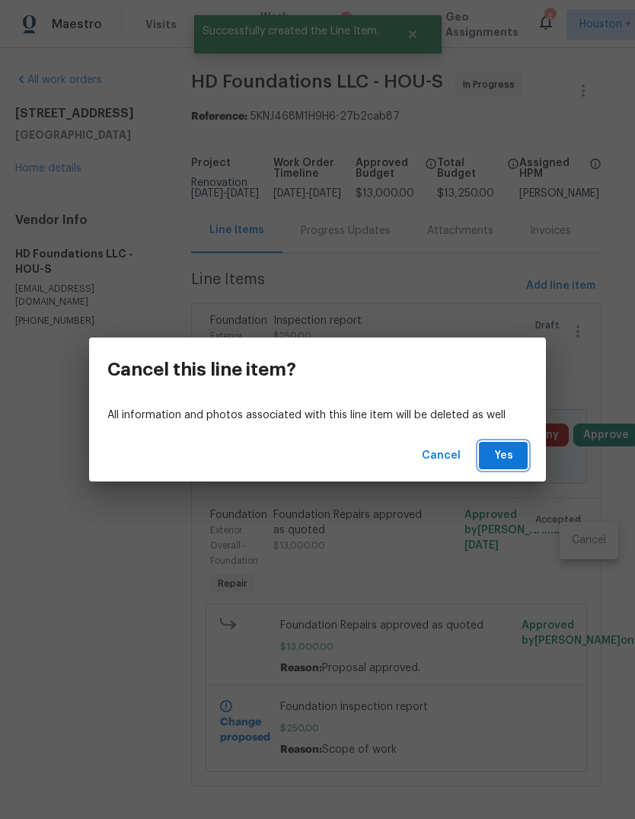
click at [513, 458] on span "Yes" at bounding box center [503, 455] width 24 height 19
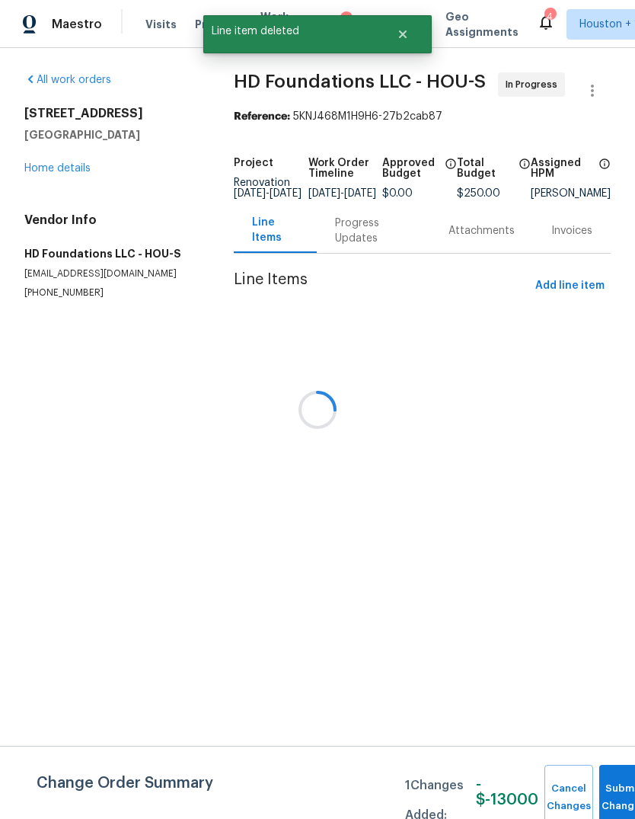
scroll to position [0, 0]
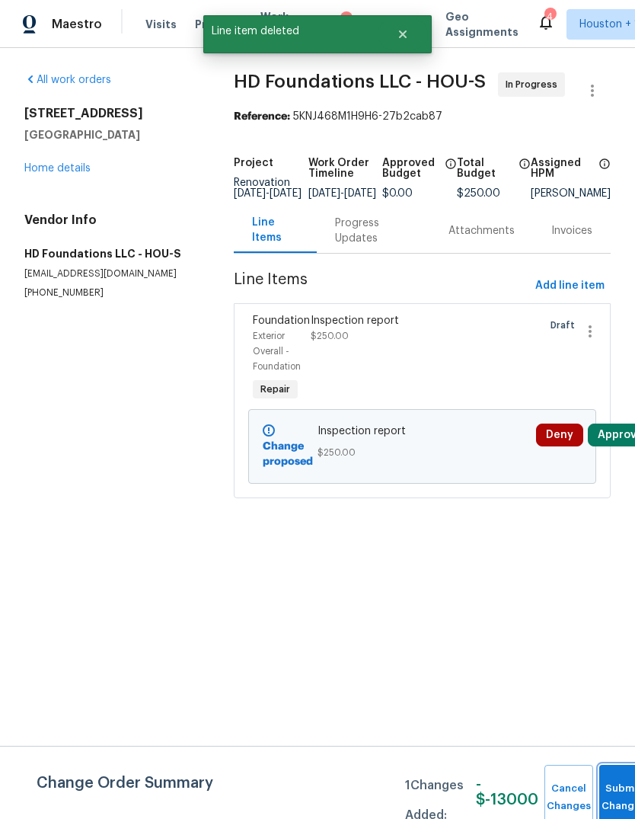
click at [617, 793] on button "Submit Changes" at bounding box center [623, 796] width 49 height 65
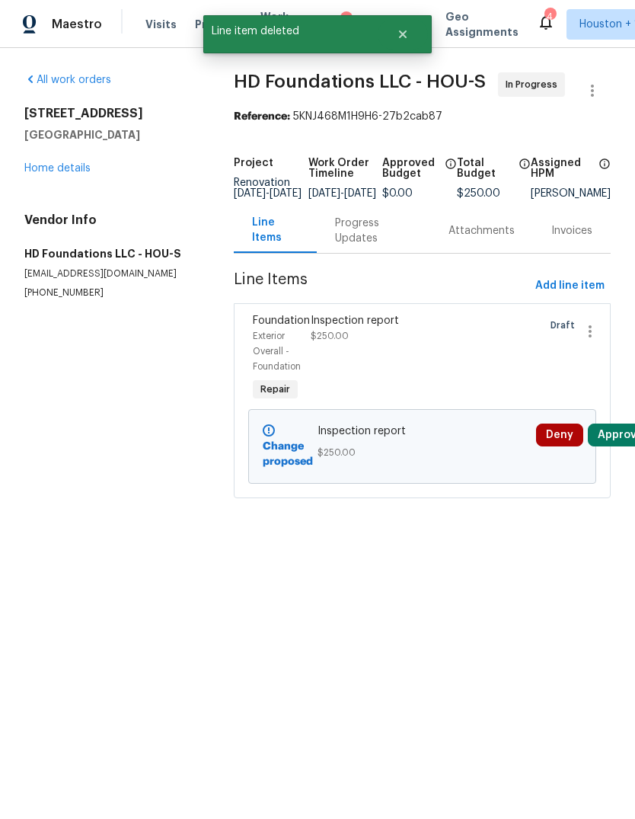
click at [617, 446] on button "Approve" at bounding box center [620, 434] width 65 height 23
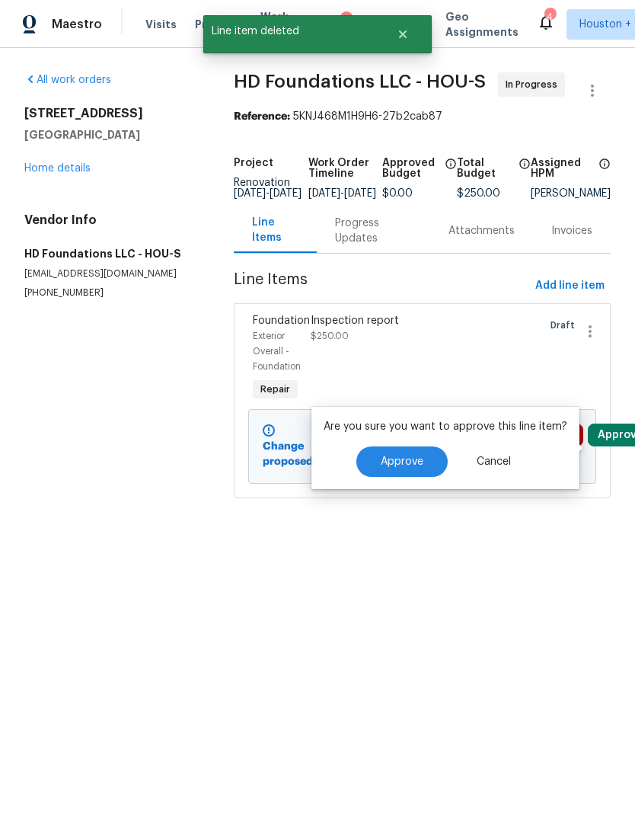
click at [412, 456] on span "Approve" at bounding box center [402, 461] width 43 height 11
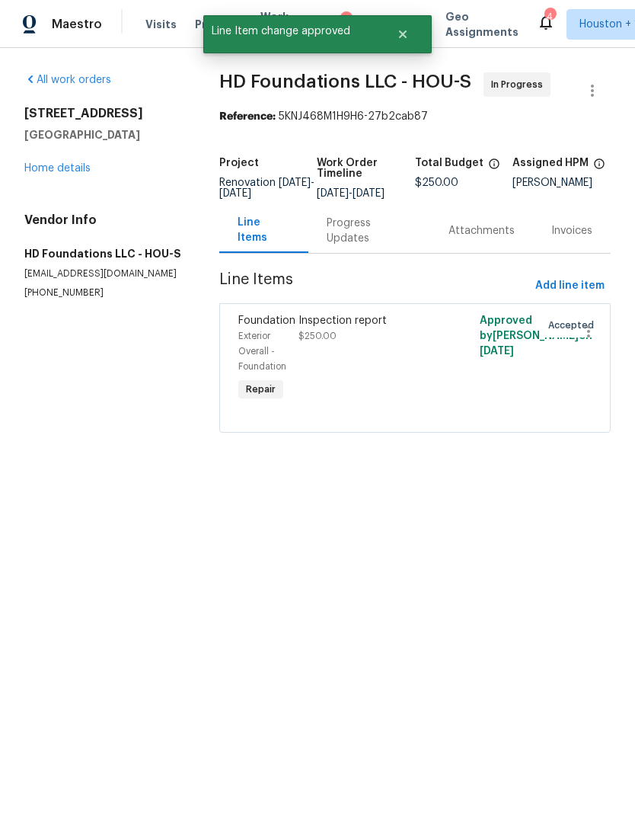
click at [351, 246] on div "Progress Updates" at bounding box center [369, 230] width 85 height 30
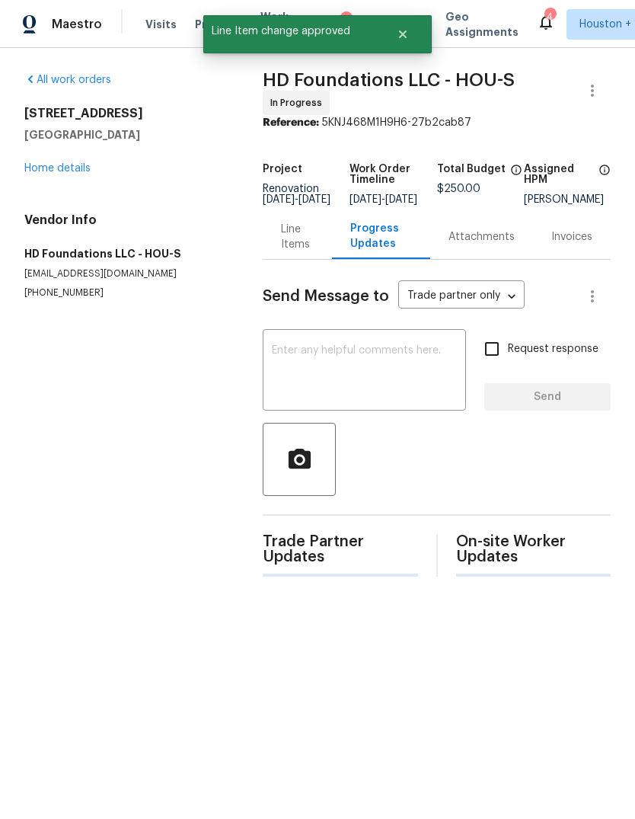
click at [400, 398] on textarea at bounding box center [364, 371] width 185 height 53
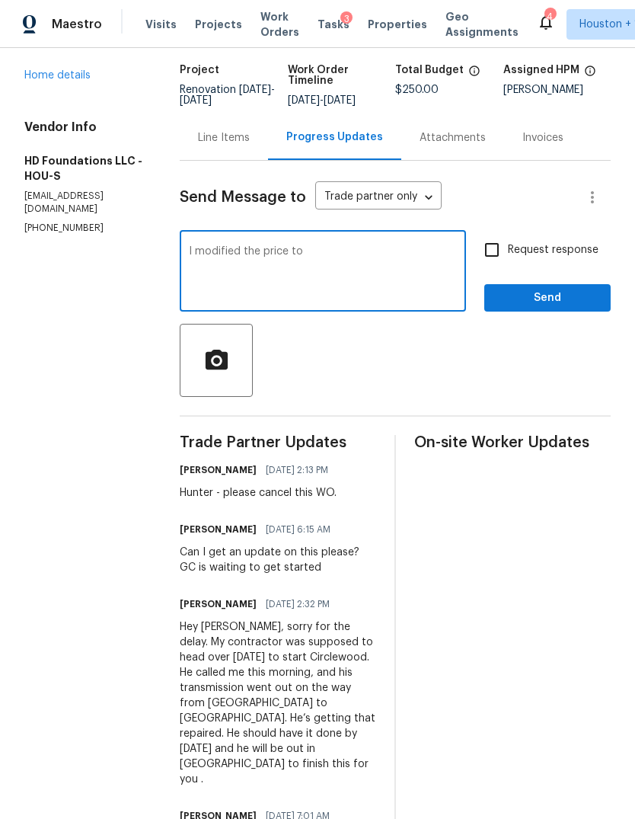
scroll to position [130, 61]
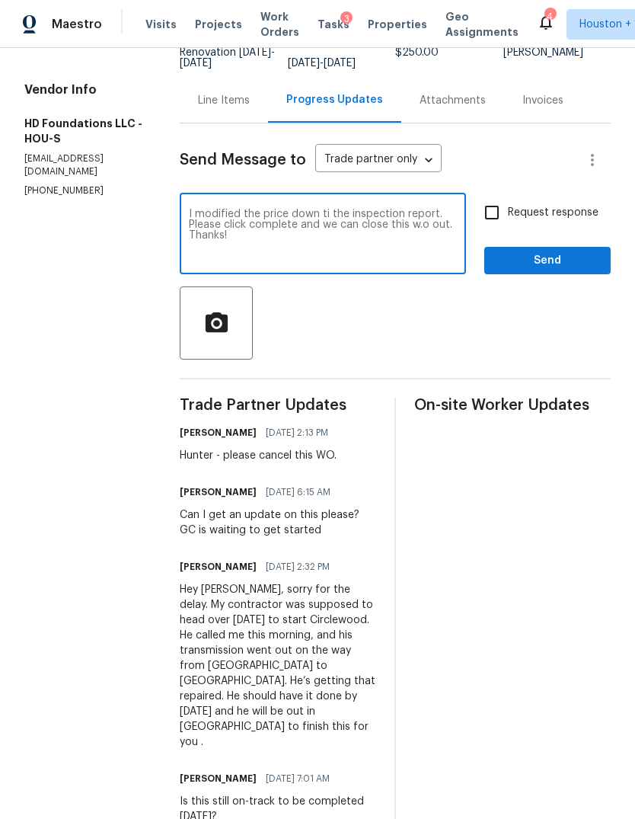
click at [189, 230] on textarea "I modified the price down ti the inspection report. Please click complete and w…" at bounding box center [323, 235] width 268 height 53
click at [241, 226] on textarea "As noted, please do not start any foundation work here. I modified the price do…" at bounding box center [323, 235] width 268 height 53
click at [255, 231] on textarea "As noted, please do not start any foundation work here. I modified the price do…" at bounding box center [323, 235] width 268 height 53
type textarea "As noted, please DO NOT start any foundation work here. I modified the price do…"
click at [508, 221] on span "Request response" at bounding box center [553, 213] width 91 height 16
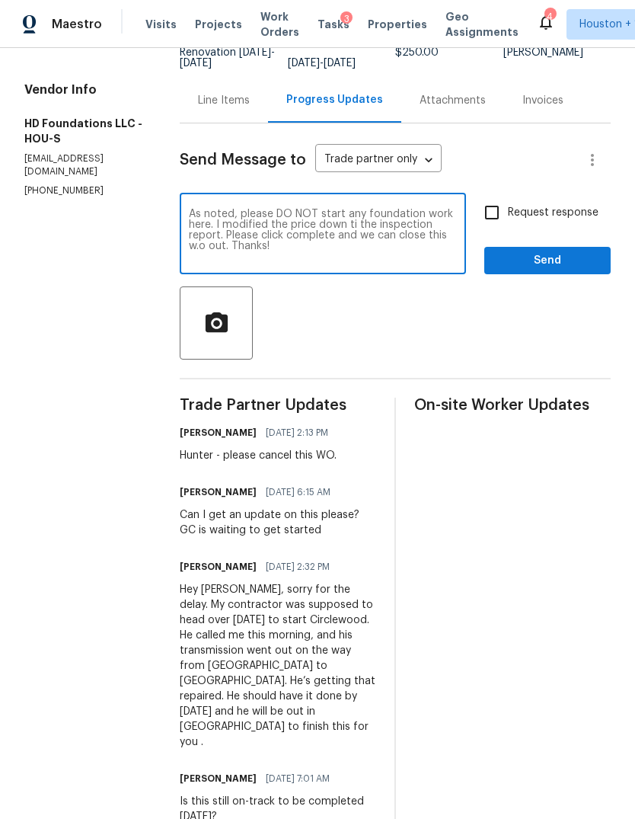
click at [476, 228] on input "Request response" at bounding box center [492, 212] width 32 height 32
checkbox input "true"
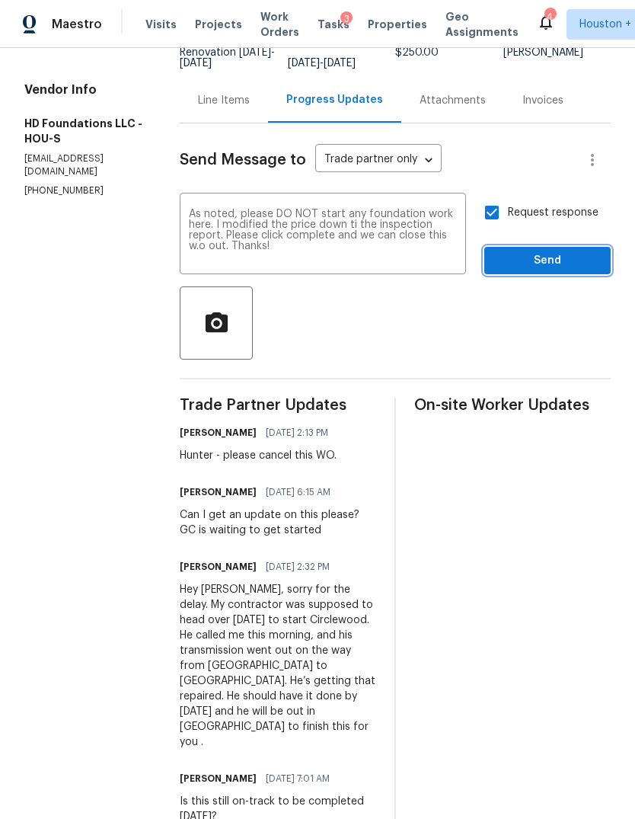
click at [497, 275] on button "Send" at bounding box center [547, 261] width 126 height 28
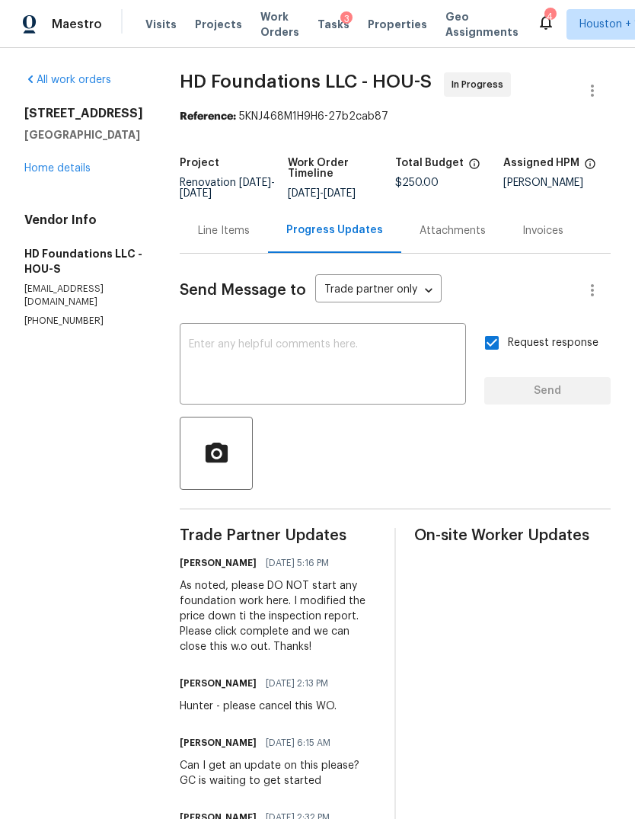
scroll to position [0, 0]
click at [226, 238] on div "Line Items" at bounding box center [224, 230] width 52 height 15
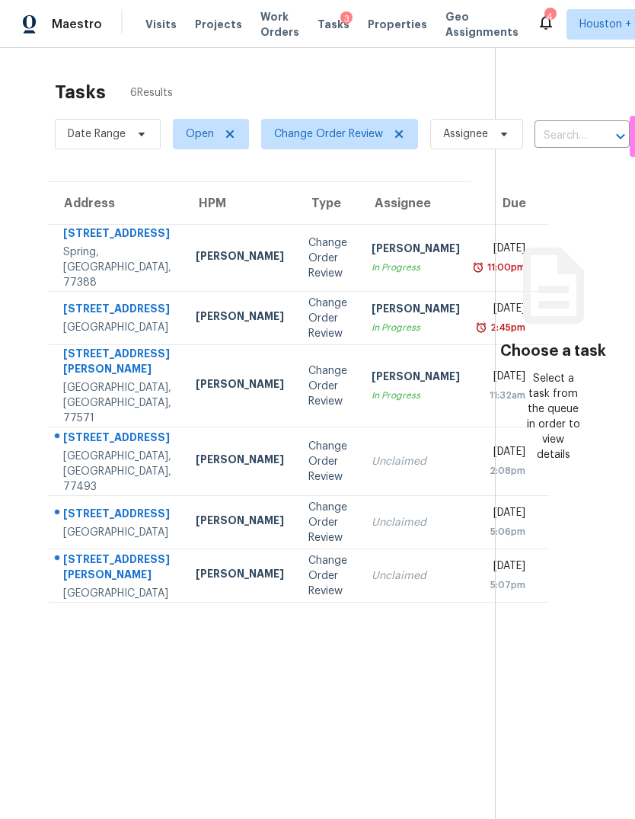
click at [359, 602] on td "Unclaimed" at bounding box center [415, 575] width 113 height 53
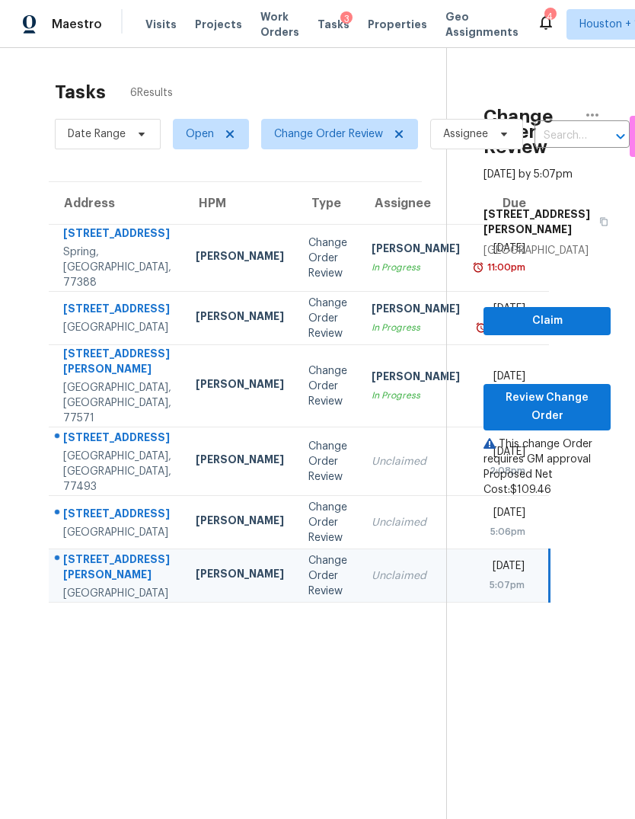
click at [372, 530] on div "Unclaimed" at bounding box center [416, 522] width 88 height 15
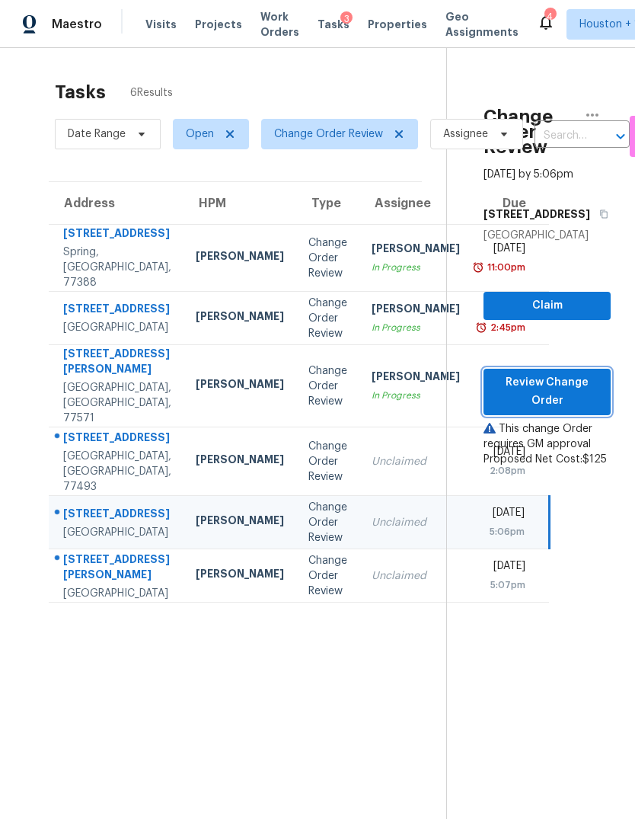
click at [568, 410] on span "Review Change Order" at bounding box center [547, 391] width 103 height 37
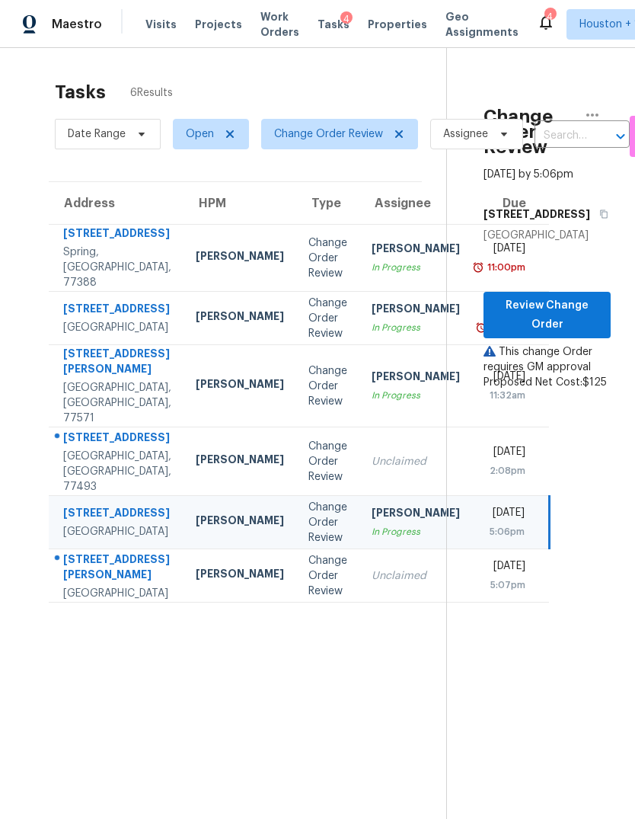
click at [359, 602] on td "Unclaimed" at bounding box center [415, 575] width 113 height 53
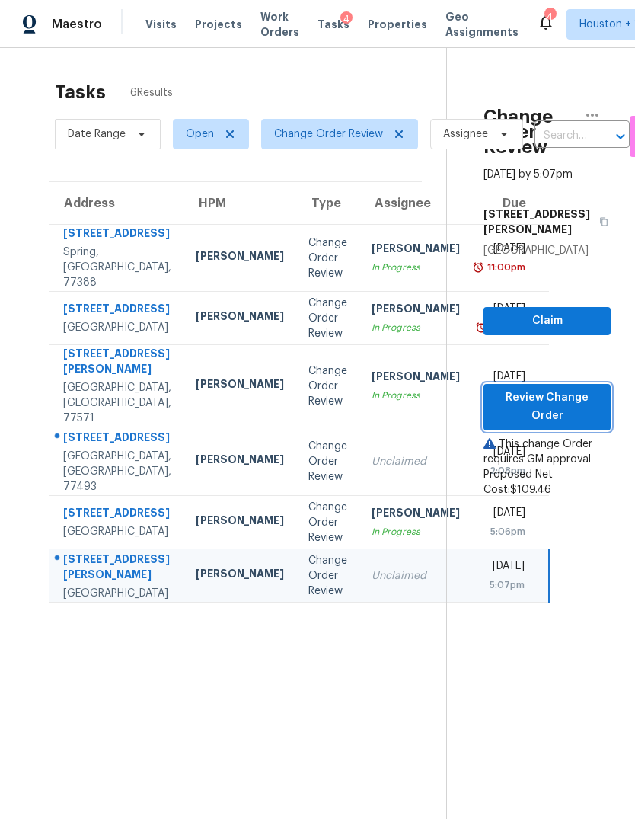
click at [576, 424] on span "Review Change Order" at bounding box center [547, 406] width 103 height 37
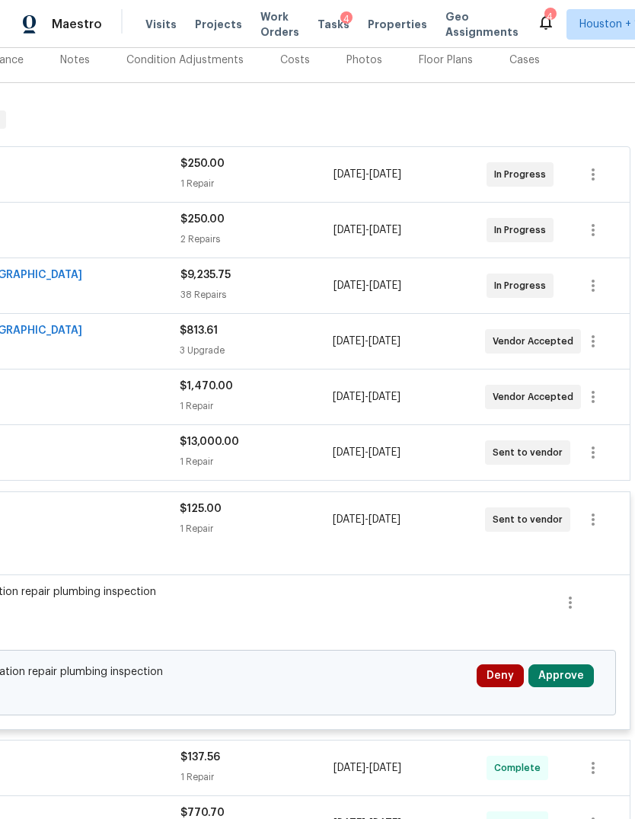
scroll to position [193, 225]
click at [576, 681] on button "Approve" at bounding box center [560, 675] width 65 height 23
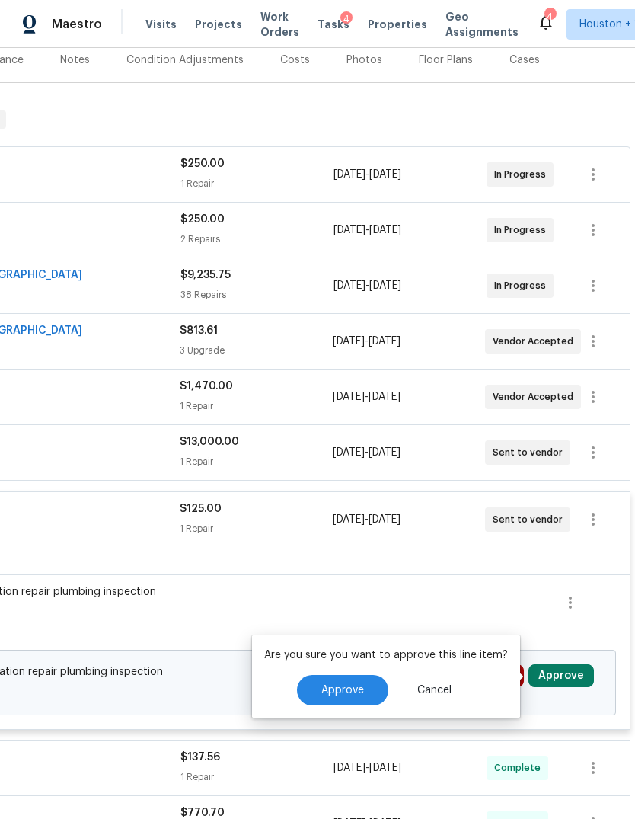
click at [369, 694] on button "Approve" at bounding box center [342, 690] width 91 height 30
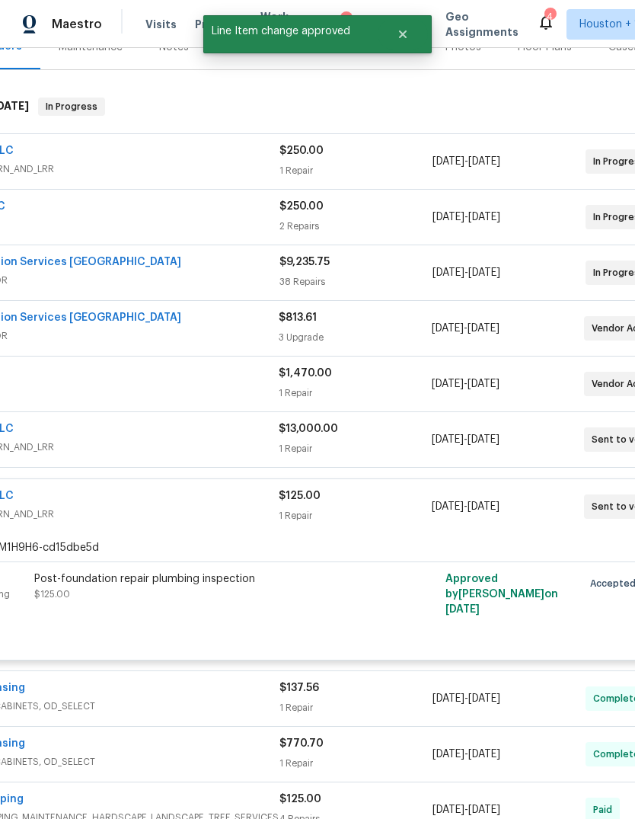
scroll to position [206, 125]
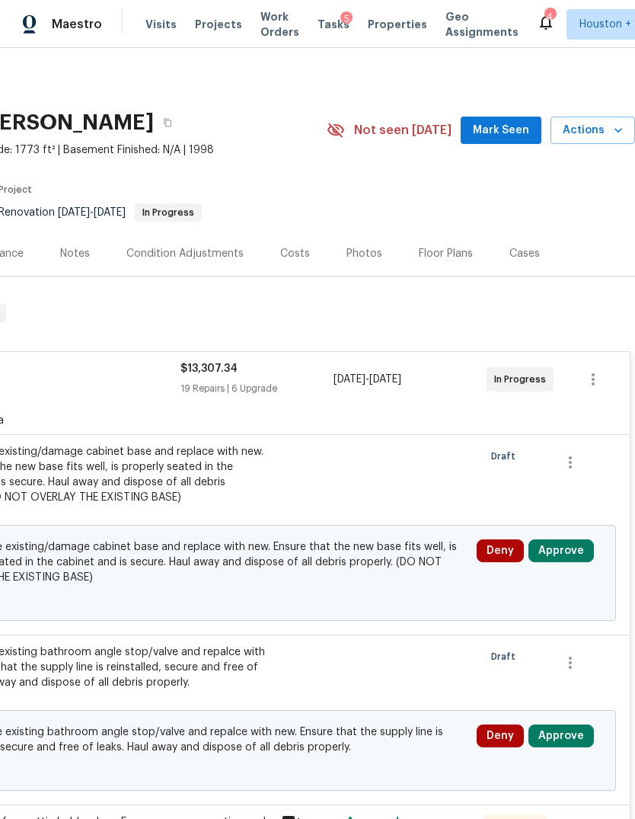
scroll to position [0, 225]
click at [566, 556] on button "Approve" at bounding box center [560, 550] width 65 height 23
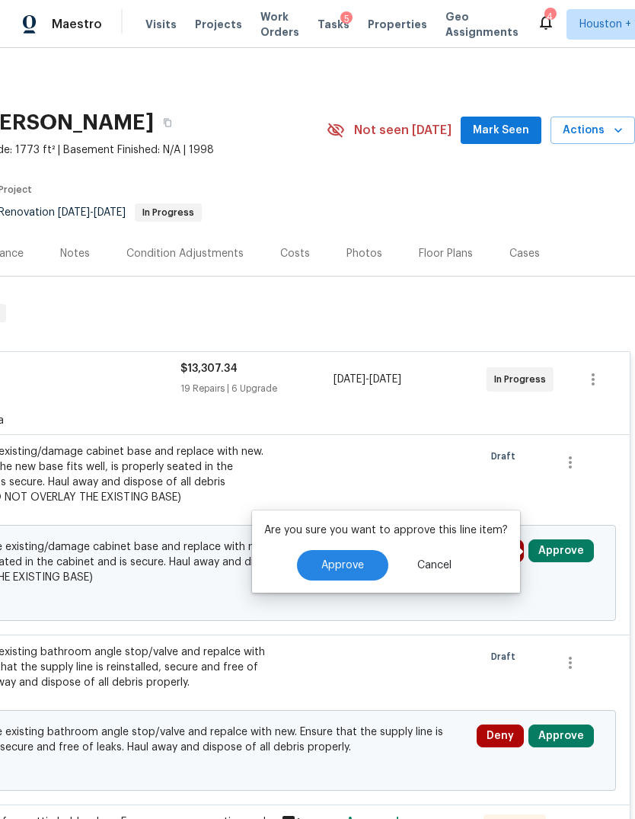
click at [339, 570] on span "Approve" at bounding box center [342, 565] width 43 height 11
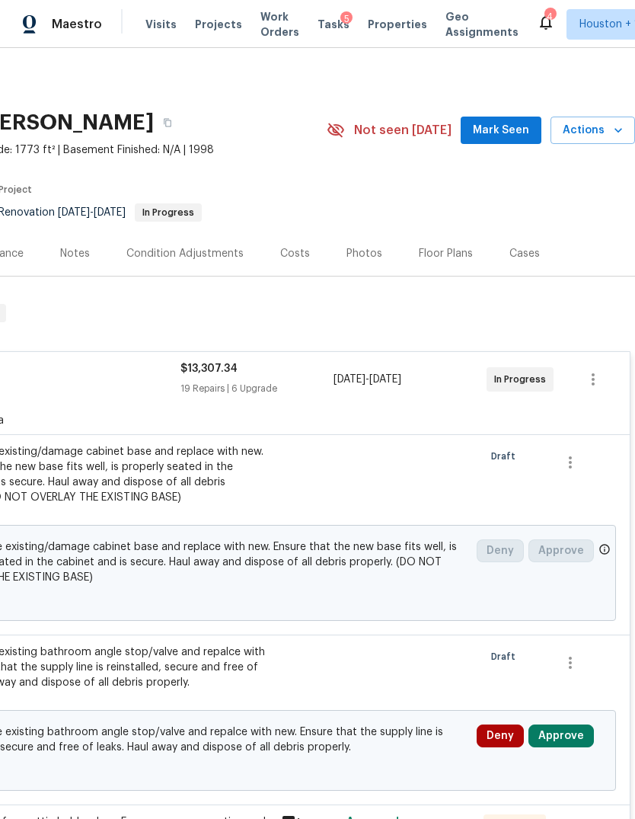
click at [560, 732] on button "Approve" at bounding box center [560, 735] width 65 height 23
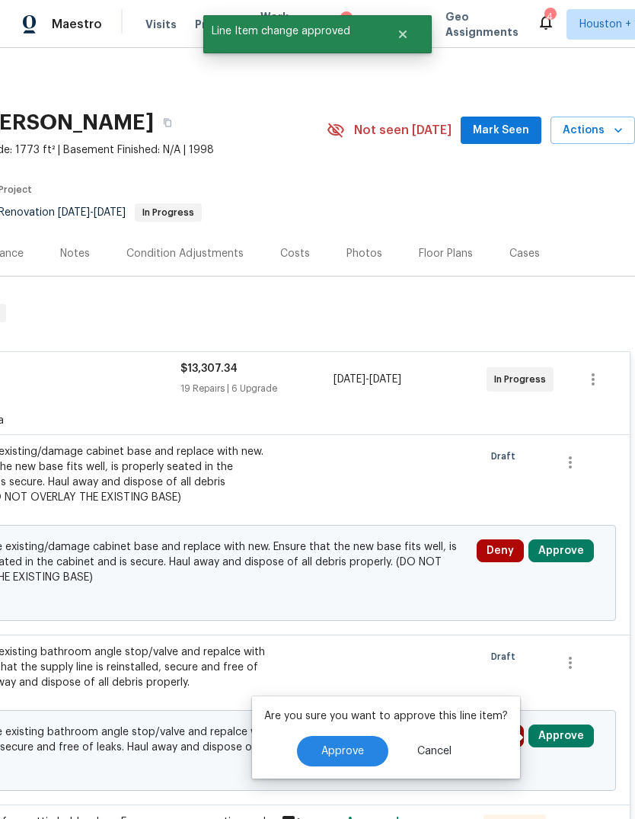
click at [338, 741] on button "Approve" at bounding box center [342, 751] width 91 height 30
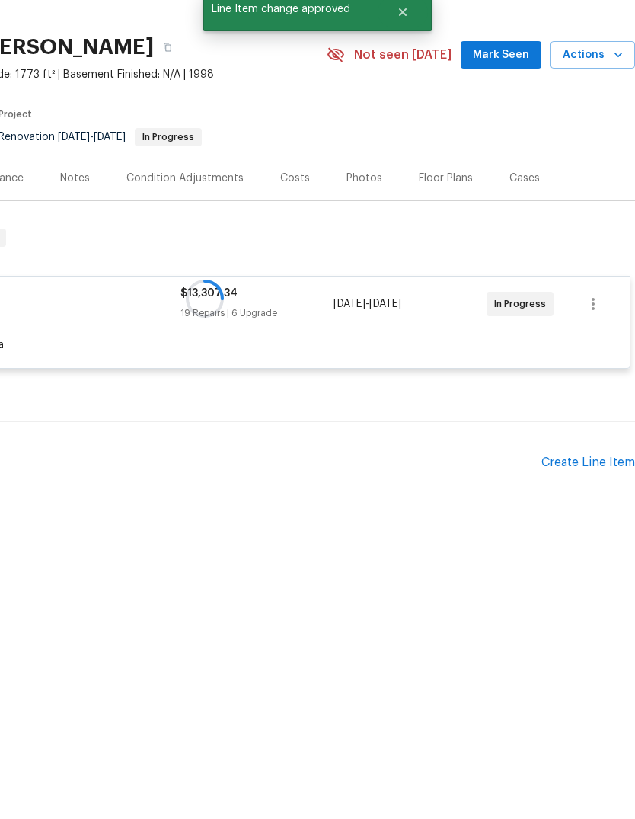
scroll to position [28, 0]
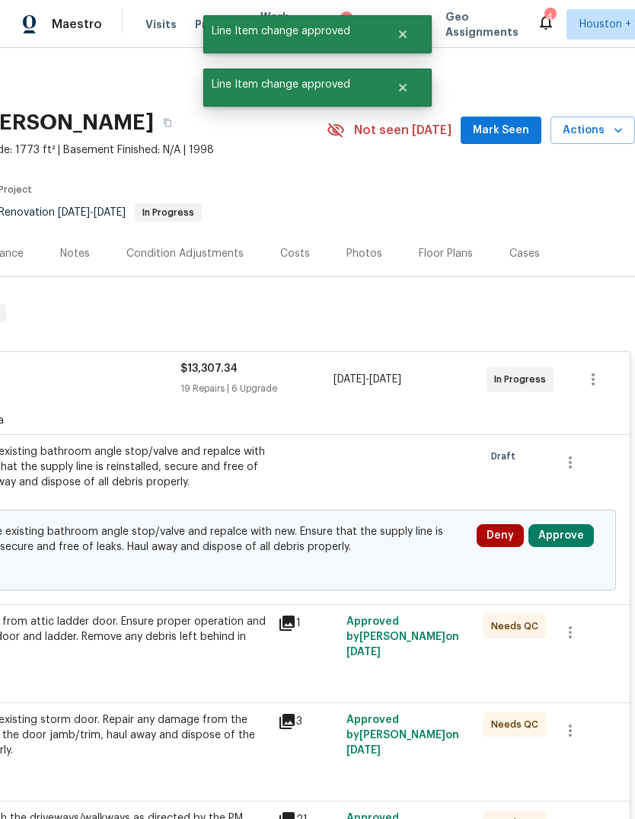
click at [567, 524] on button "Approve" at bounding box center [560, 535] width 65 height 23
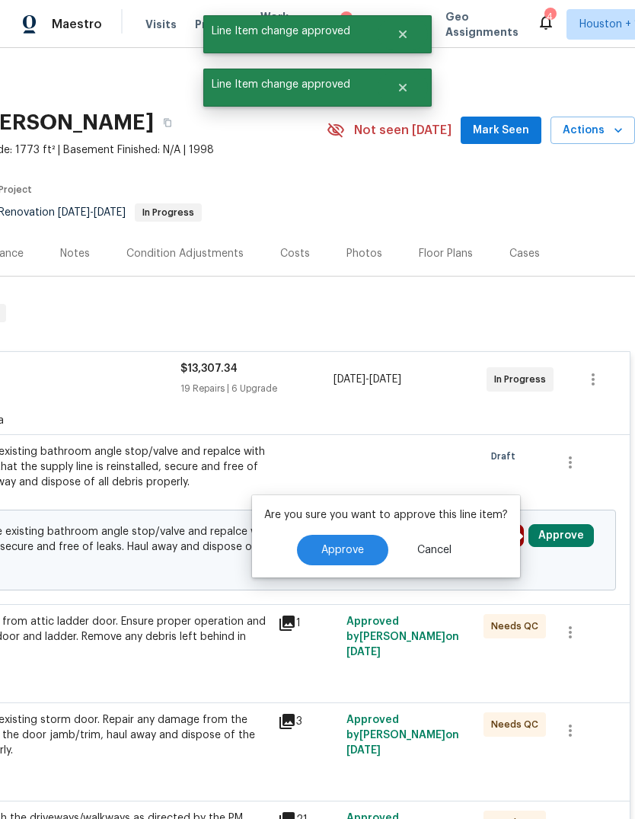
scroll to position [0, 0]
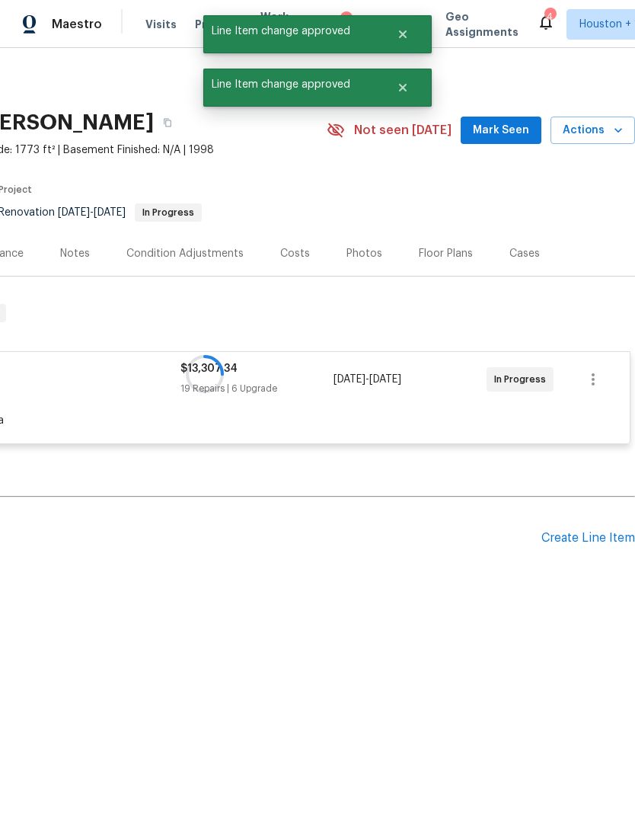
click at [352, 533] on h2 "Pending Line Items" at bounding box center [158, 538] width 767 height 71
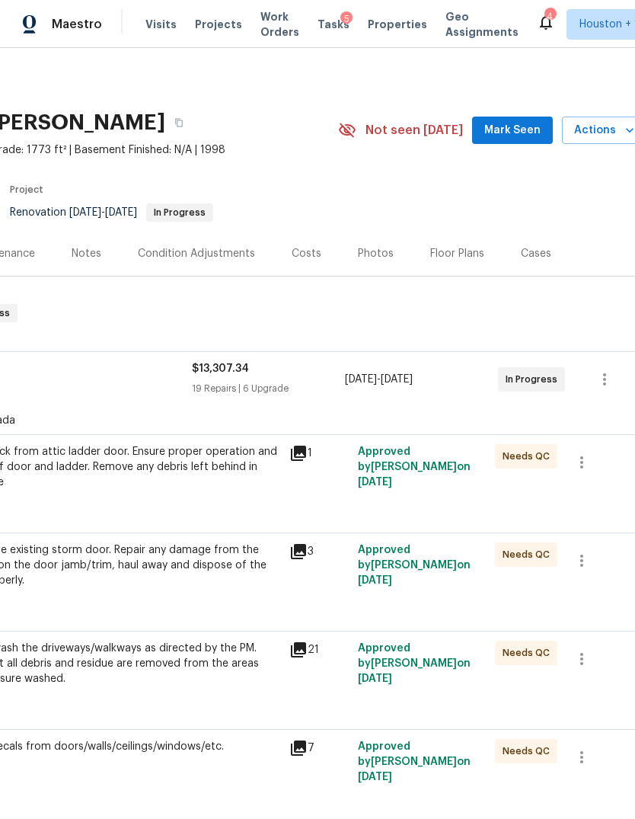
scroll to position [0, 213]
